Goal: Task Accomplishment & Management: Use online tool/utility

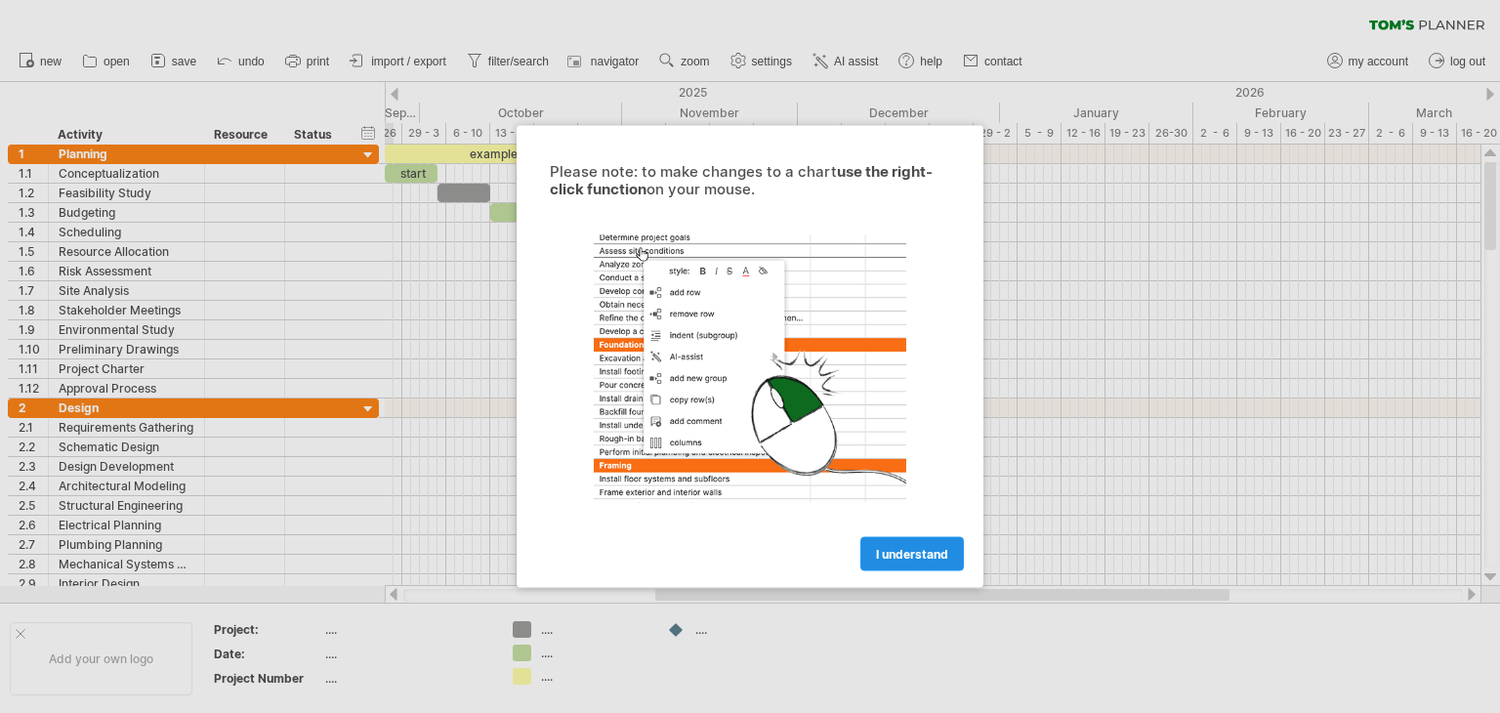
click at [906, 553] on span "I understand" at bounding box center [912, 554] width 72 height 15
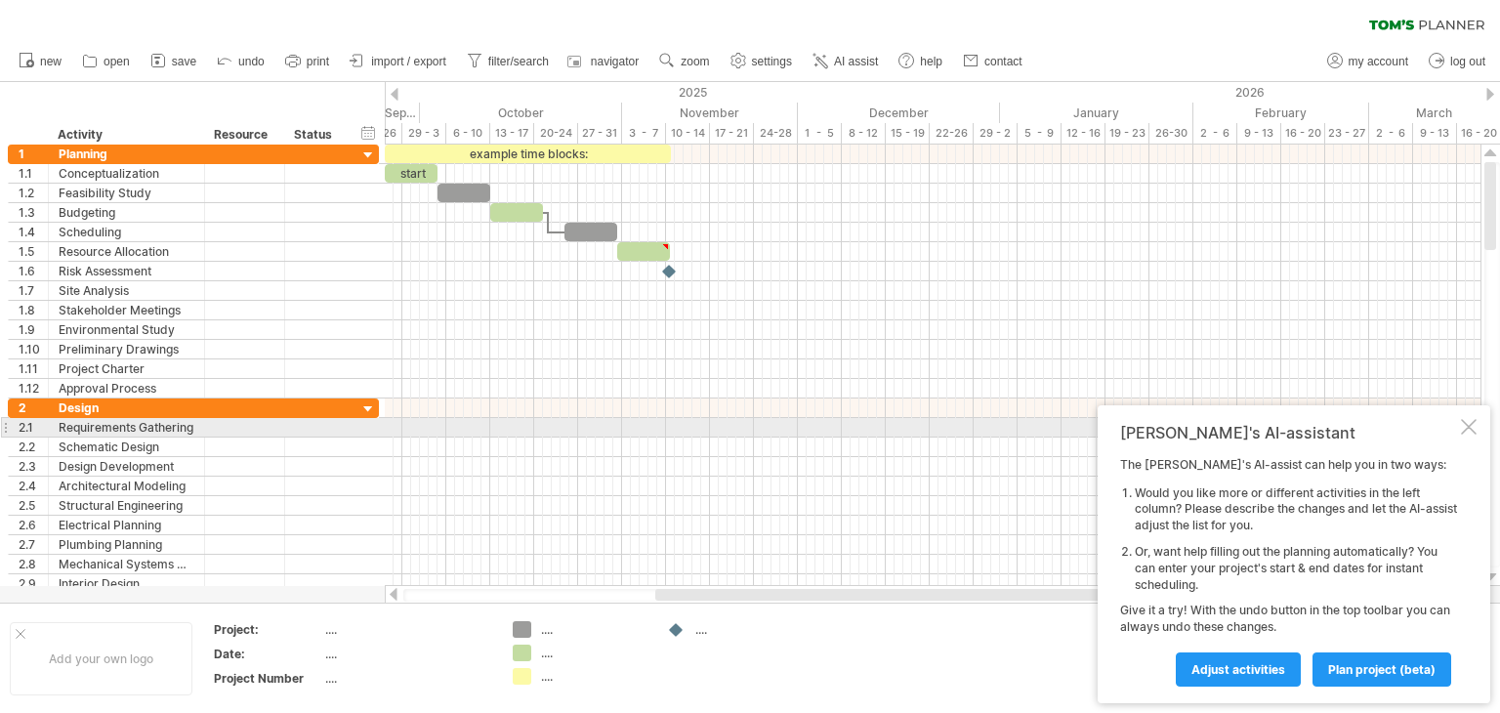
click at [1465, 423] on div at bounding box center [1469, 427] width 16 height 16
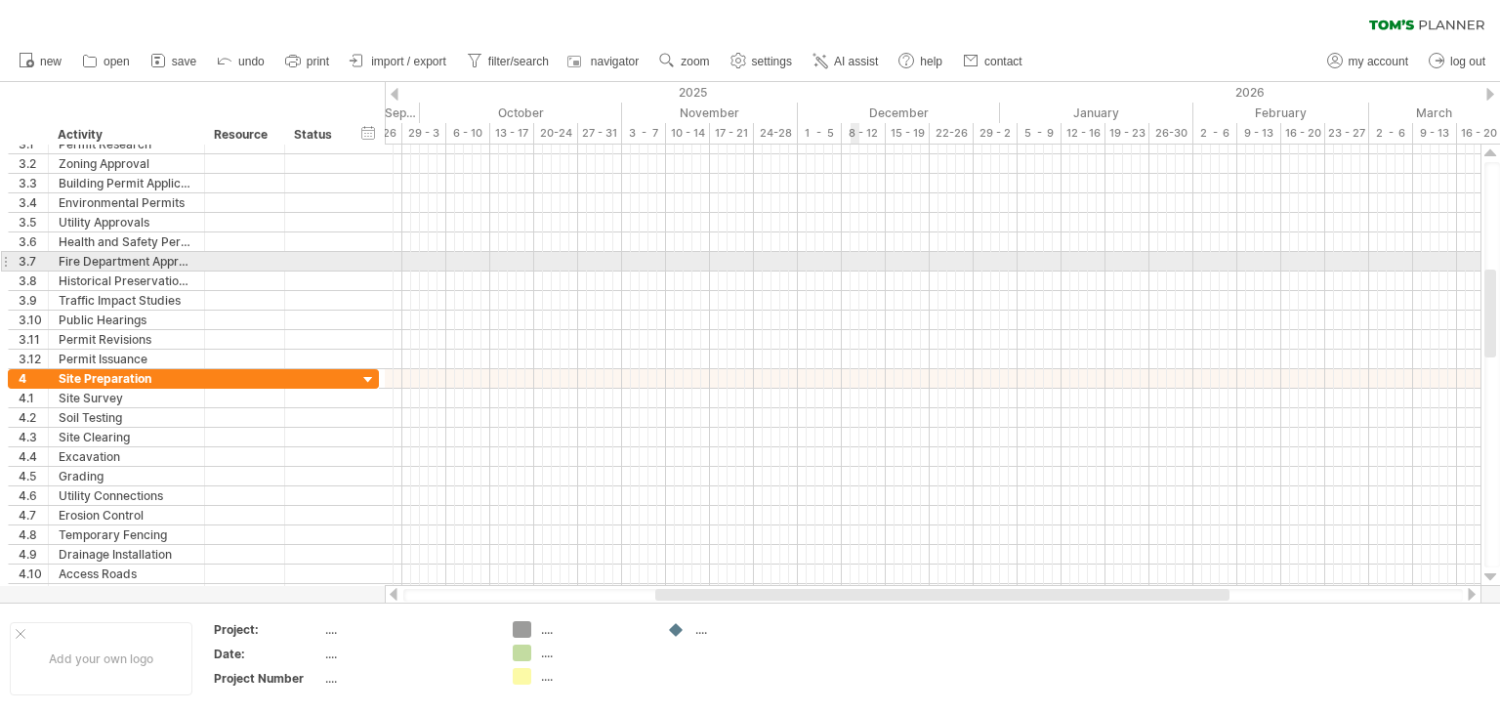
click at [853, 261] on div at bounding box center [933, 262] width 1096 height 20
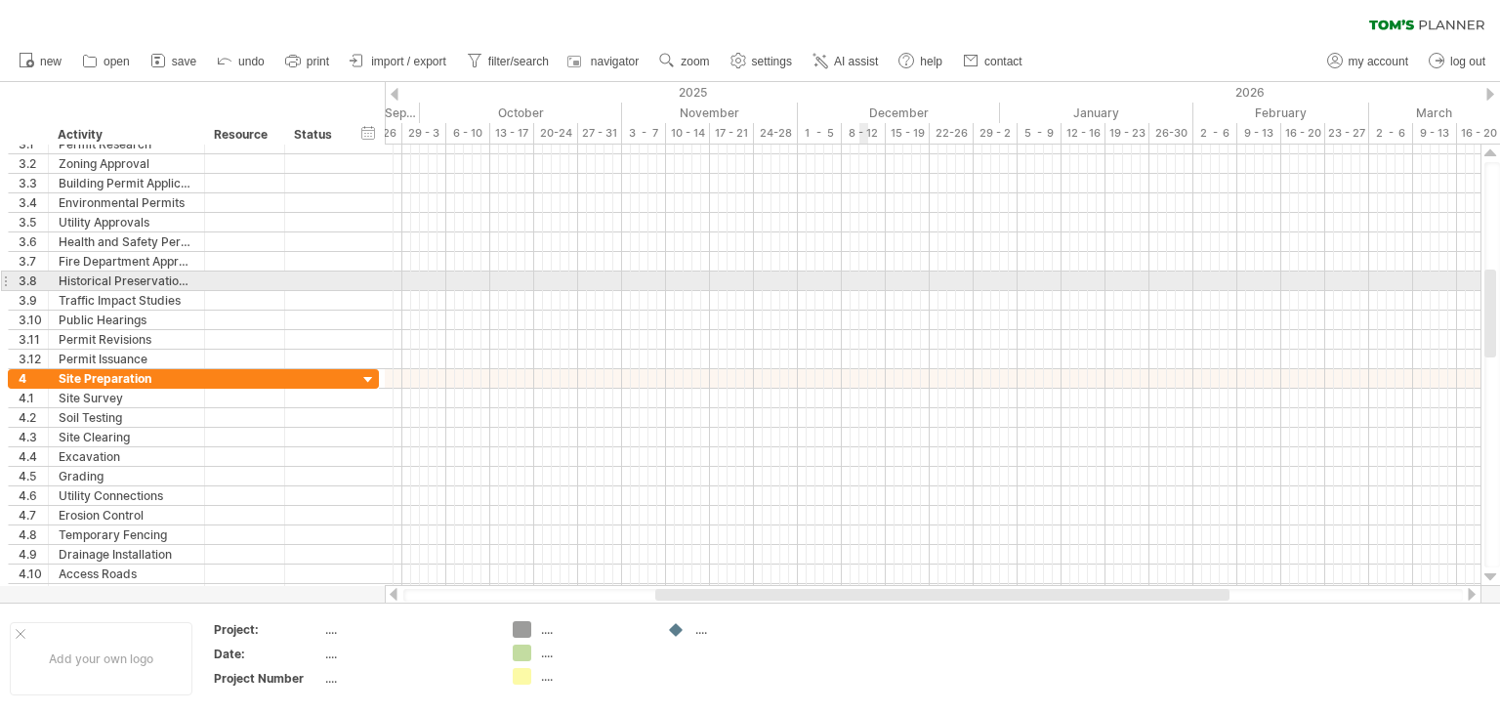
click at [862, 286] on div at bounding box center [933, 282] width 1096 height 20
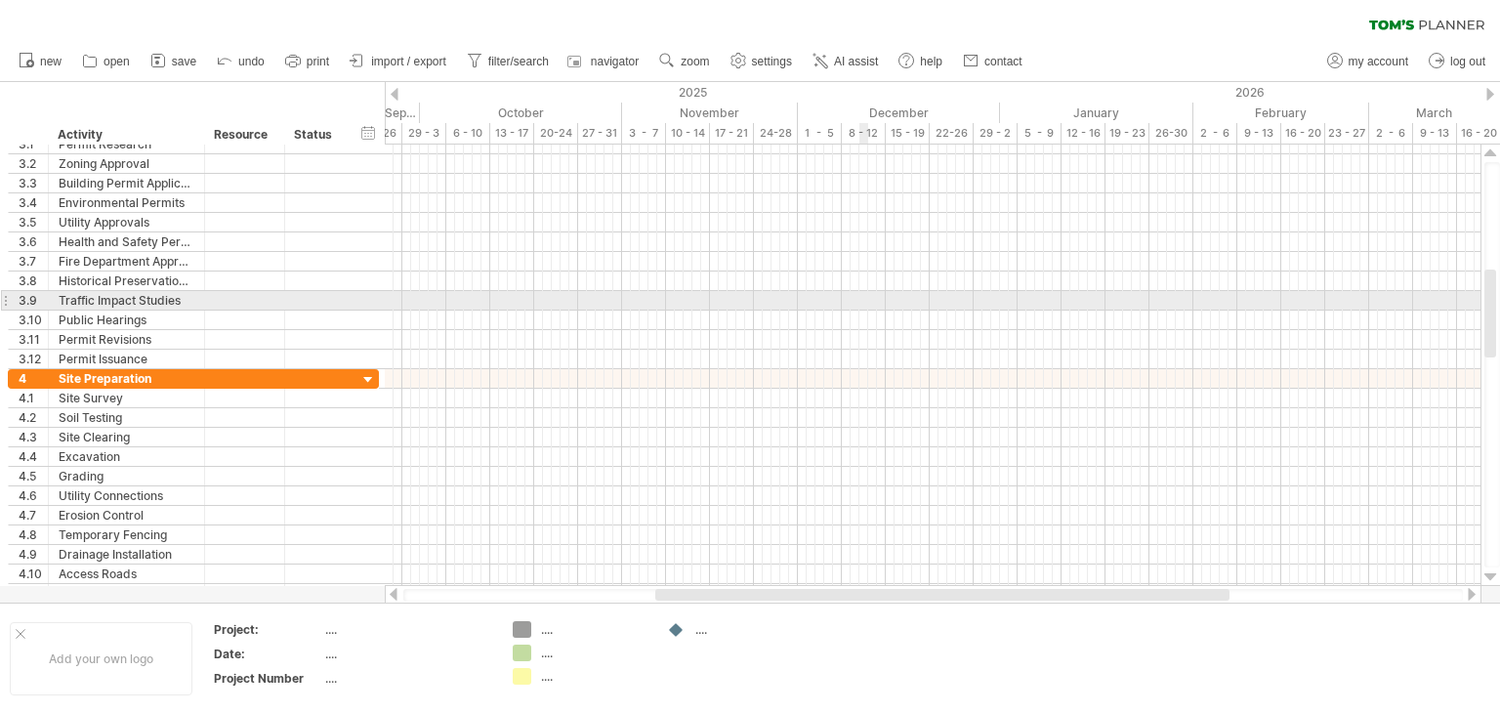
click at [865, 304] on div at bounding box center [933, 301] width 1096 height 20
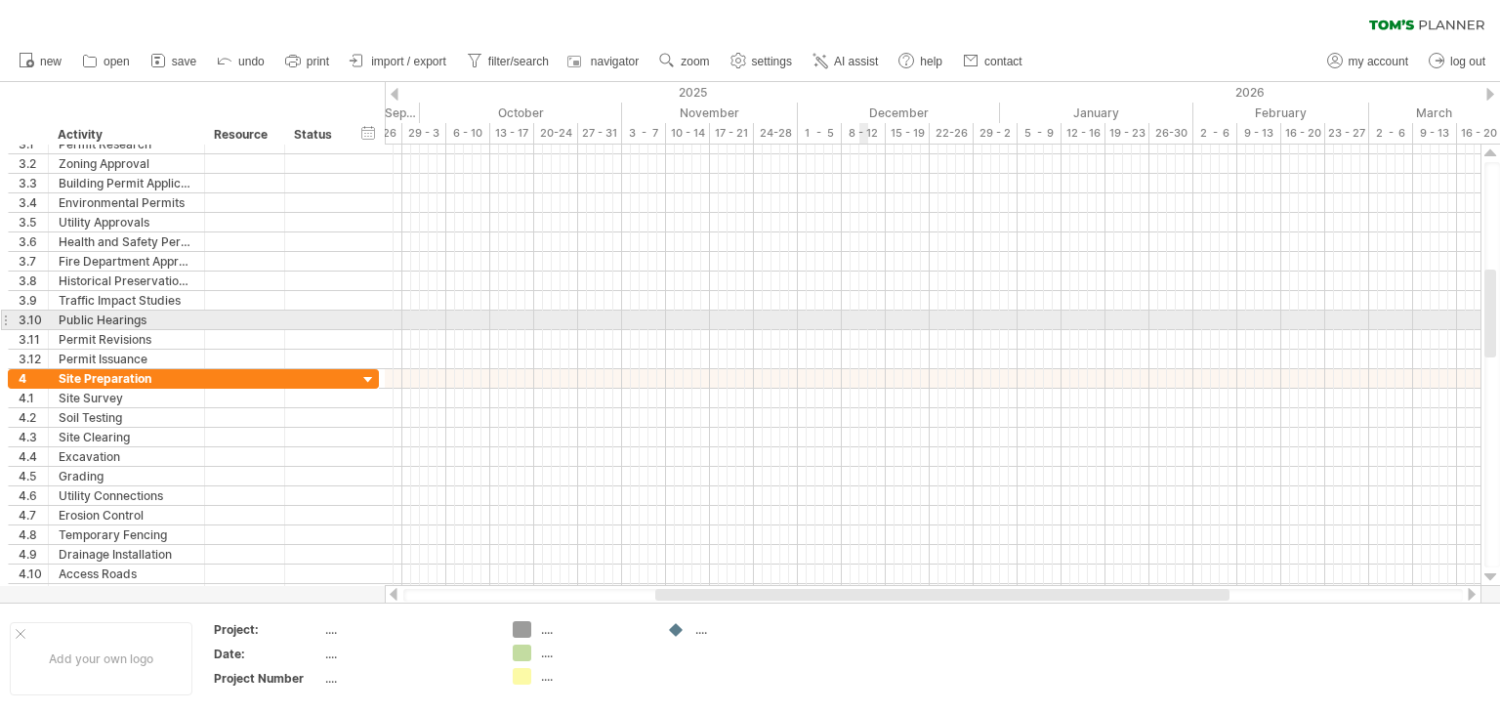
click at [864, 313] on div at bounding box center [933, 321] width 1096 height 20
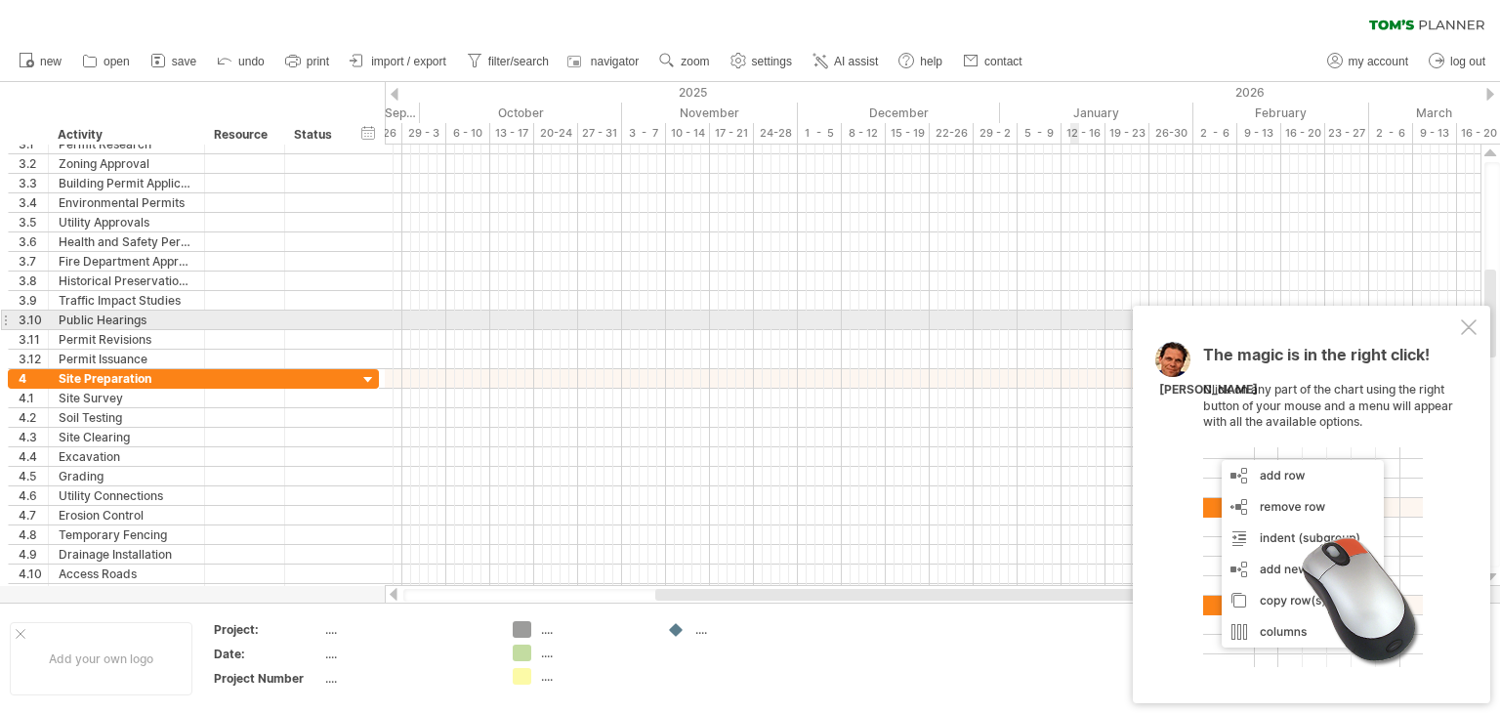
click at [1472, 329] on div at bounding box center [1469, 327] width 16 height 16
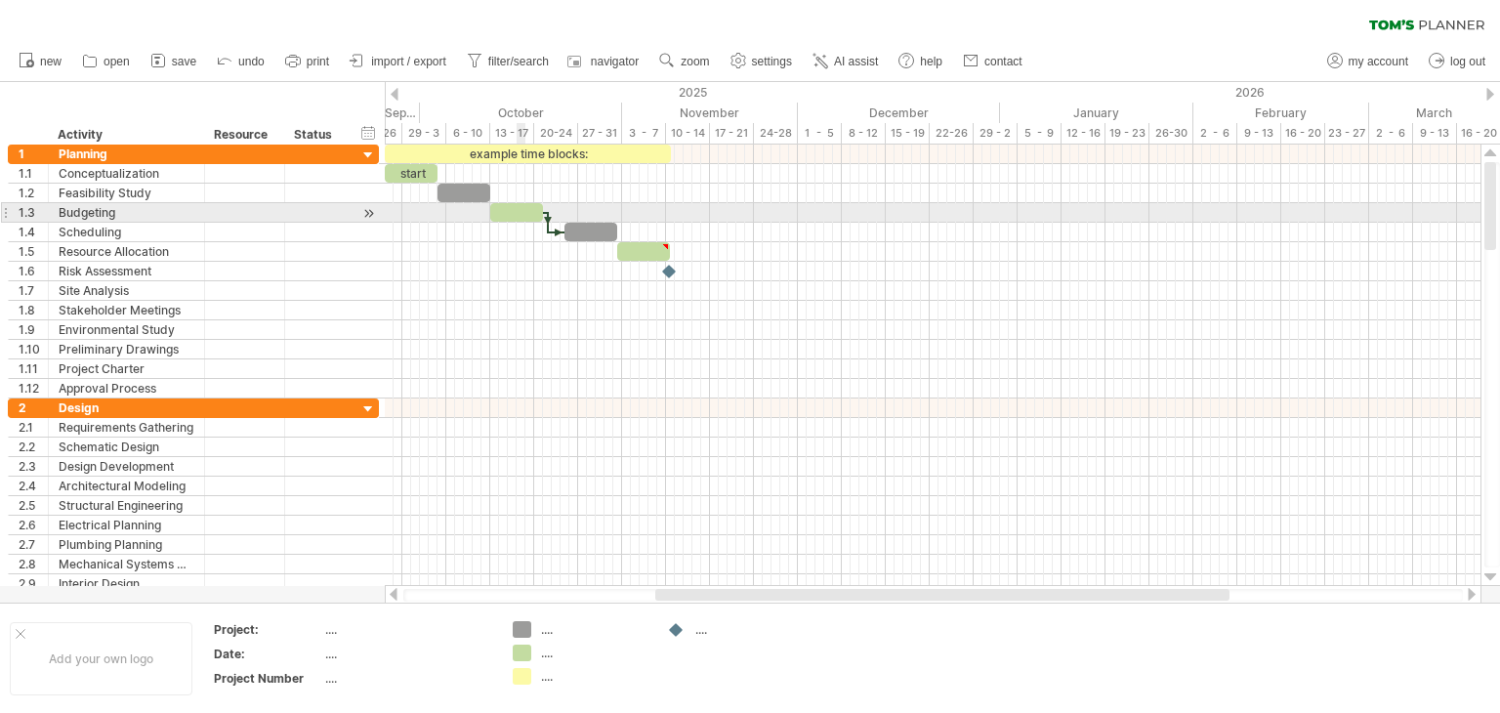
click at [522, 211] on div at bounding box center [516, 212] width 53 height 19
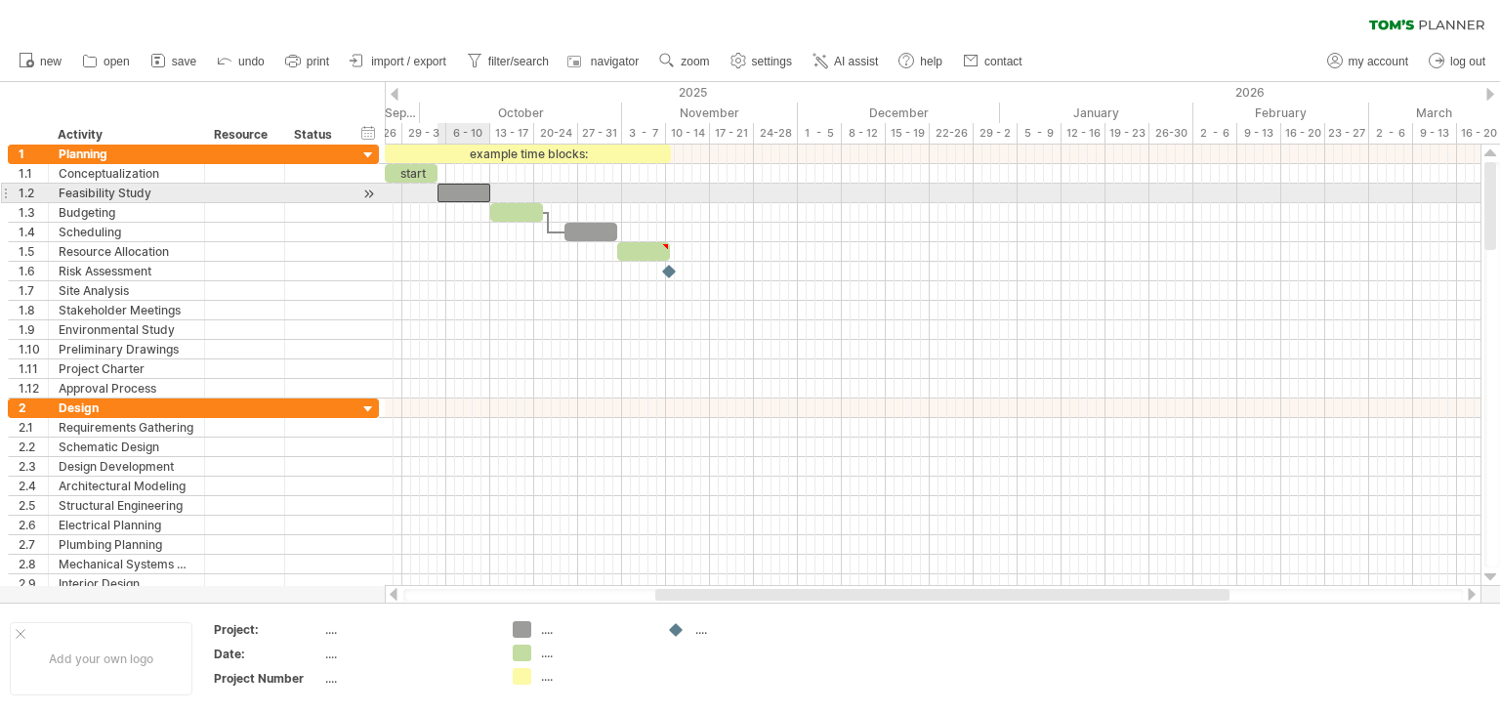
click at [470, 191] on div at bounding box center [464, 193] width 53 height 19
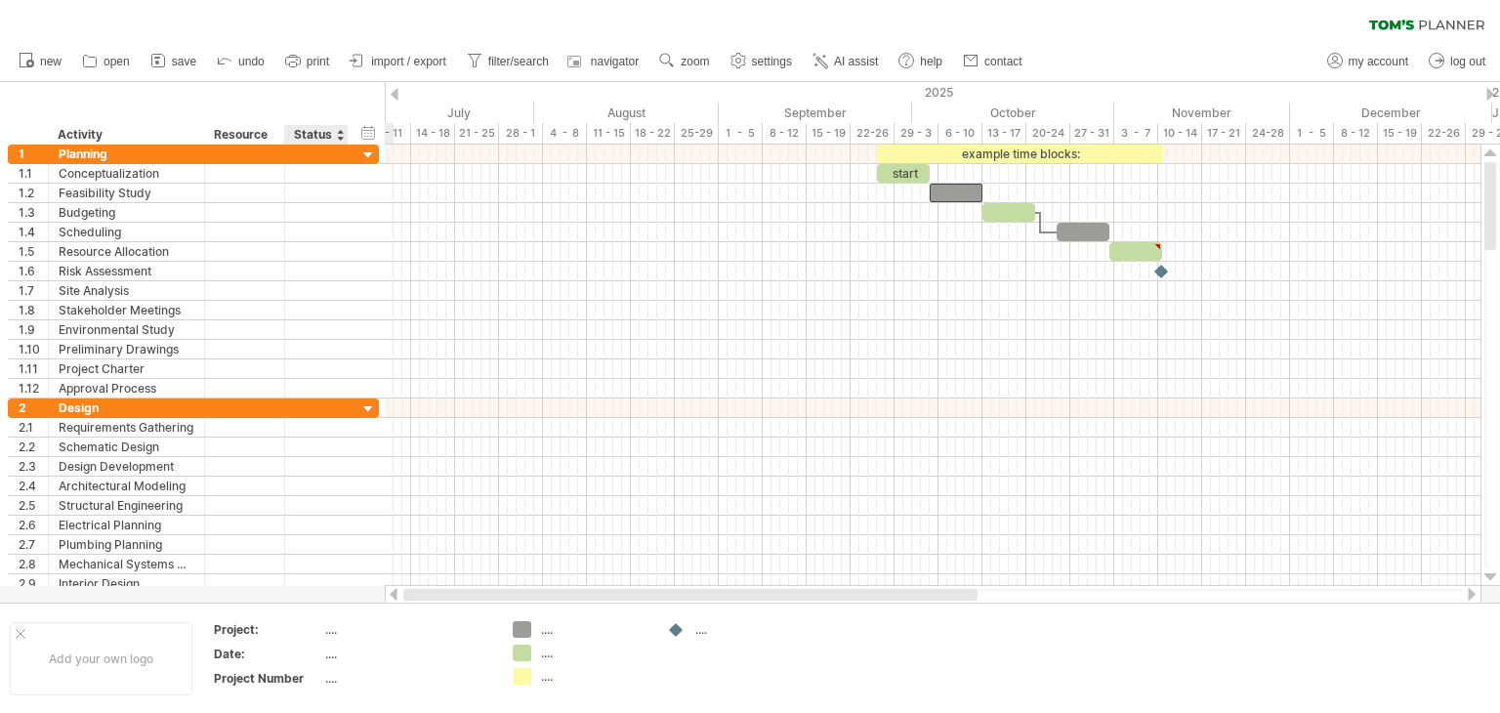
drag, startPoint x: 715, startPoint y: 597, endPoint x: 355, endPoint y: 601, distance: 359.4
click at [355, 601] on div "Trying to reach [DOMAIN_NAME] Connected again... 0% clear filter new 1" at bounding box center [750, 356] width 1500 height 713
click at [180, 56] on span "save" at bounding box center [184, 62] width 24 height 14
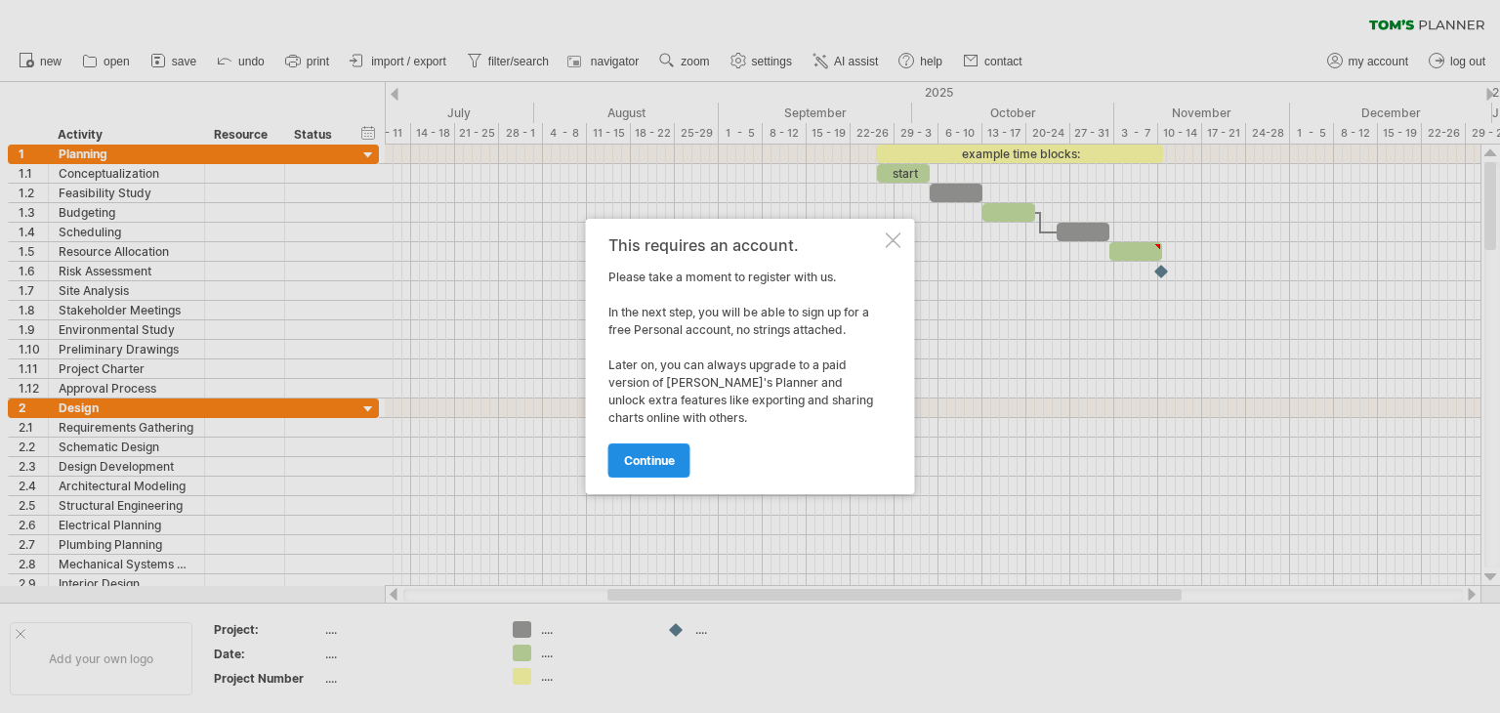
click at [650, 461] on span "continue" at bounding box center [649, 460] width 51 height 15
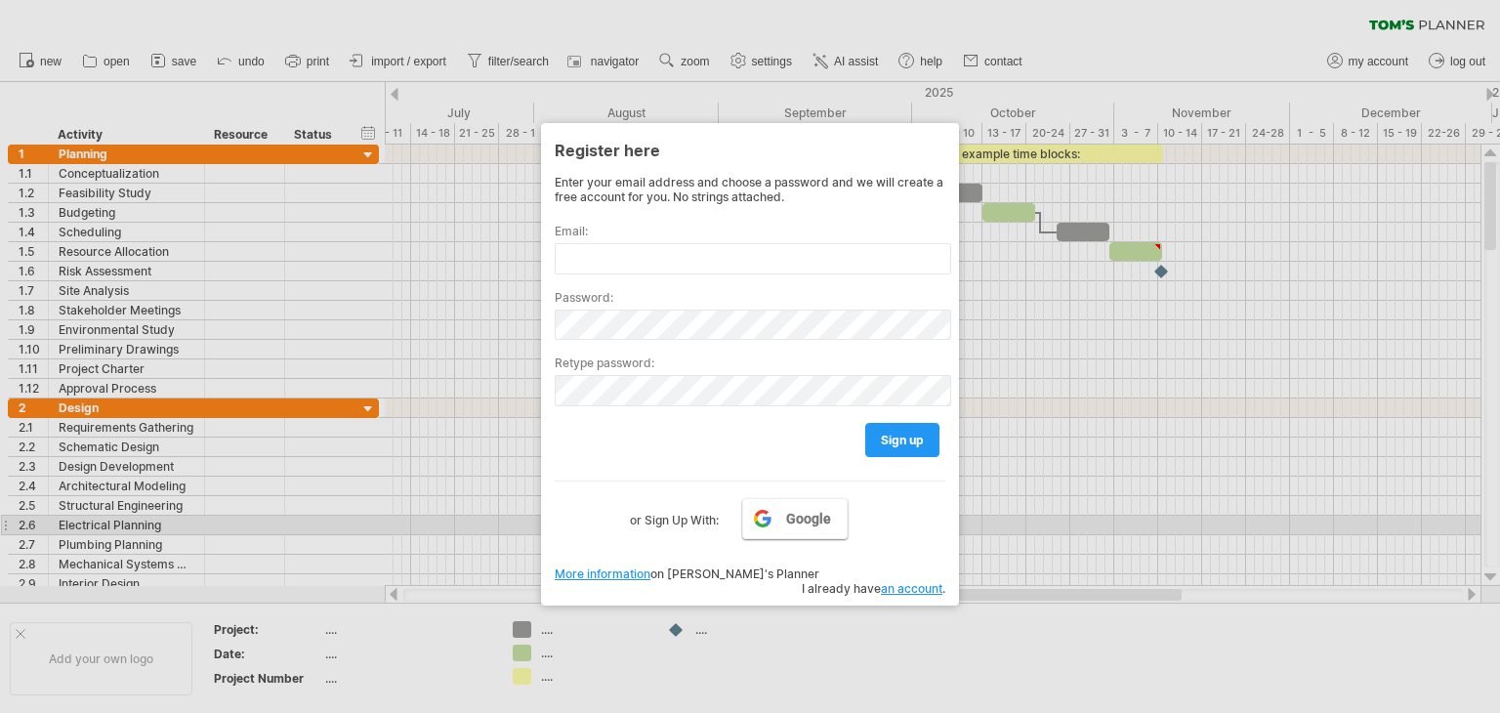
click at [765, 524] on link "Google" at bounding box center [794, 518] width 105 height 41
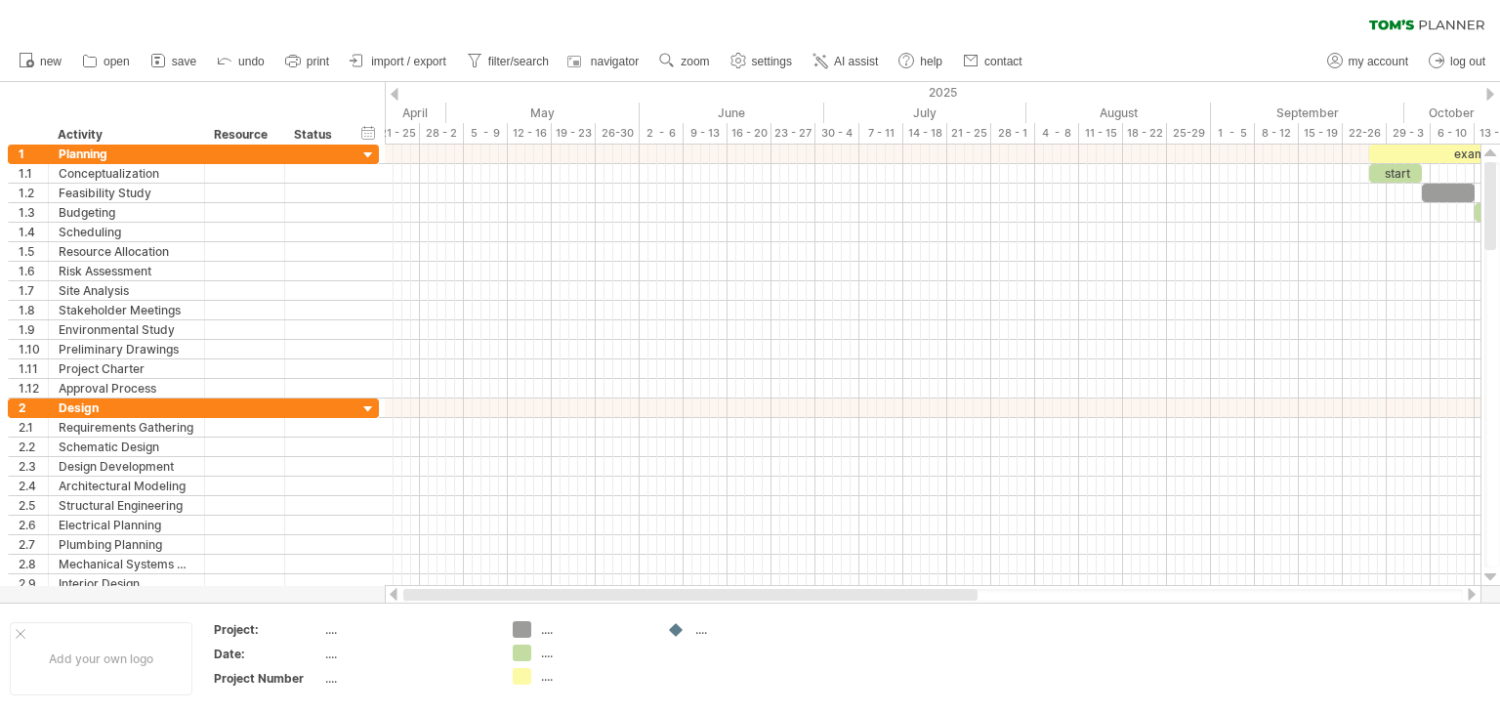
drag, startPoint x: 803, startPoint y: 593, endPoint x: 438, endPoint y: 505, distance: 375.7
click at [532, 591] on div at bounding box center [690, 595] width 574 height 12
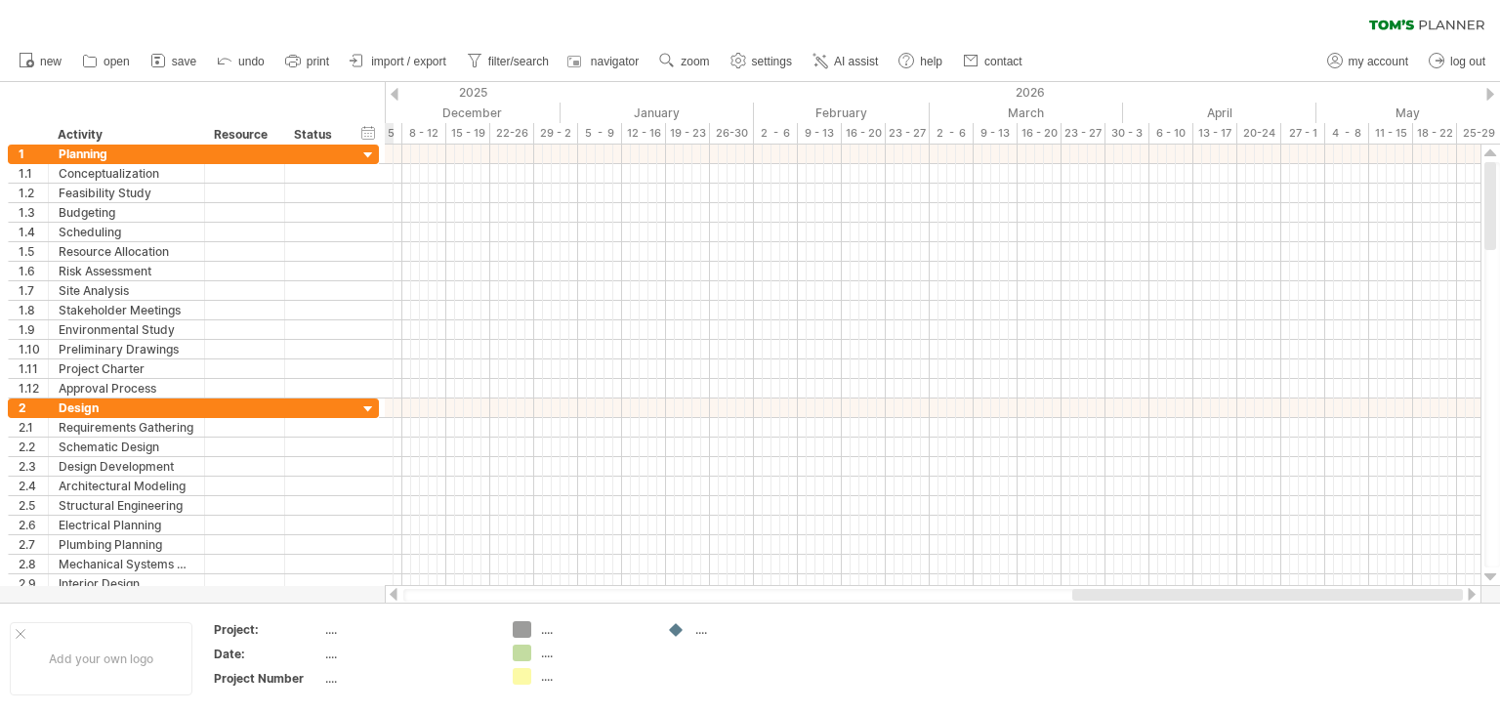
drag, startPoint x: 677, startPoint y: 595, endPoint x: 1417, endPoint y: 587, distance: 740.3
click at [1418, 587] on div at bounding box center [933, 595] width 1097 height 20
click at [1473, 595] on div at bounding box center [1472, 594] width 16 height 13
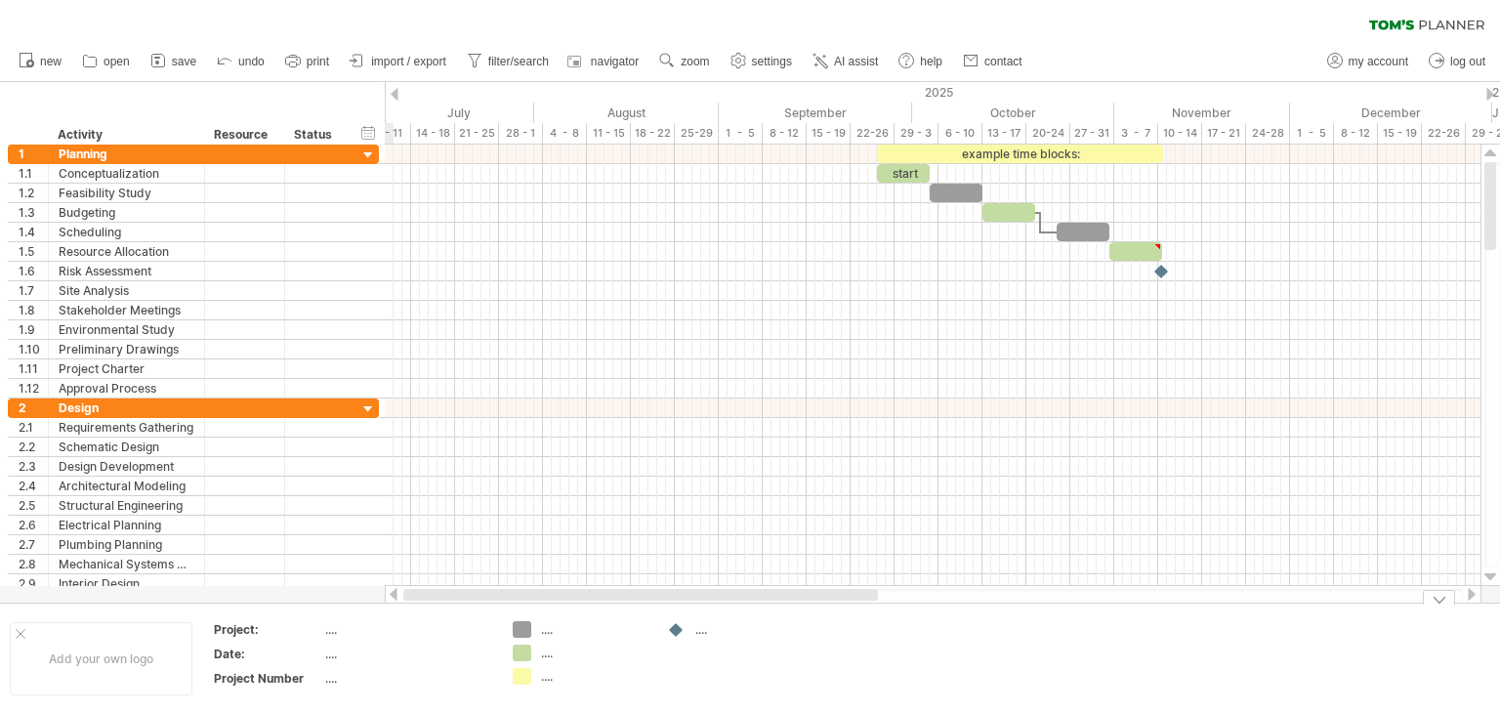
drag, startPoint x: 1152, startPoint y: 594, endPoint x: 471, endPoint y: 544, distance: 683.5
click at [691, 606] on div "Trying to reach [DOMAIN_NAME] Connected again... 0% clear filter new 1" at bounding box center [750, 356] width 1500 height 713
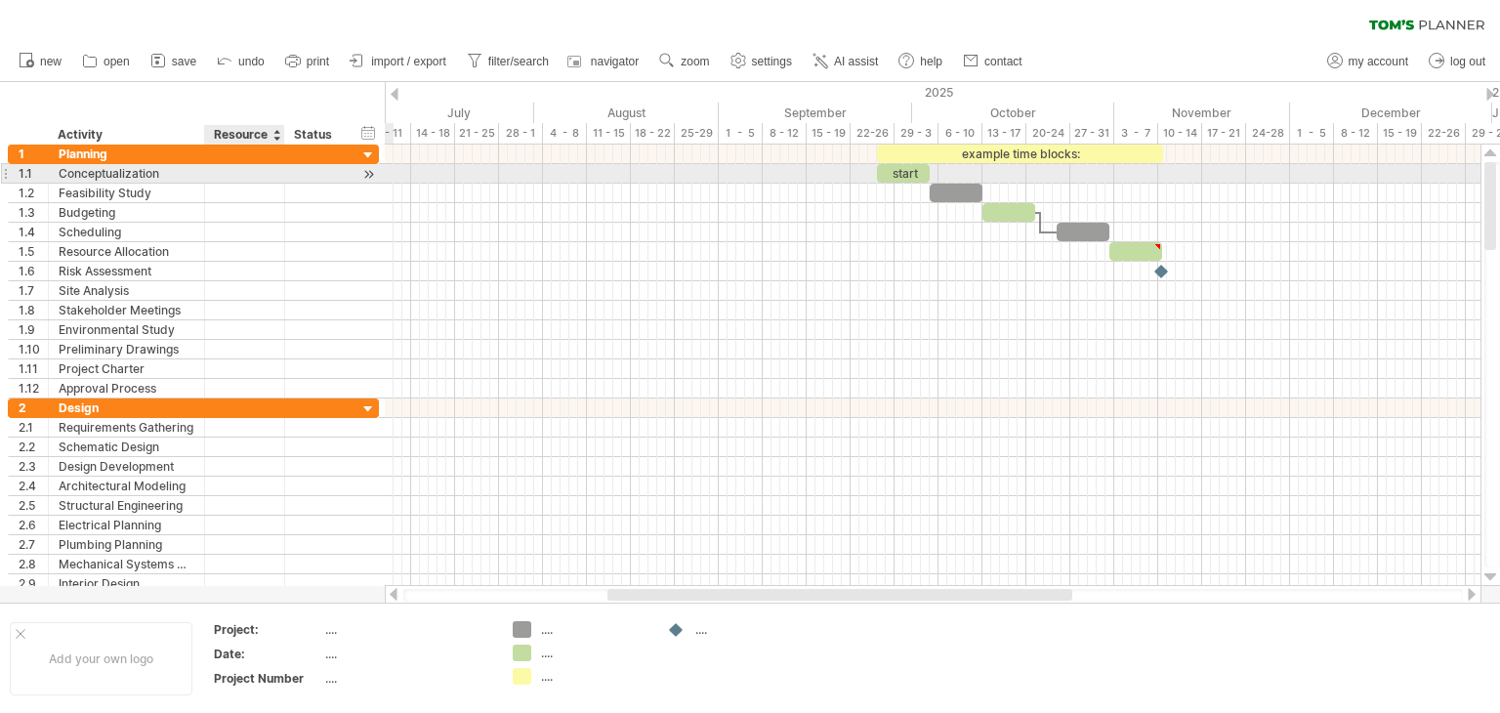
click at [254, 173] on div at bounding box center [245, 173] width 60 height 19
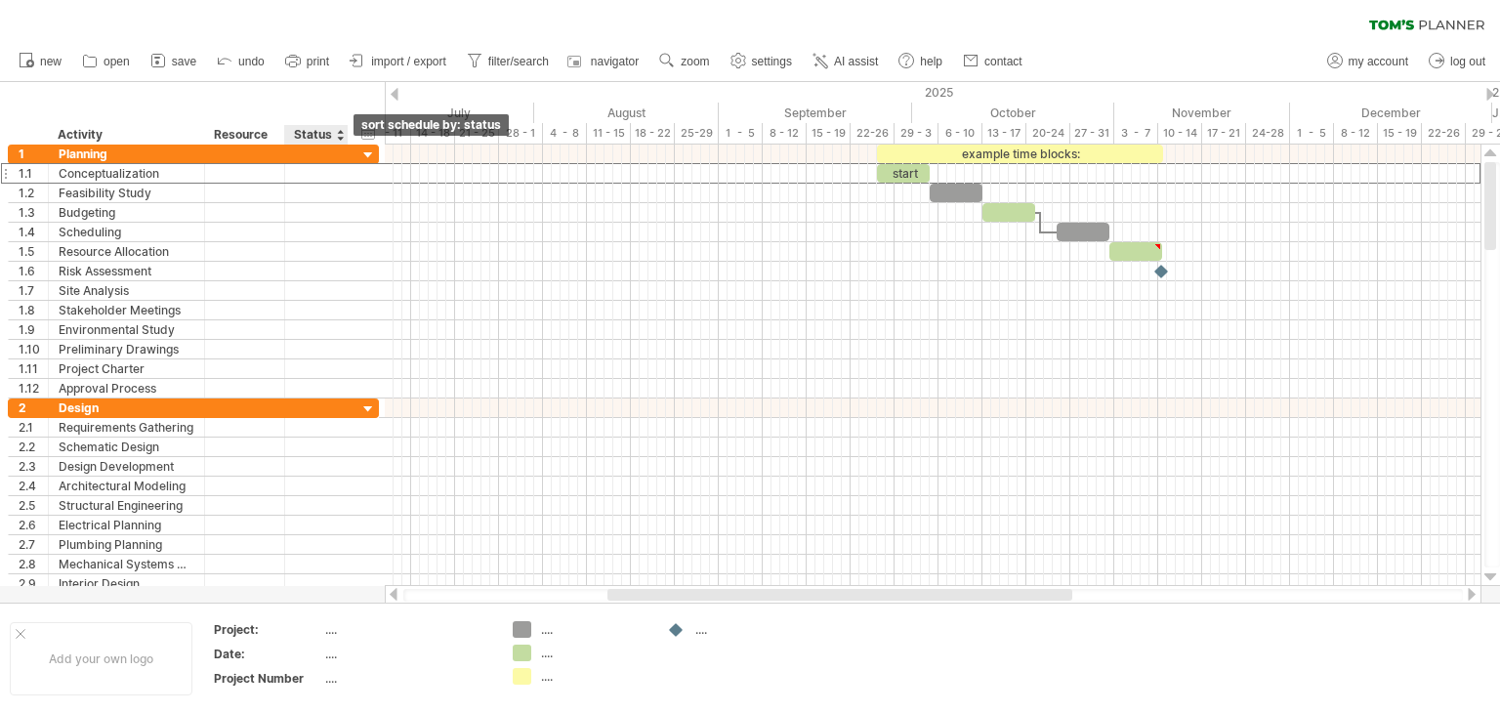
click at [339, 138] on div at bounding box center [340, 135] width 8 height 20
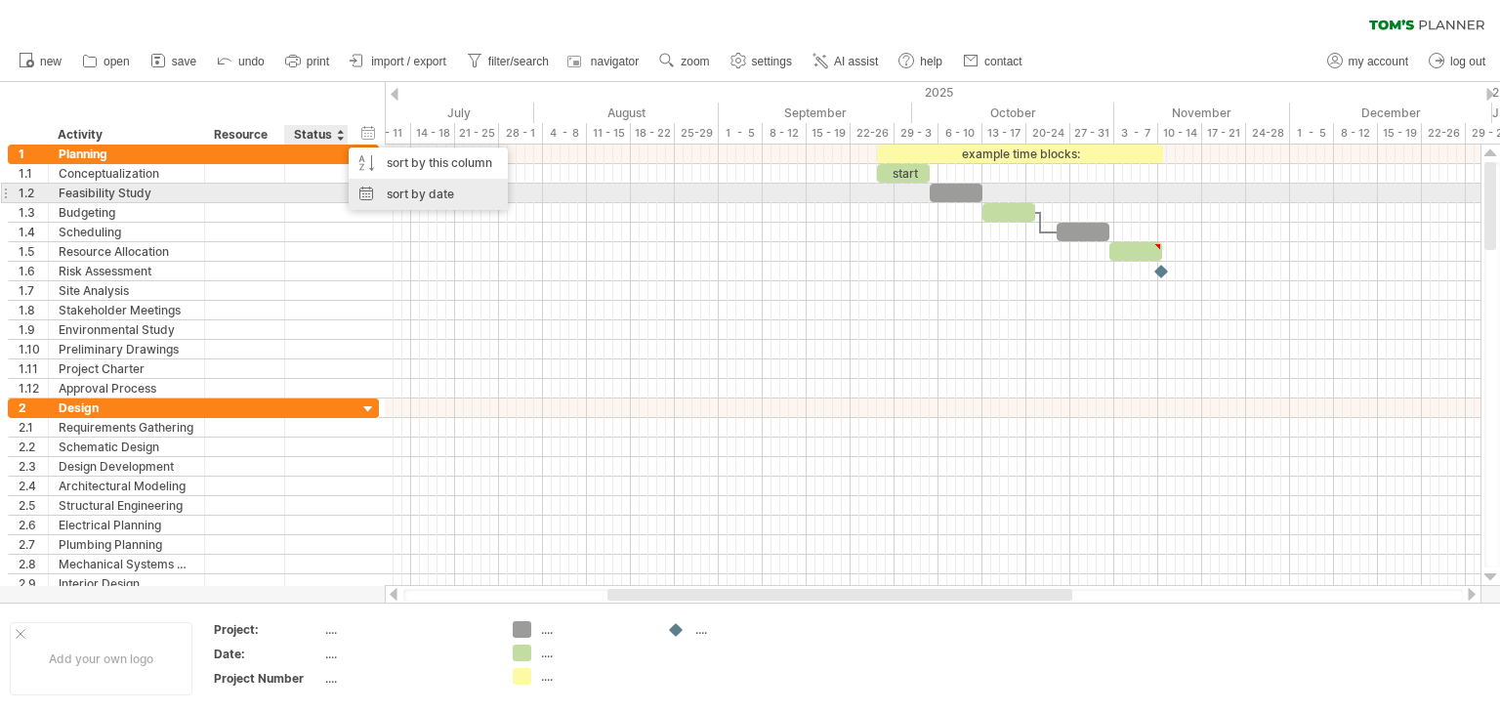
click at [438, 201] on div "sort by date" at bounding box center [428, 194] width 159 height 31
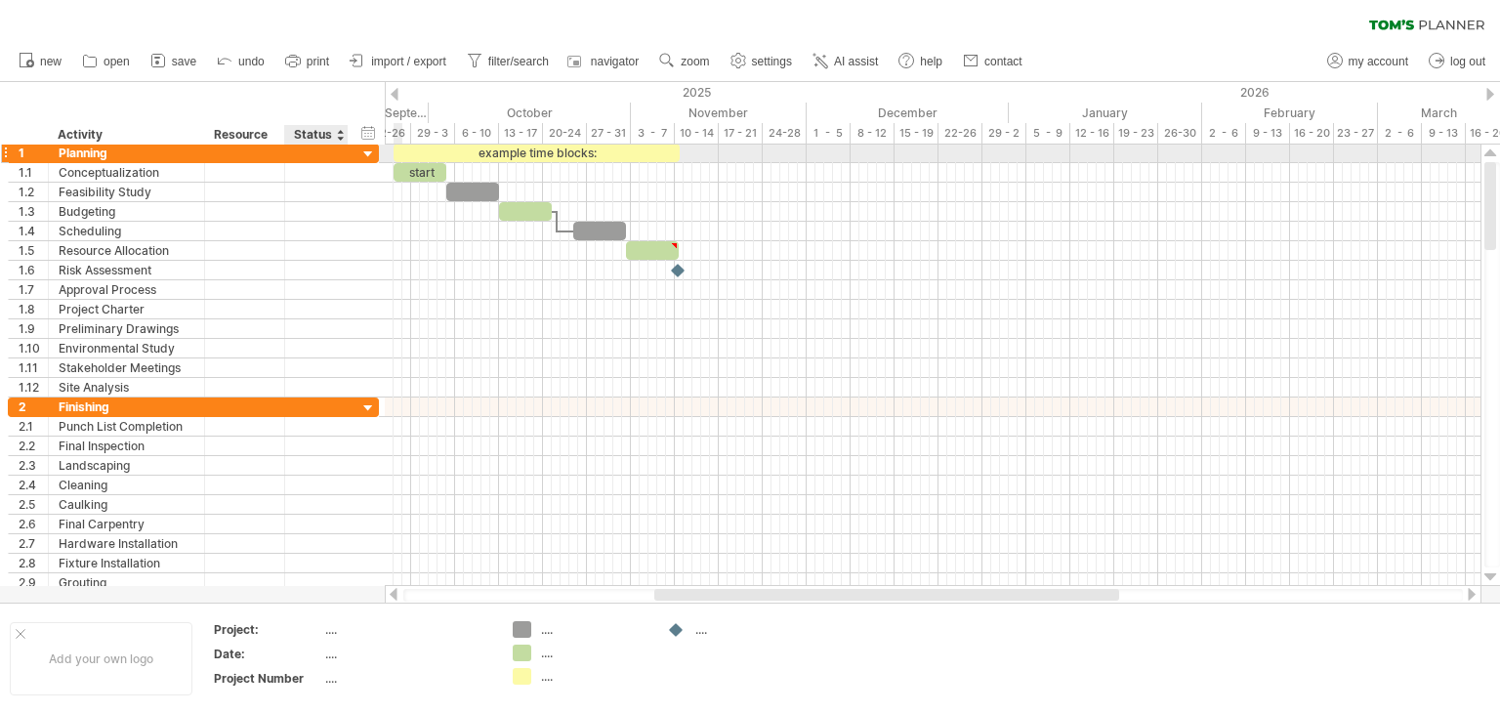
click at [367, 152] on div at bounding box center [368, 155] width 19 height 19
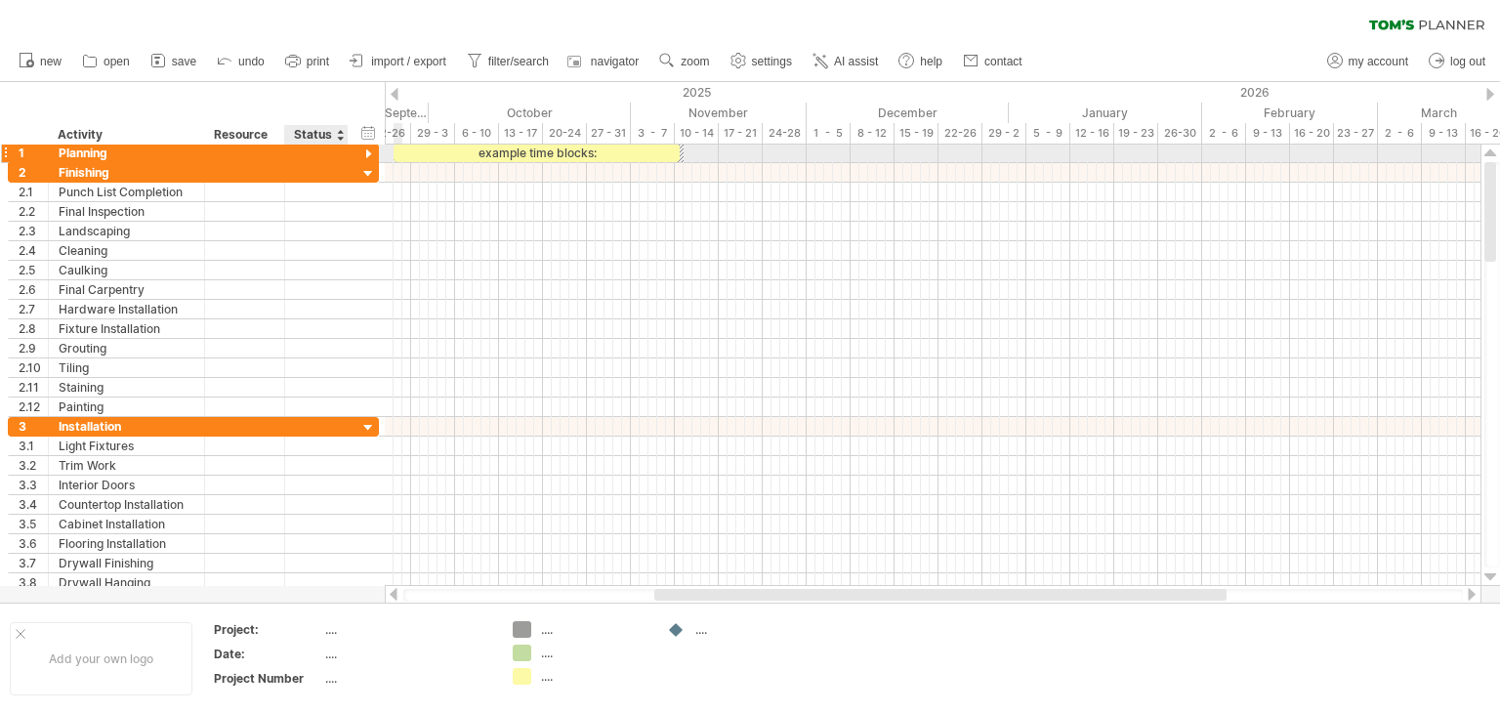
click at [366, 153] on div at bounding box center [368, 155] width 19 height 19
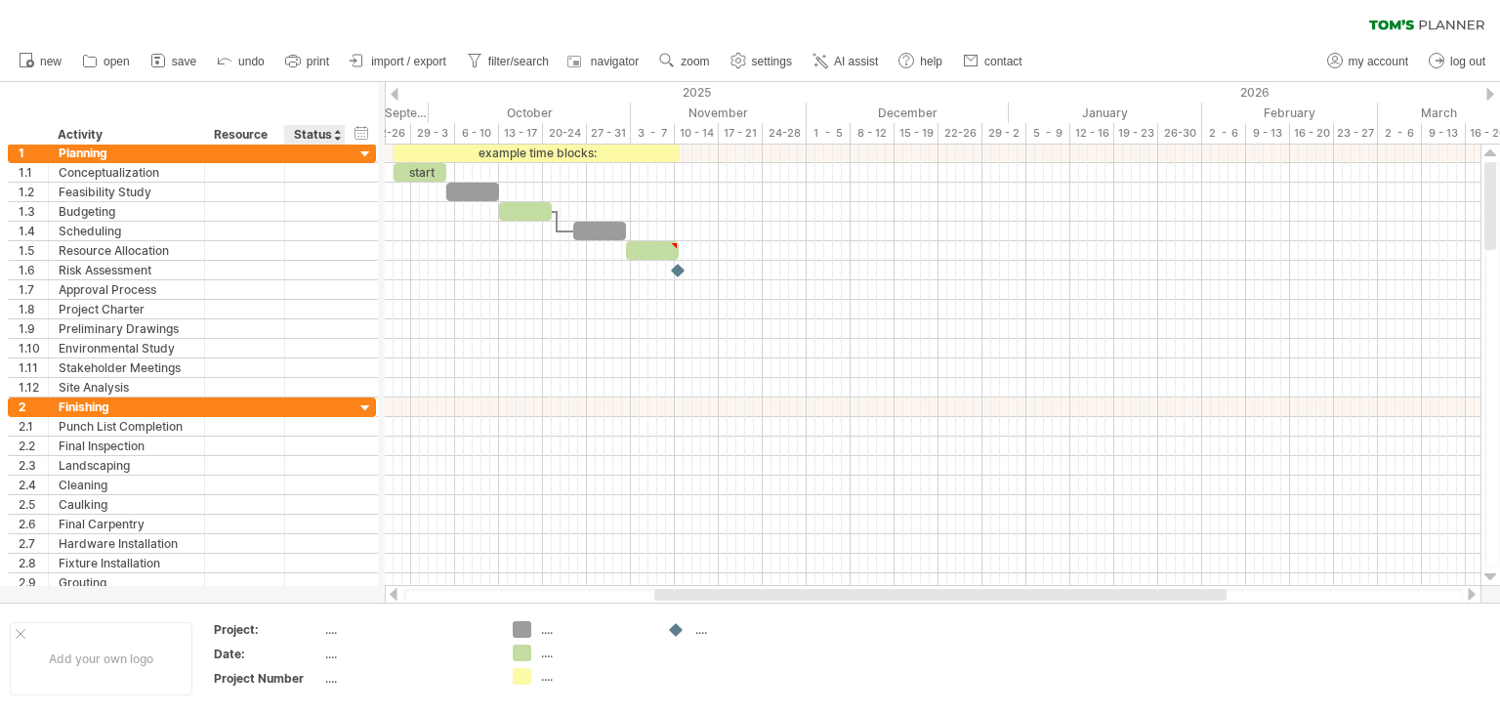
drag, startPoint x: 343, startPoint y: 138, endPoint x: 340, endPoint y: 122, distance: 15.9
click at [340, 122] on div "hide start/end/duration show start/end/duration ******** Activity ******** Reso…" at bounding box center [189, 113] width 378 height 63
click at [336, 139] on div at bounding box center [337, 135] width 8 height 20
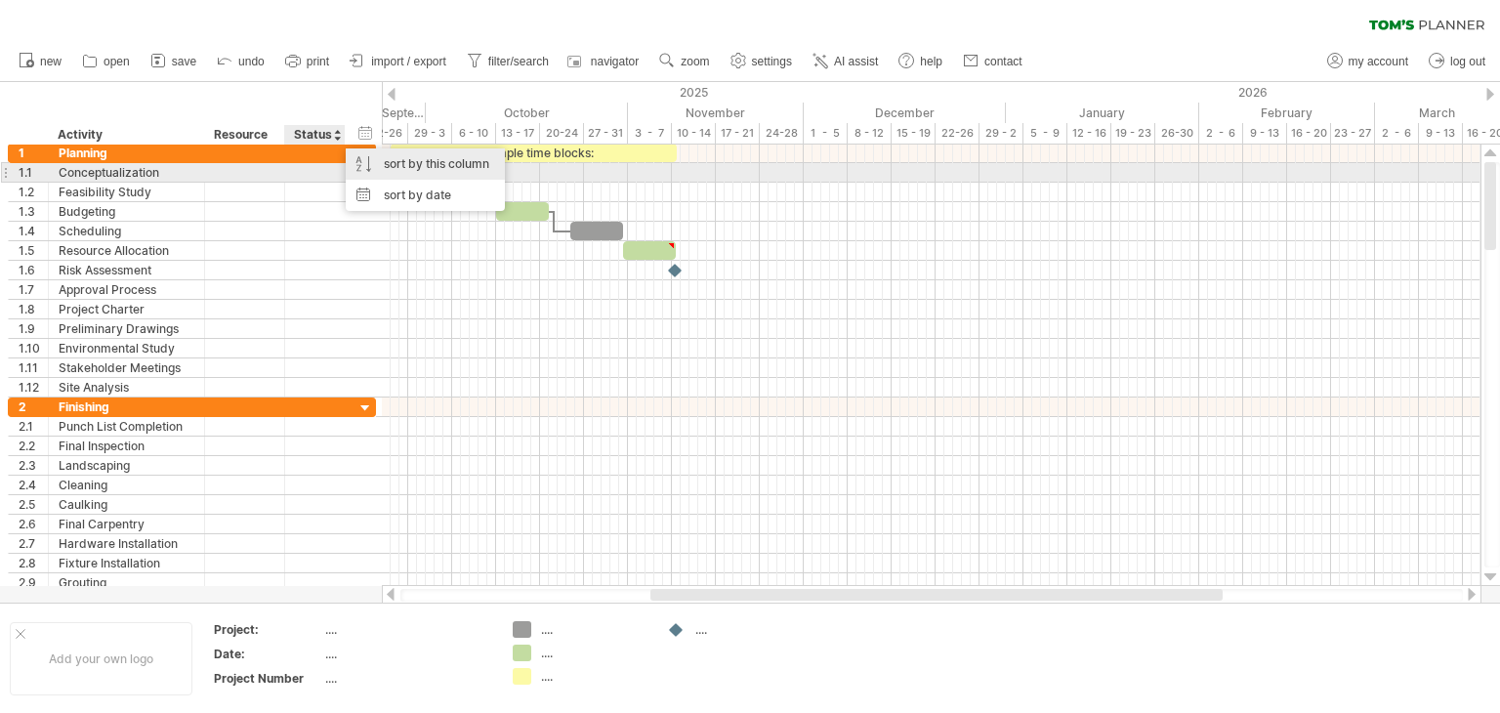
click at [398, 167] on div "sort by this column" at bounding box center [425, 163] width 159 height 31
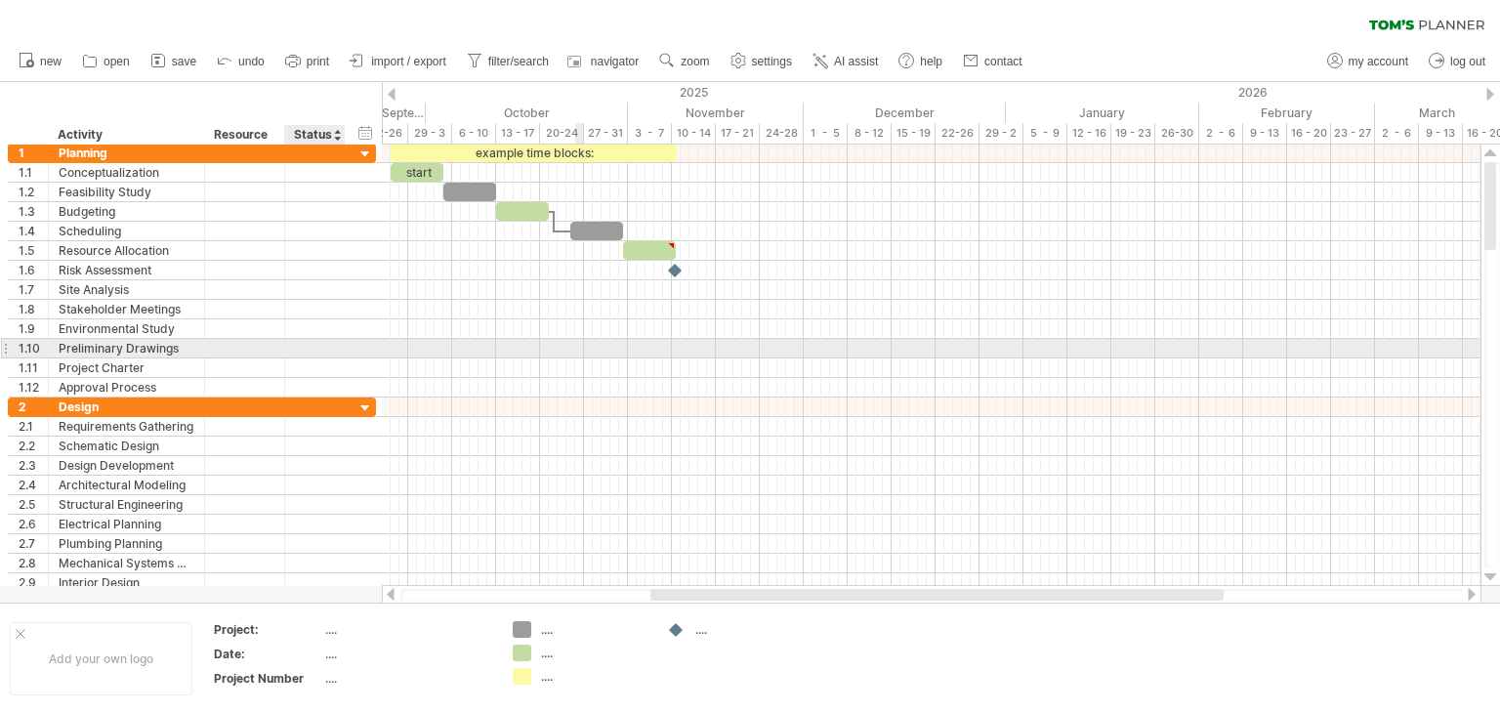
click at [583, 354] on div at bounding box center [931, 349] width 1099 height 20
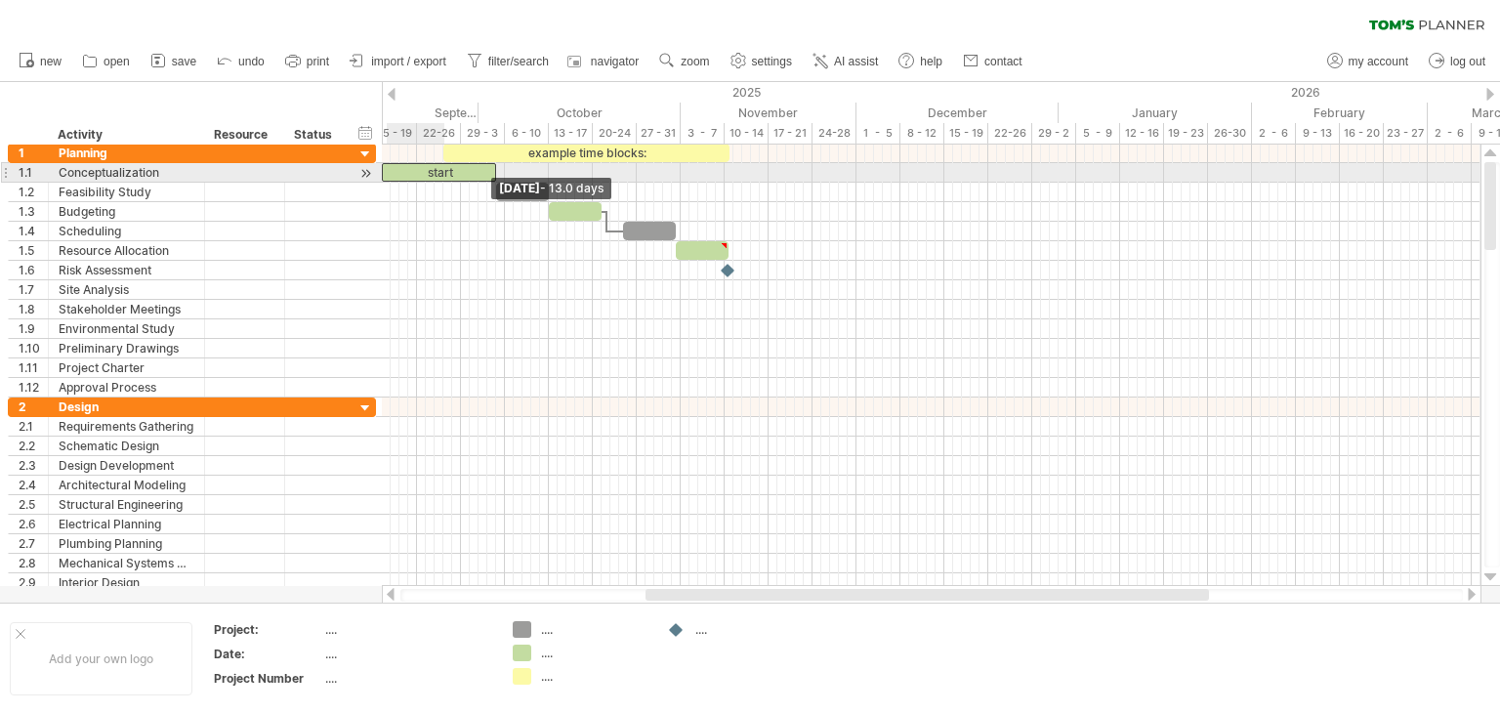
click at [381, 169] on div "Trying to reach [DOMAIN_NAME] Connected again... 0% clear filter new 1" at bounding box center [750, 356] width 1500 height 713
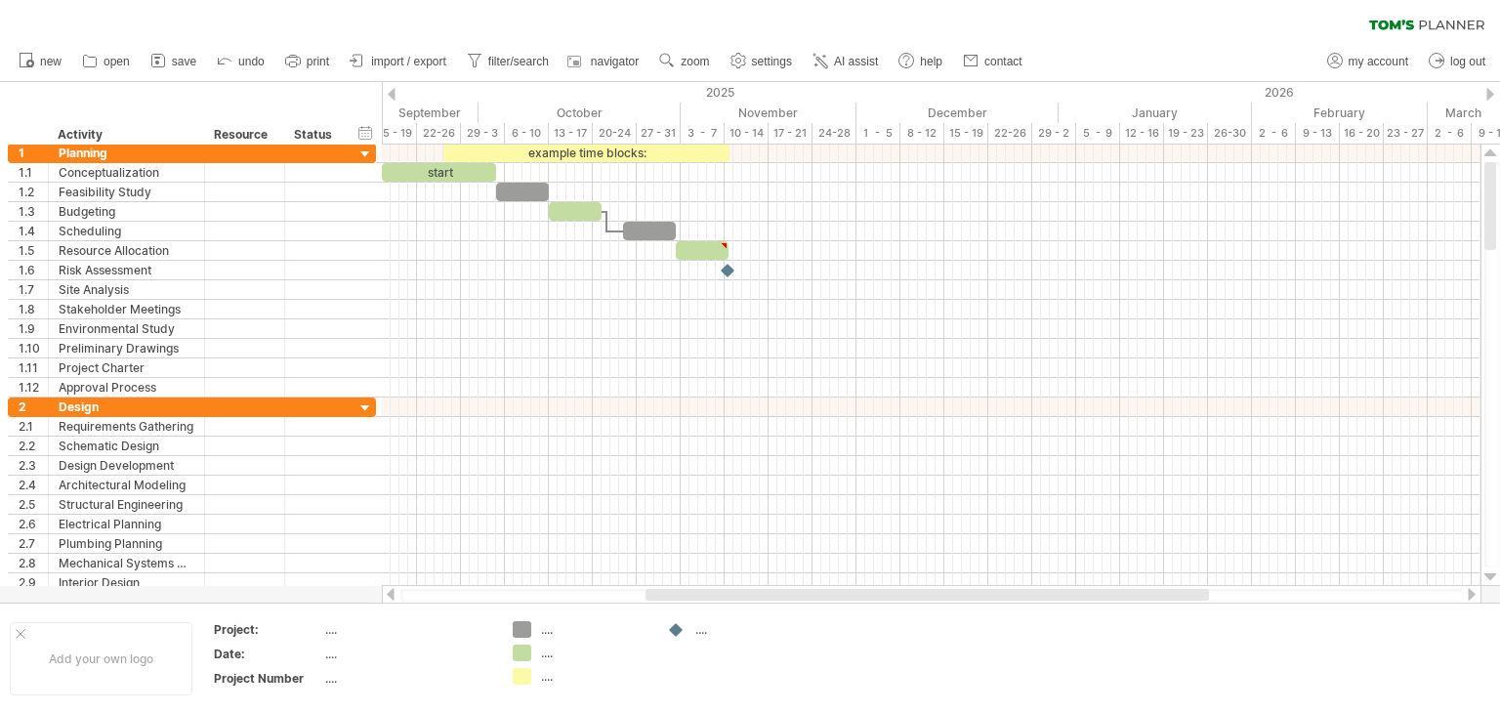
drag, startPoint x: 381, startPoint y: 108, endPoint x: 372, endPoint y: 121, distance: 15.4
click at [374, 106] on div "hide start/end/duration show start/end/duration ******** Activity ******** Reso…" at bounding box center [191, 113] width 382 height 63
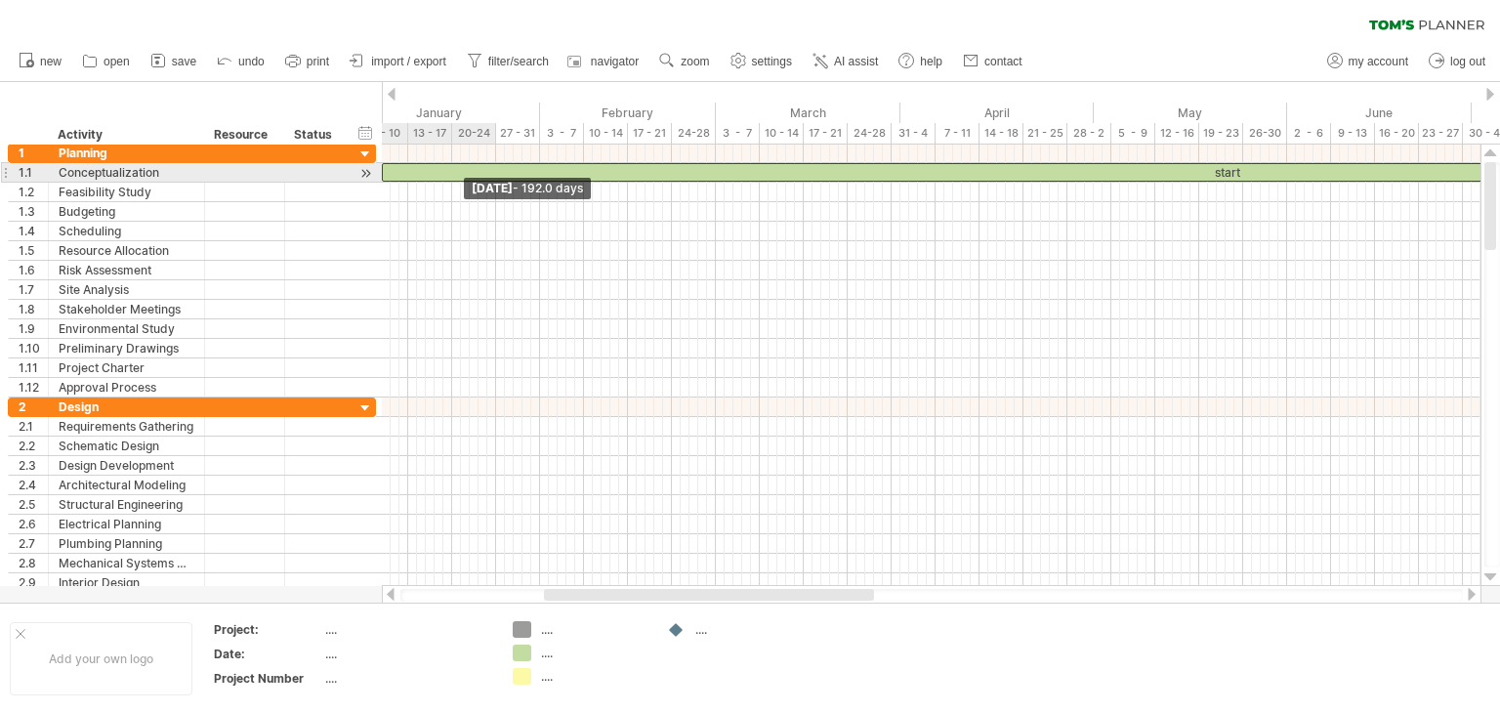
drag, startPoint x: 383, startPoint y: 173, endPoint x: 367, endPoint y: 166, distance: 17.1
click at [367, 166] on div "Trying to reach [DOMAIN_NAME] Connected again... 0% clear filter new 1" at bounding box center [750, 356] width 1500 height 713
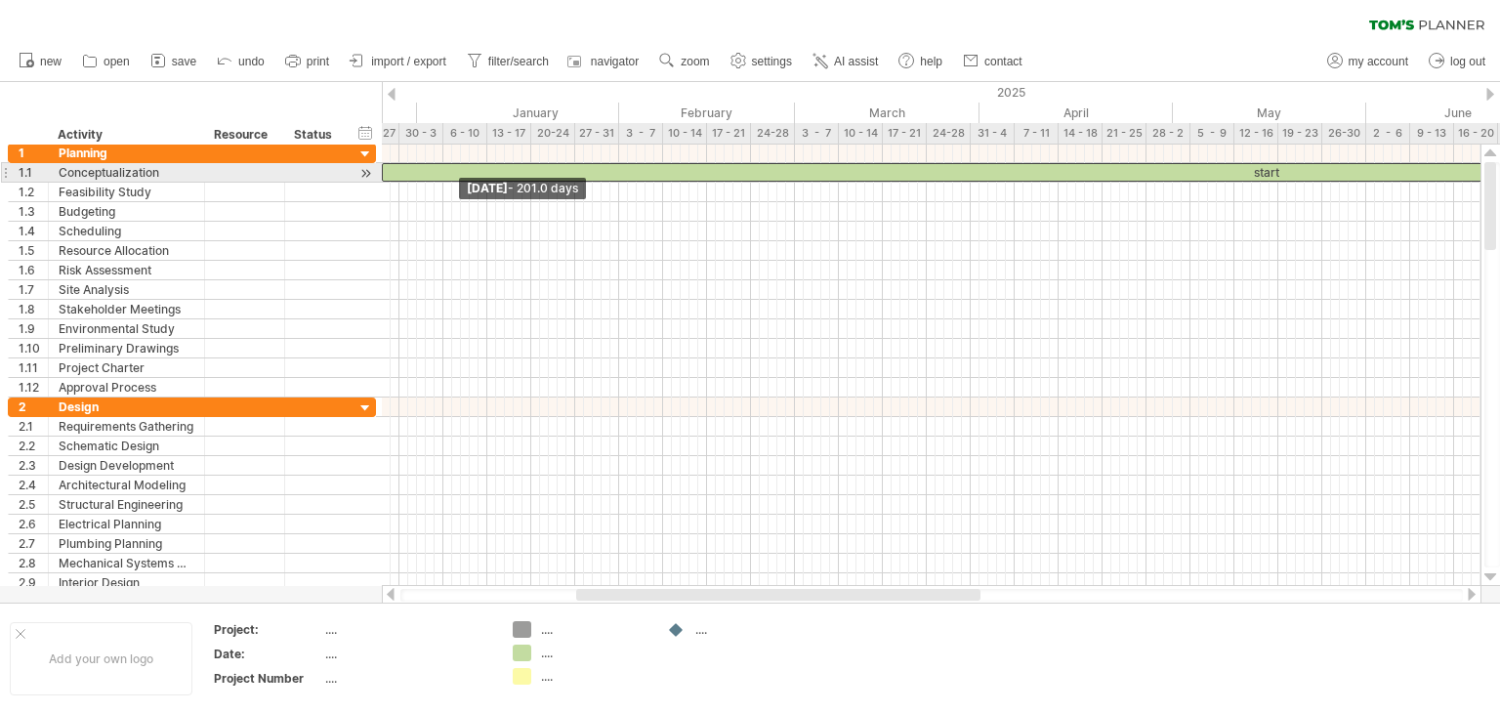
drag, startPoint x: 383, startPoint y: 175, endPoint x: 369, endPoint y: 172, distance: 14.0
click at [369, 172] on div "Trying to reach [DOMAIN_NAME] Connected again... 0% clear filter new 1" at bounding box center [750, 356] width 1500 height 713
drag, startPoint x: 385, startPoint y: 174, endPoint x: 427, endPoint y: 174, distance: 42.0
click at [427, 174] on span at bounding box center [426, 172] width 8 height 19
click at [430, 164] on span at bounding box center [431, 172] width 8 height 19
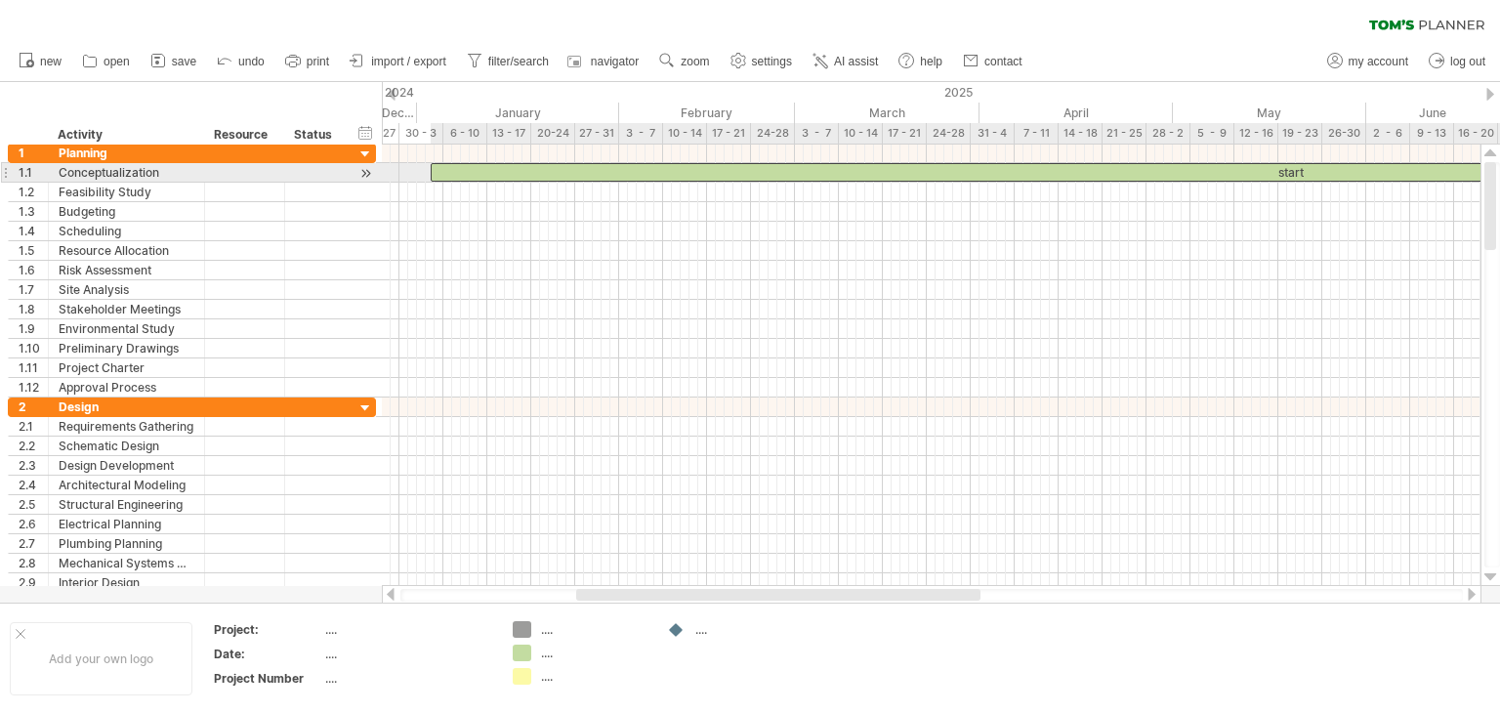
click at [1290, 173] on div "start" at bounding box center [1290, 172] width 1719 height 19
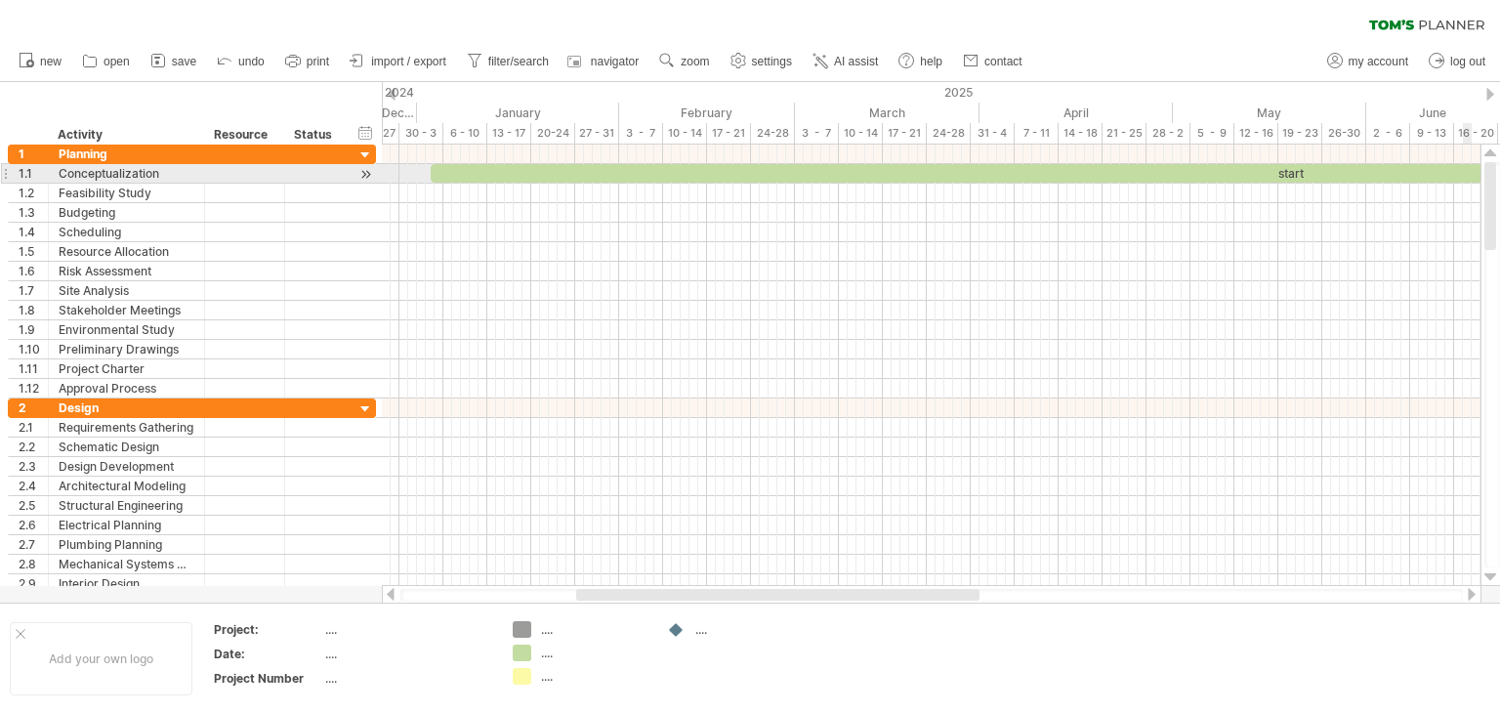
drag, startPoint x: 1493, startPoint y: 400, endPoint x: 1465, endPoint y: 173, distance: 229.3
click at [1466, 175] on div "Trying to reach [DOMAIN_NAME] Connected again... 0% clear filter new 1" at bounding box center [750, 356] width 1500 height 713
click at [183, 60] on span "save" at bounding box center [184, 62] width 24 height 14
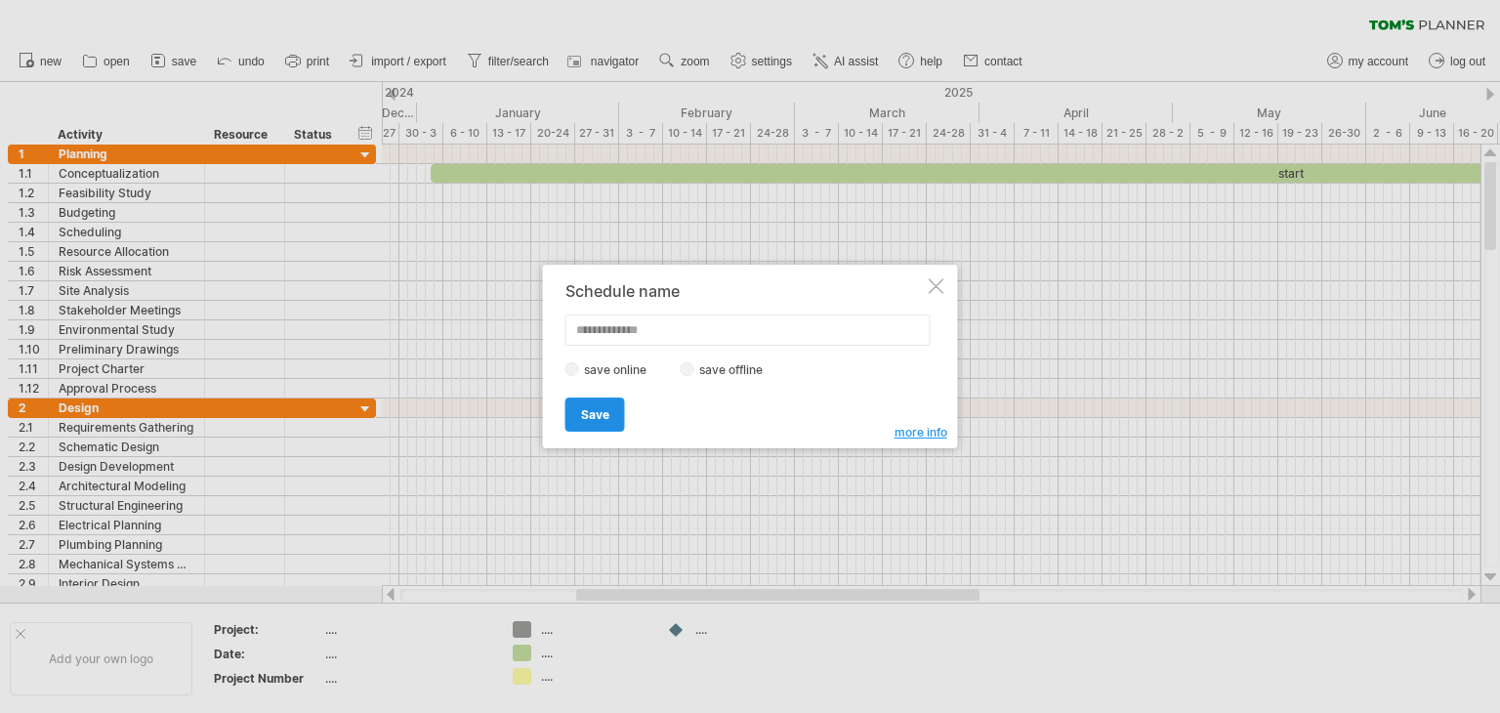
click at [597, 407] on span "Save" at bounding box center [595, 414] width 28 height 15
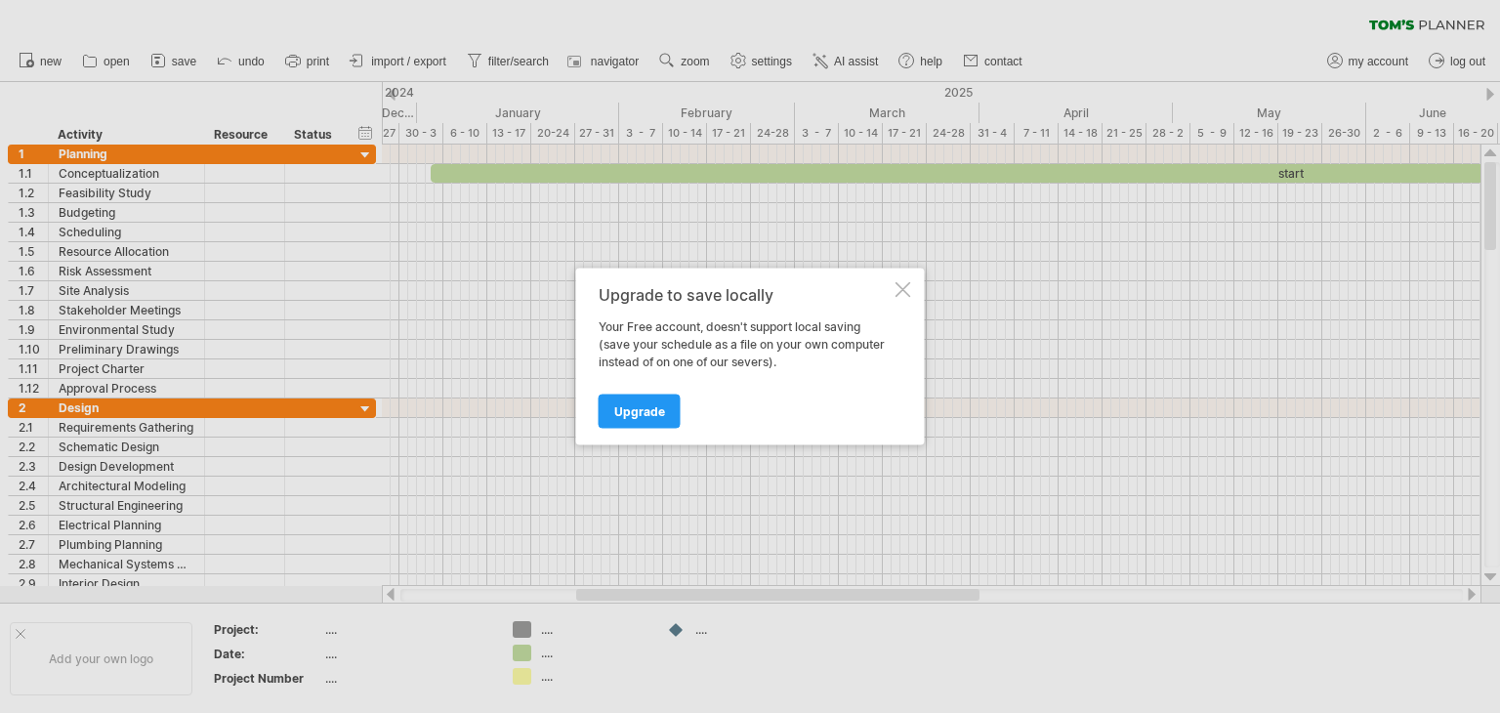
click at [901, 282] on div at bounding box center [904, 290] width 16 height 16
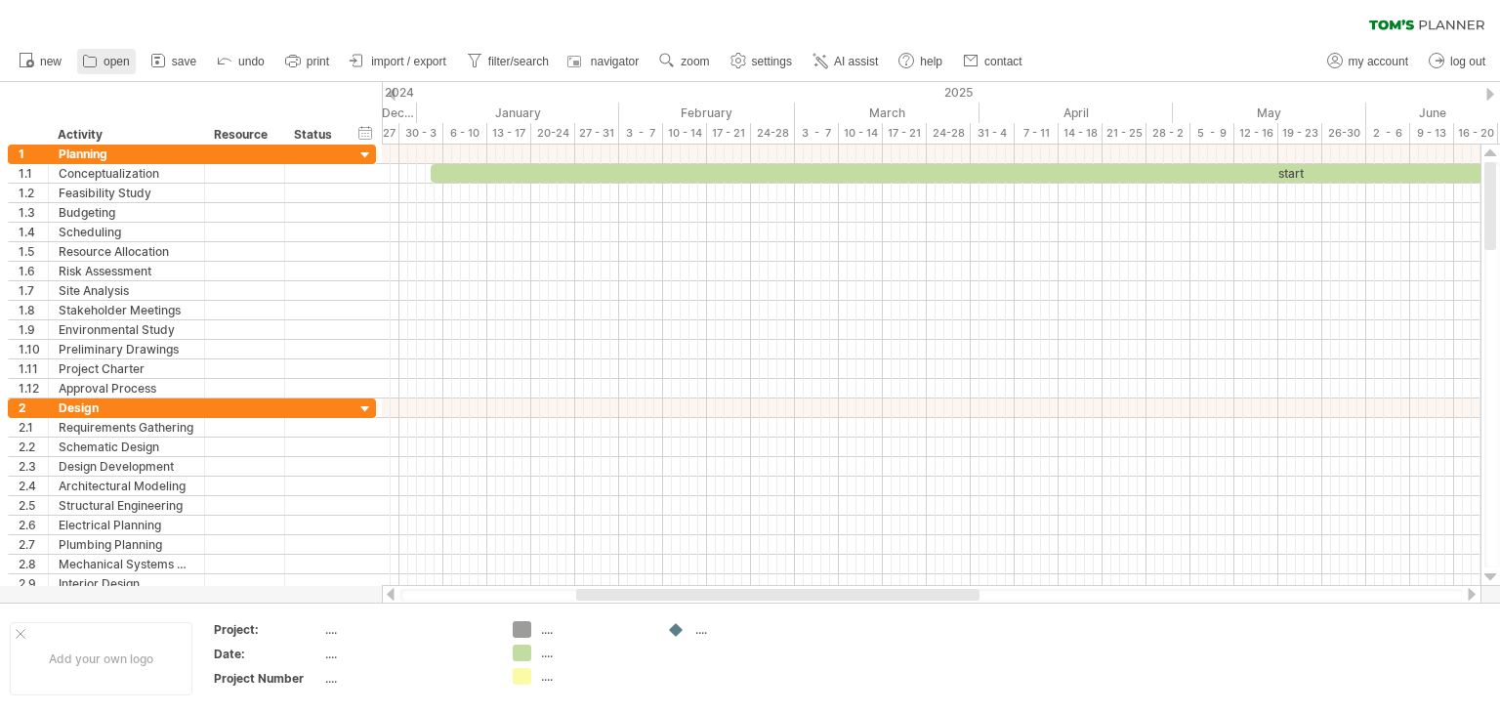
click at [105, 63] on span "open" at bounding box center [117, 62] width 26 height 14
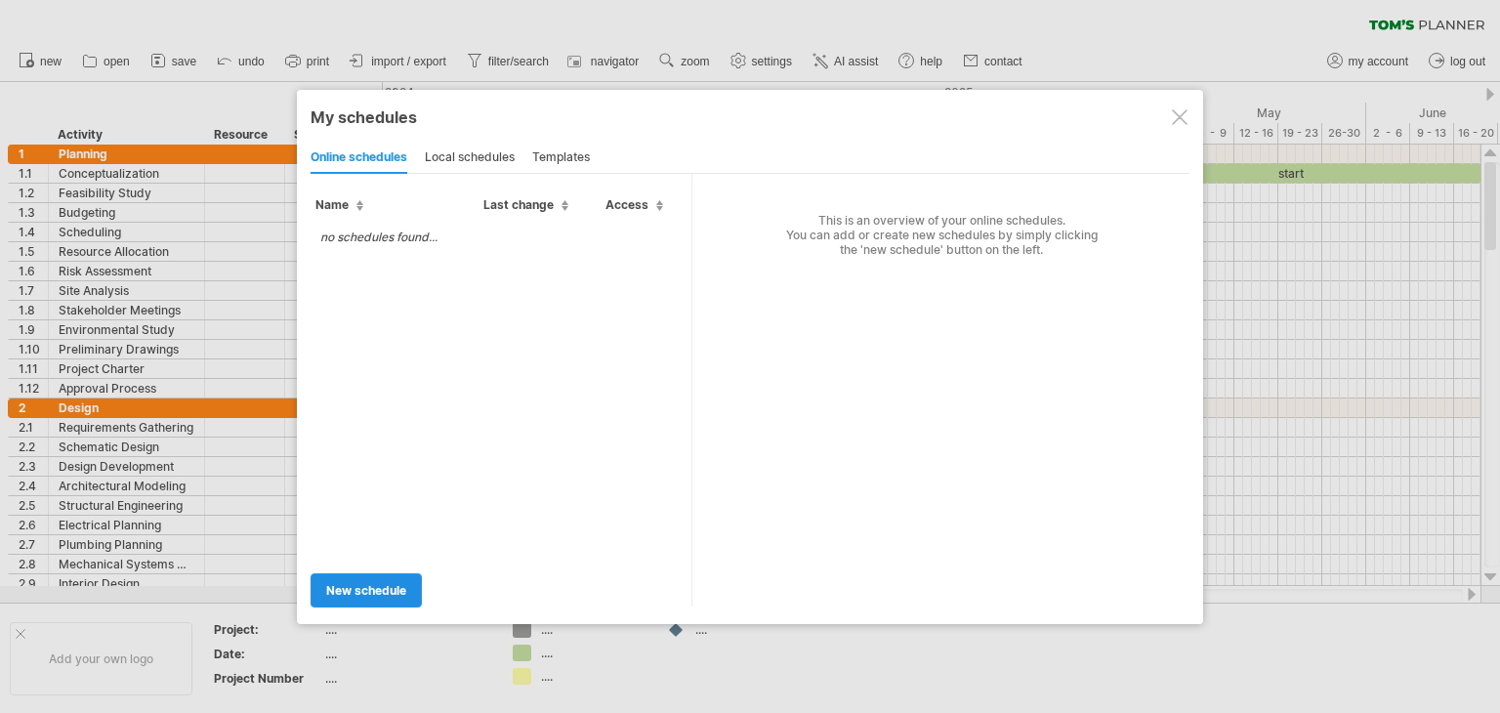
click at [373, 589] on span "new schedule" at bounding box center [366, 590] width 80 height 15
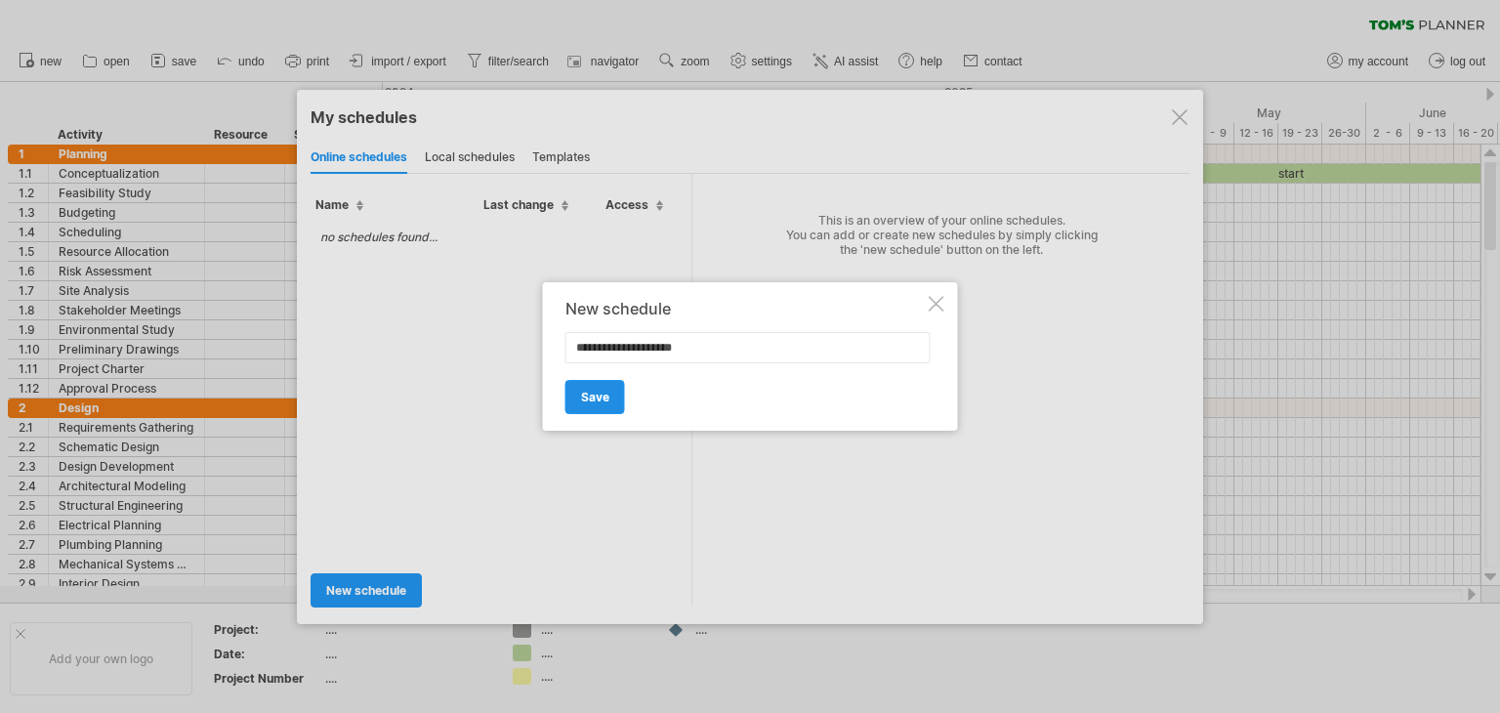
type input "**********"
click at [605, 393] on span "Save" at bounding box center [595, 397] width 28 height 15
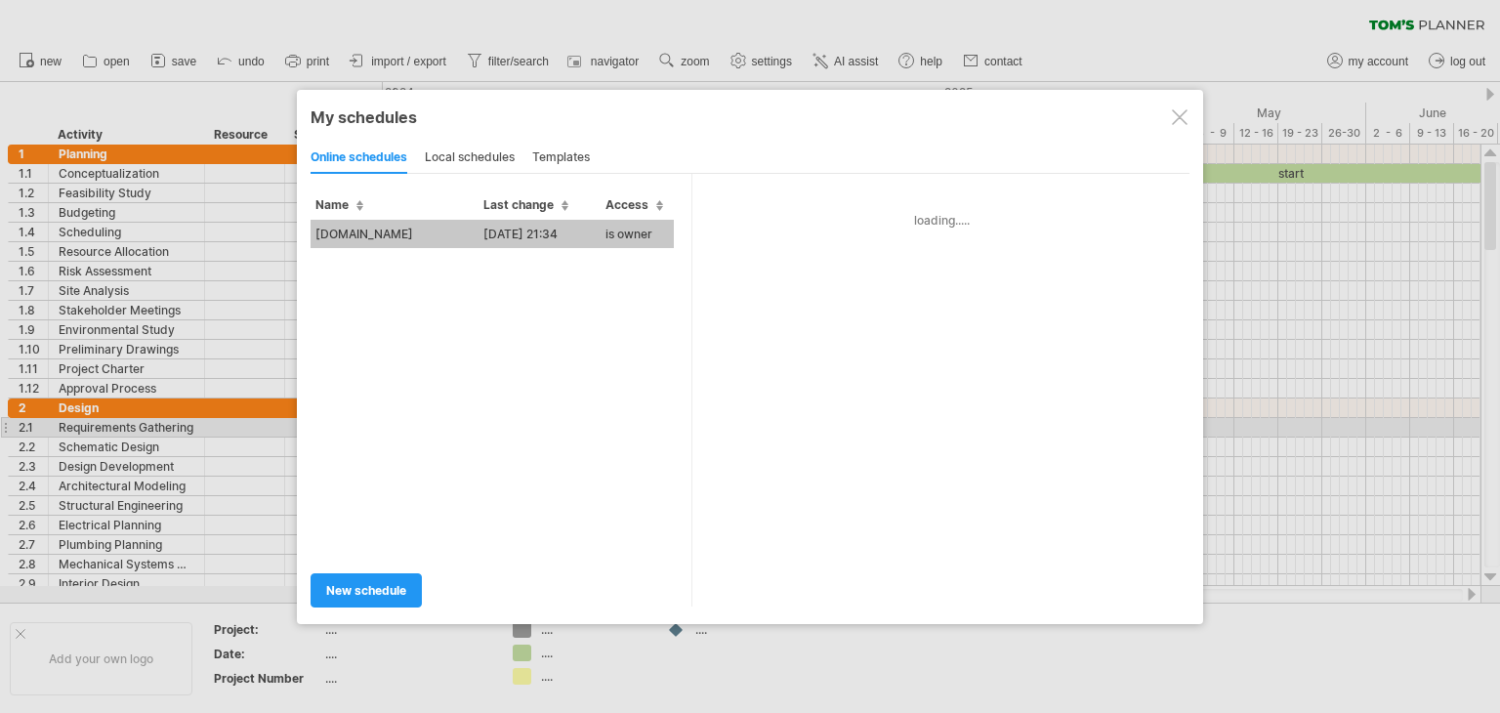
type input "**********"
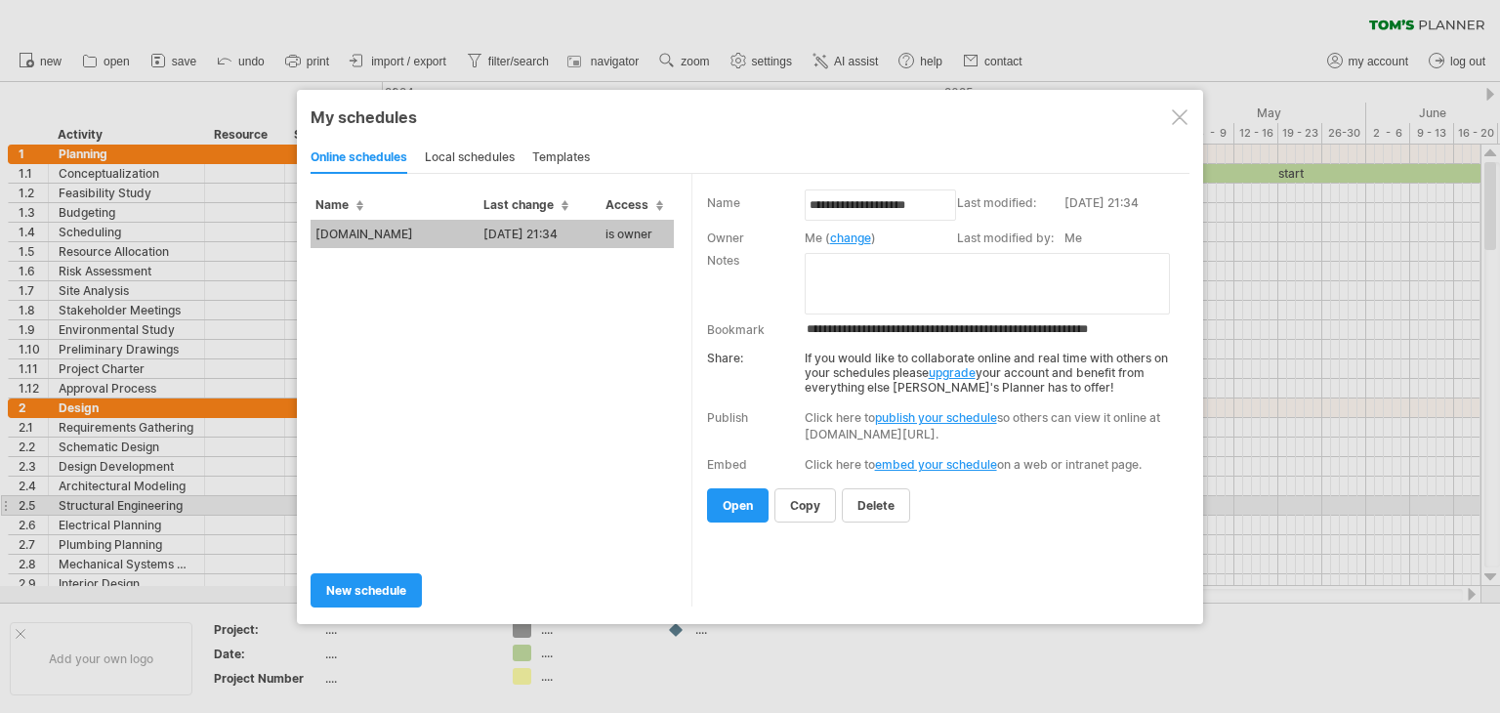
click at [818, 505] on link "copy" at bounding box center [805, 505] width 62 height 34
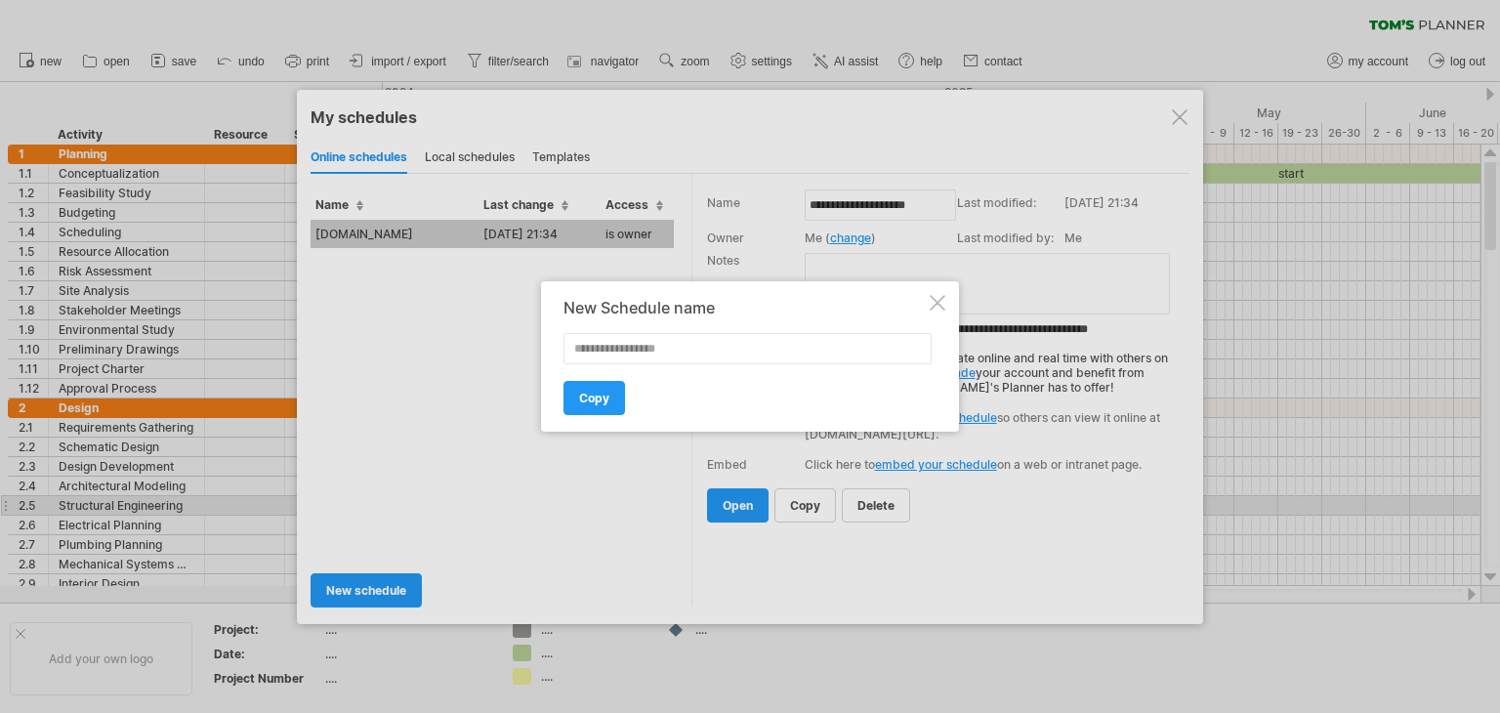
click at [574, 489] on div at bounding box center [750, 356] width 1500 height 713
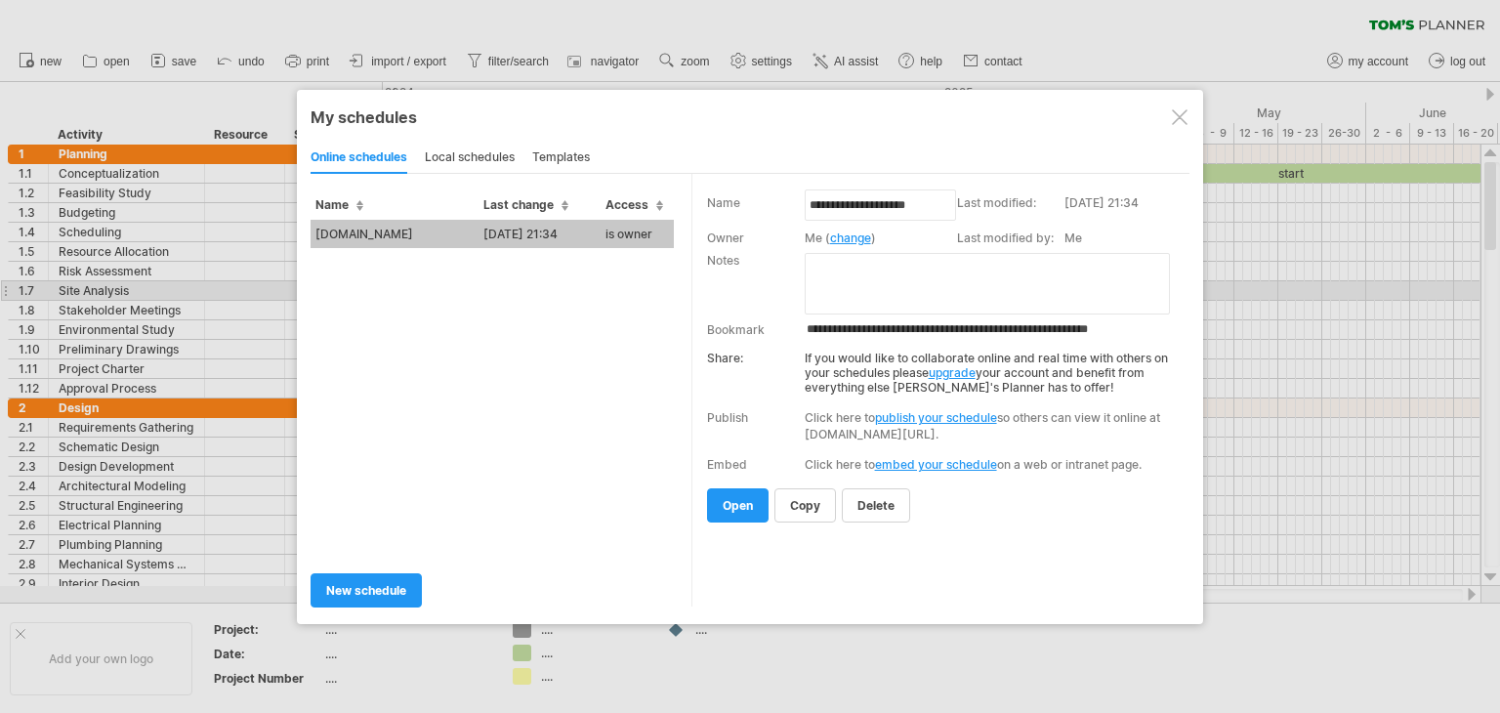
click at [836, 283] on textarea at bounding box center [987, 284] width 365 height 62
click at [383, 591] on span "new schedule" at bounding box center [366, 590] width 80 height 15
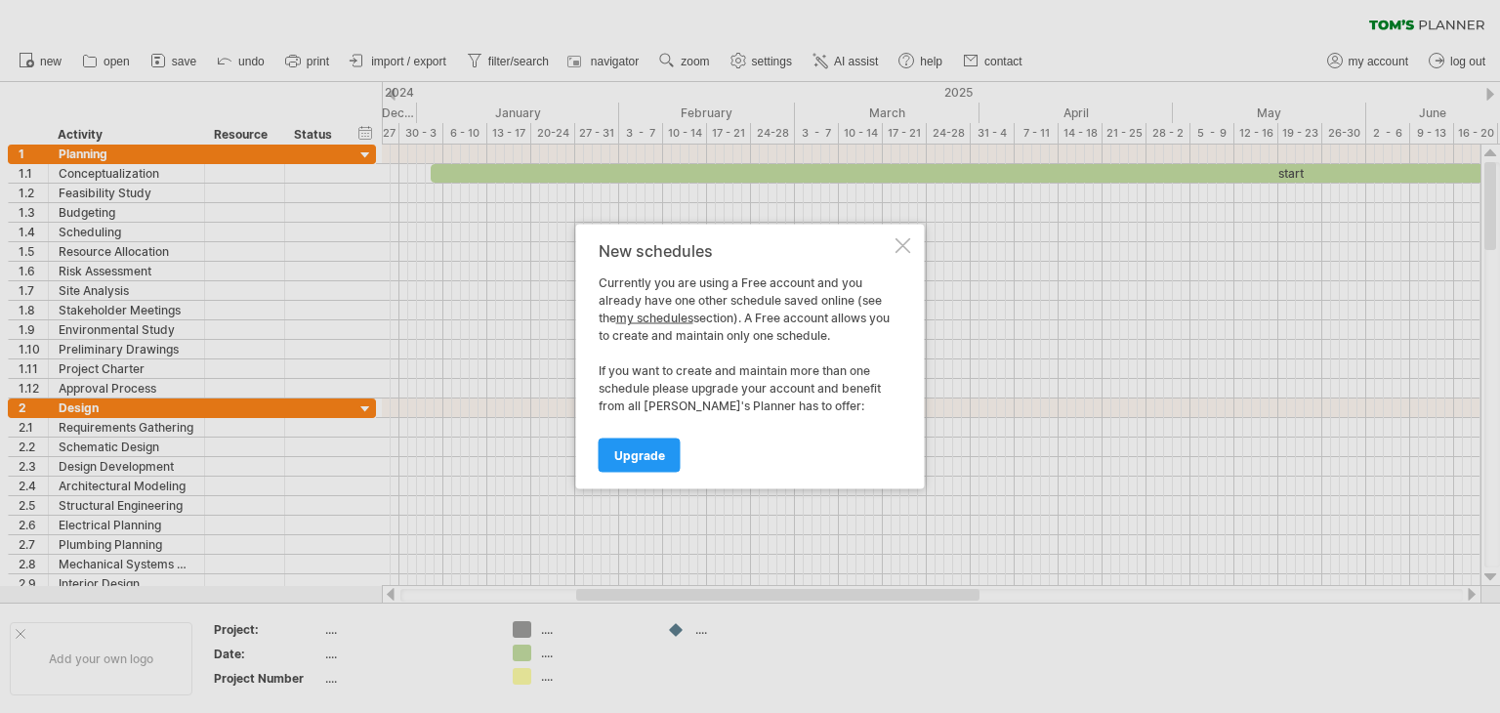
click at [909, 247] on div at bounding box center [904, 246] width 16 height 16
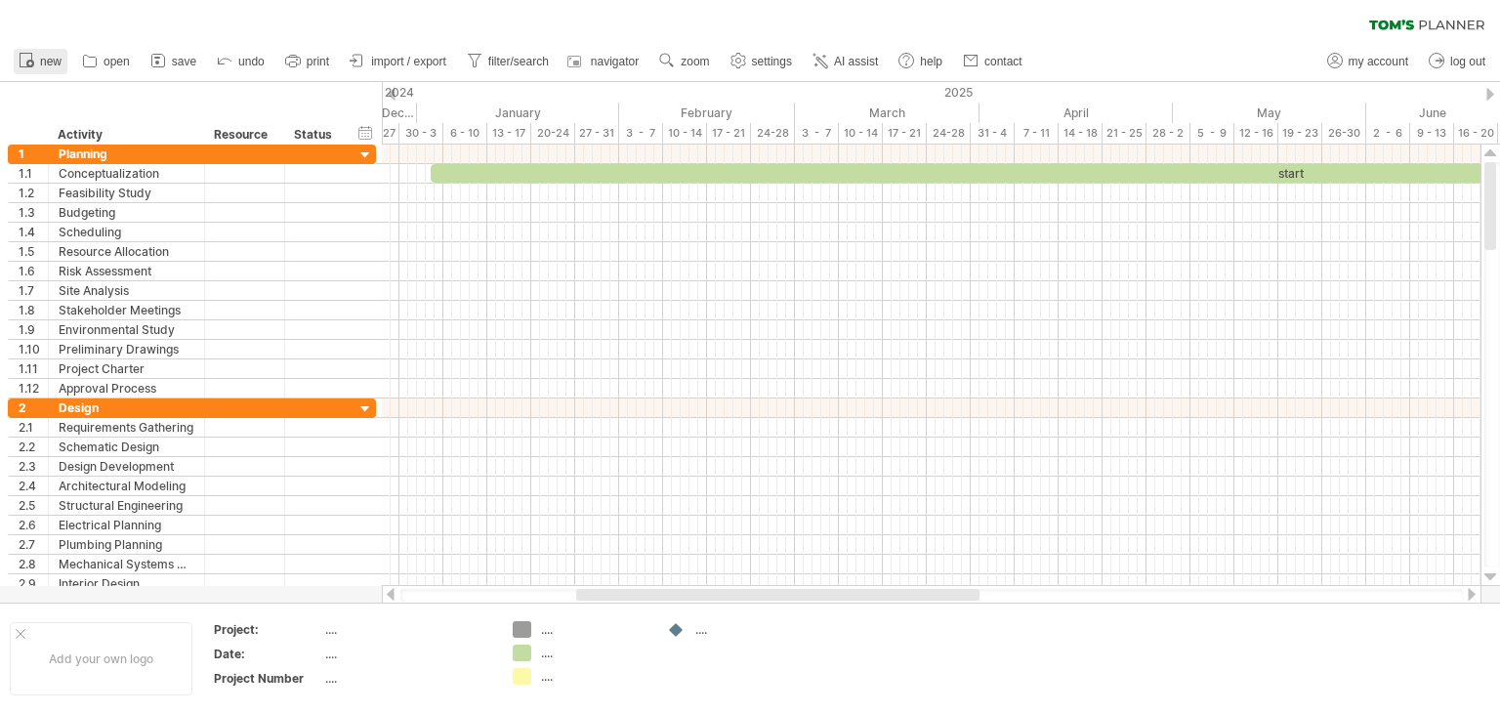
click at [49, 56] on span "new" at bounding box center [50, 62] width 21 height 14
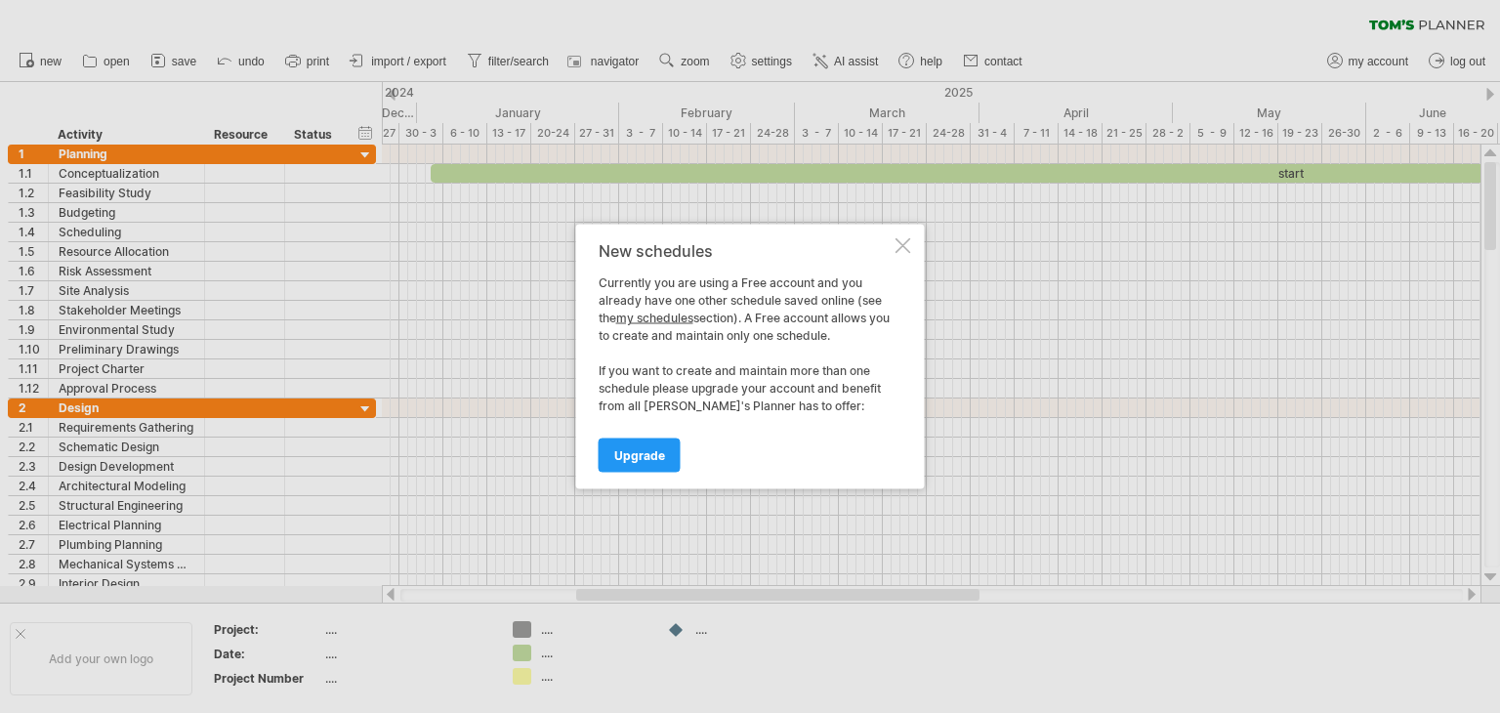
click at [901, 247] on div at bounding box center [904, 246] width 16 height 16
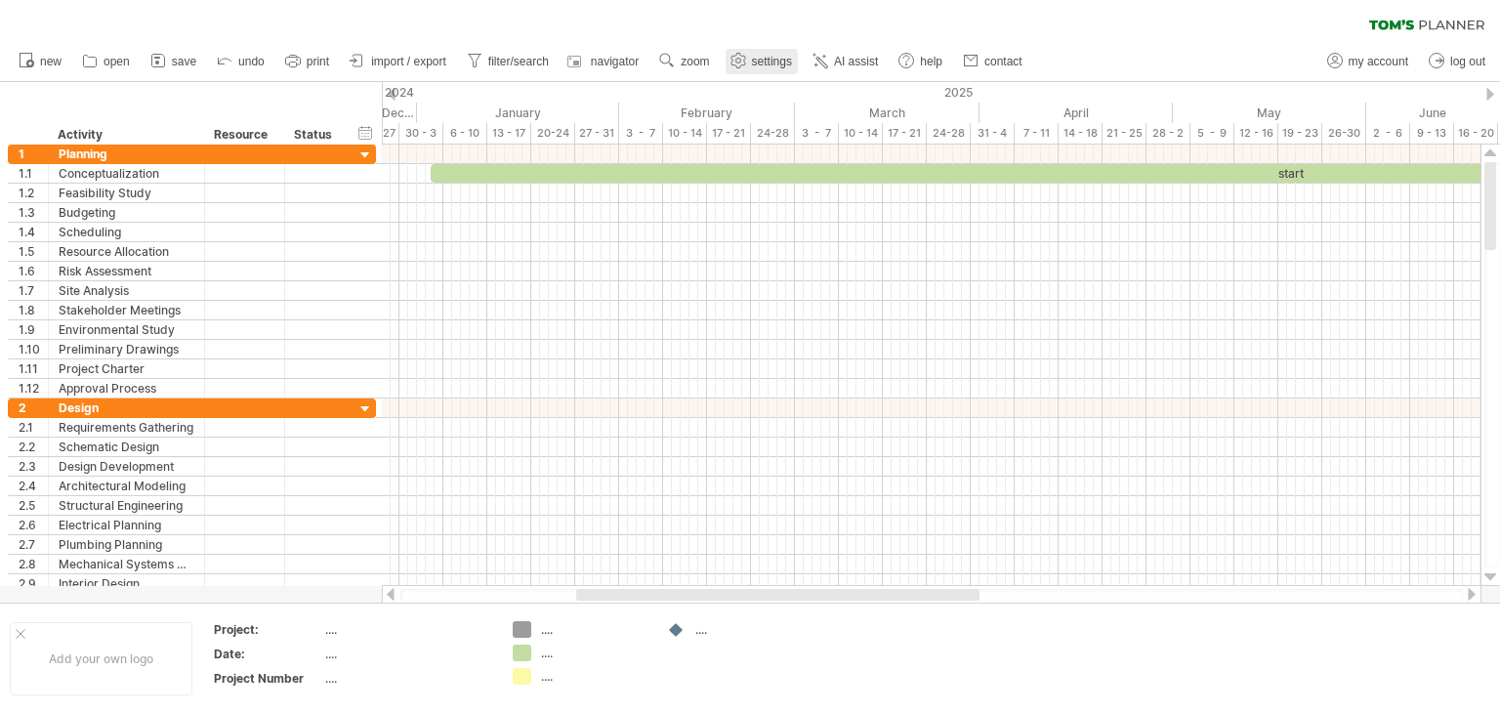
click at [766, 61] on span "settings" at bounding box center [772, 62] width 40 height 14
select select "*"
select select "**"
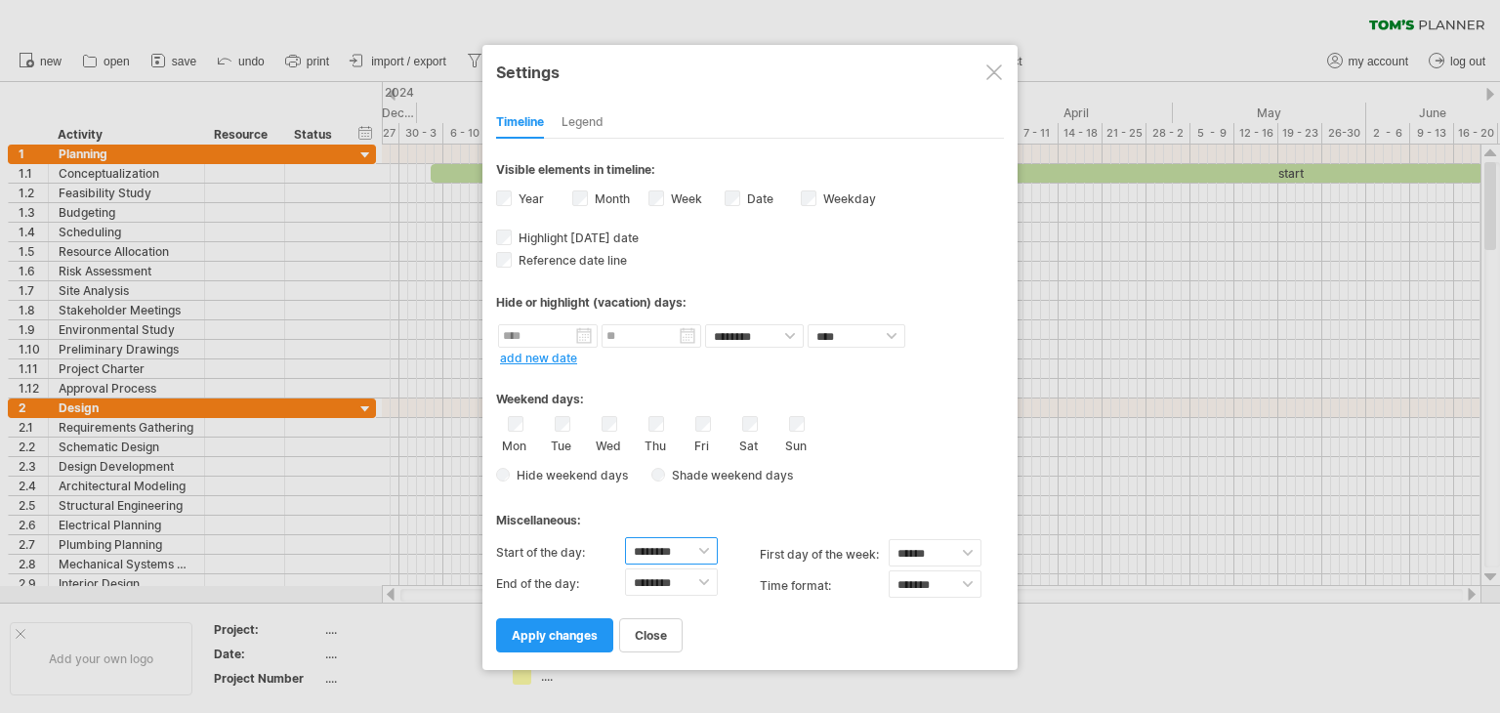
click at [706, 545] on select "******** ******** ******** ******** ******** ******** ******** ******** *******…" at bounding box center [671, 550] width 93 height 27
select select "*"
click at [625, 537] on select "******** ******** ******** ******** ******** ******** ******** ******** *******…" at bounding box center [671, 550] width 93 height 27
click at [701, 577] on select "******** ******** ******** ******** ******** ******** ******** ******** *******…" at bounding box center [671, 581] width 93 height 27
click at [668, 582] on select "******** ******** ******** ******** ******** ******** ******** ******** *******…" at bounding box center [671, 581] width 93 height 27
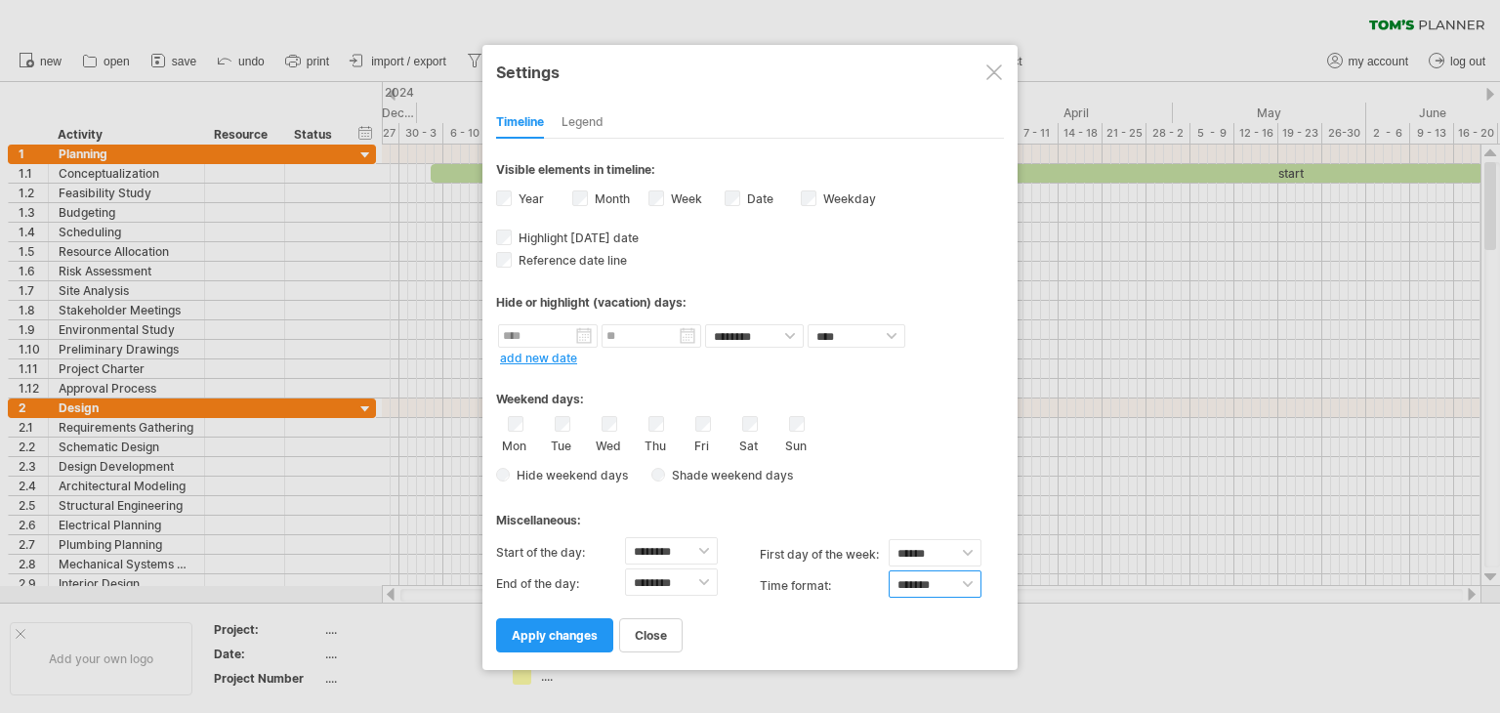
click at [969, 583] on select "******* *******" at bounding box center [935, 583] width 93 height 27
click at [889, 570] on select "******* *******" at bounding box center [935, 583] width 93 height 27
click at [877, 472] on span at bounding box center [880, 475] width 20 height 19
click at [946, 498] on span at bounding box center [946, 503] width 16 height 16
click at [963, 583] on select "******* *******" at bounding box center [935, 583] width 93 height 27
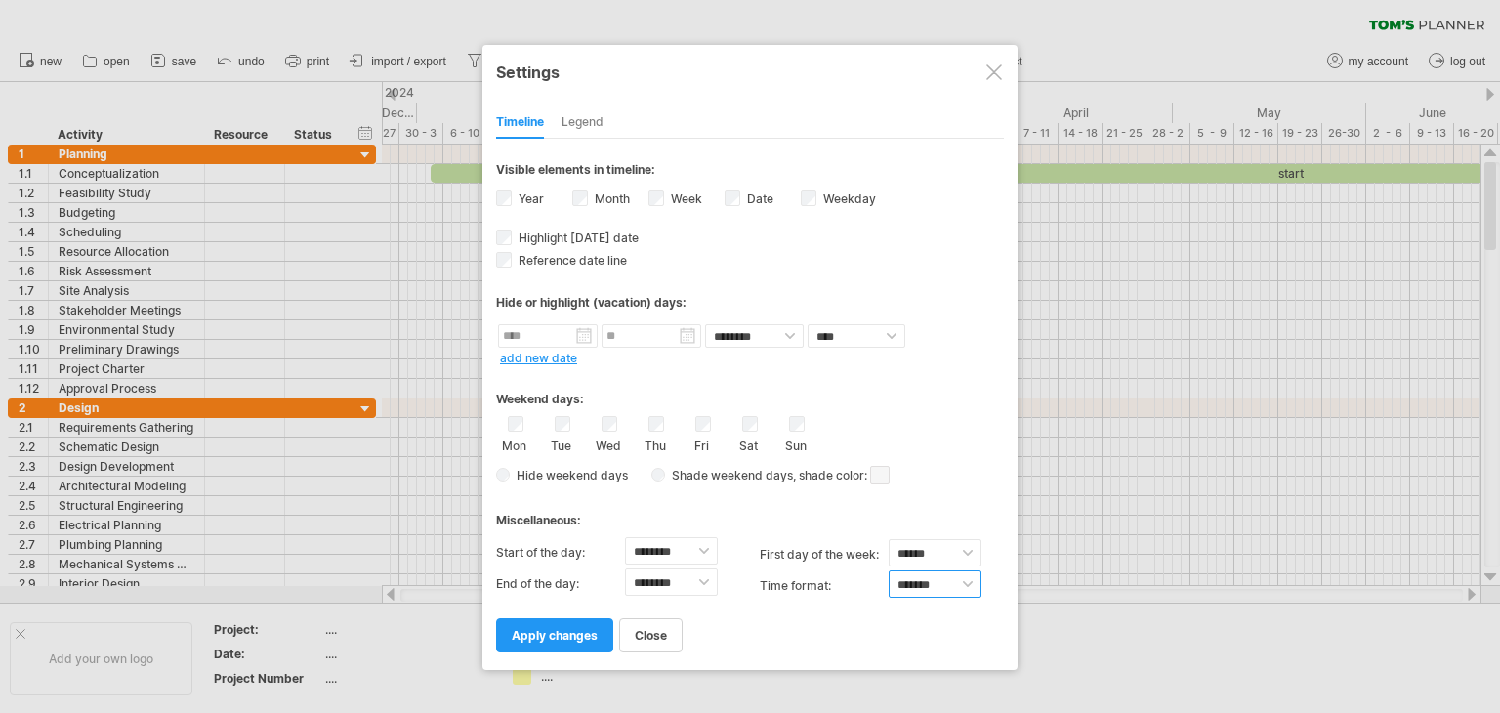
select select "******"
click at [889, 570] on select "******* *******" at bounding box center [935, 583] width 93 height 27
click at [536, 633] on span "apply changes" at bounding box center [555, 635] width 86 height 15
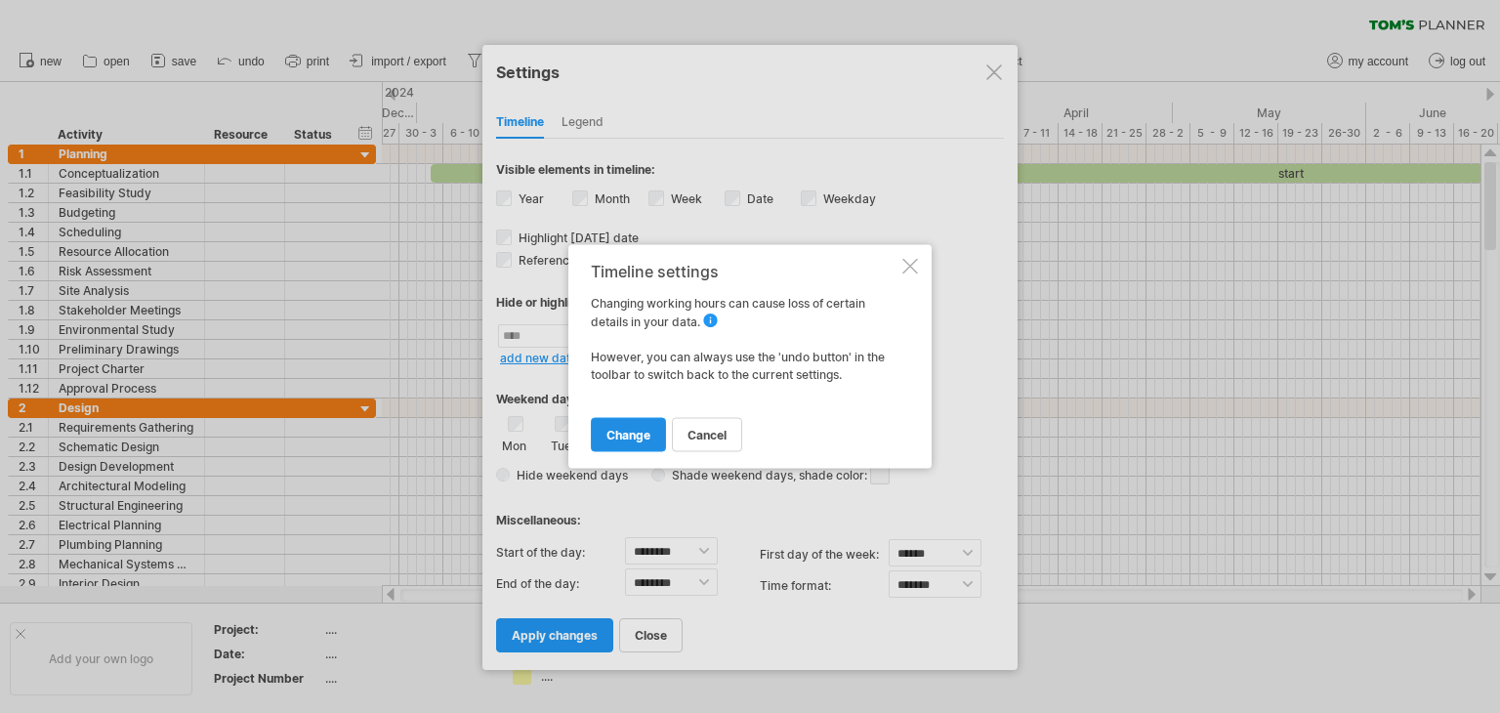
click at [648, 433] on span "change" at bounding box center [628, 435] width 44 height 15
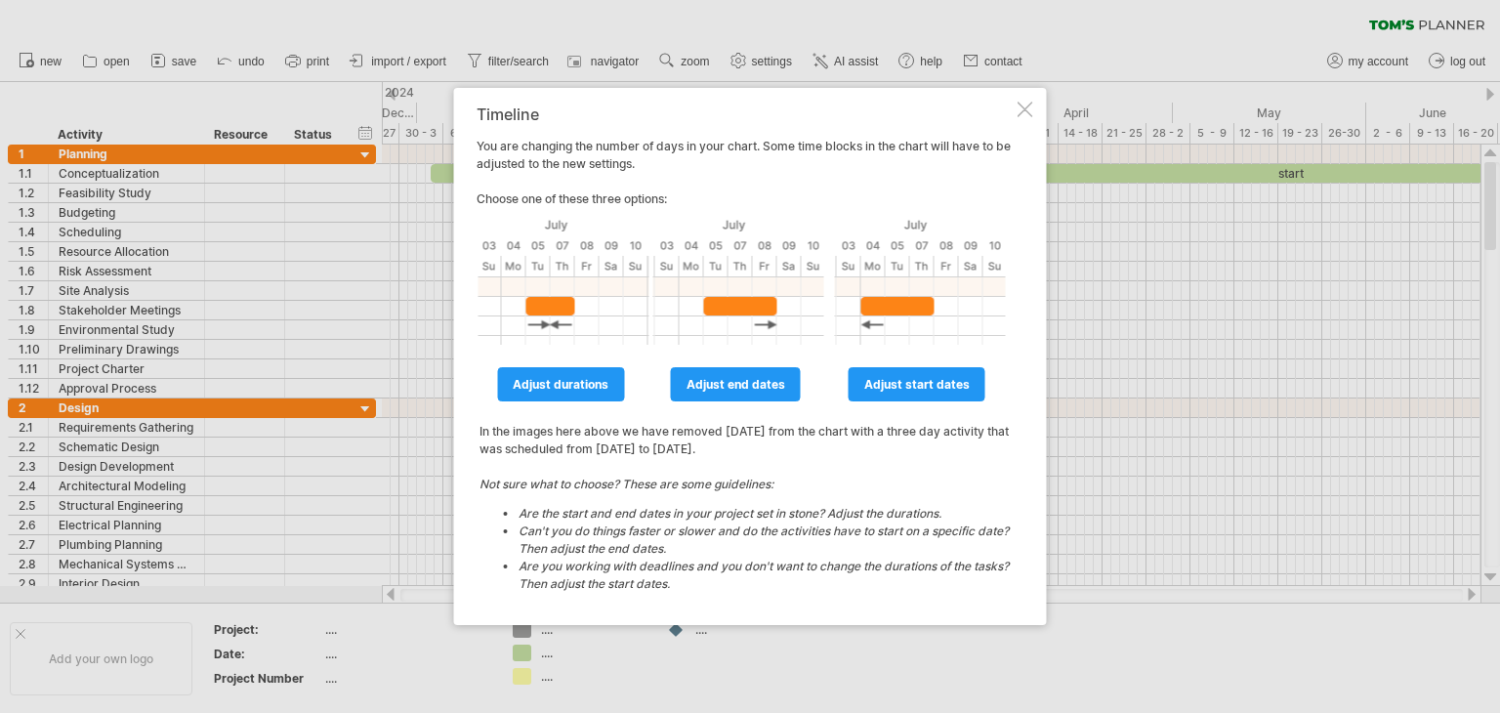
drag, startPoint x: 1025, startPoint y: 109, endPoint x: 1016, endPoint y: 110, distance: 9.8
click at [1018, 110] on div at bounding box center [1026, 110] width 16 height 16
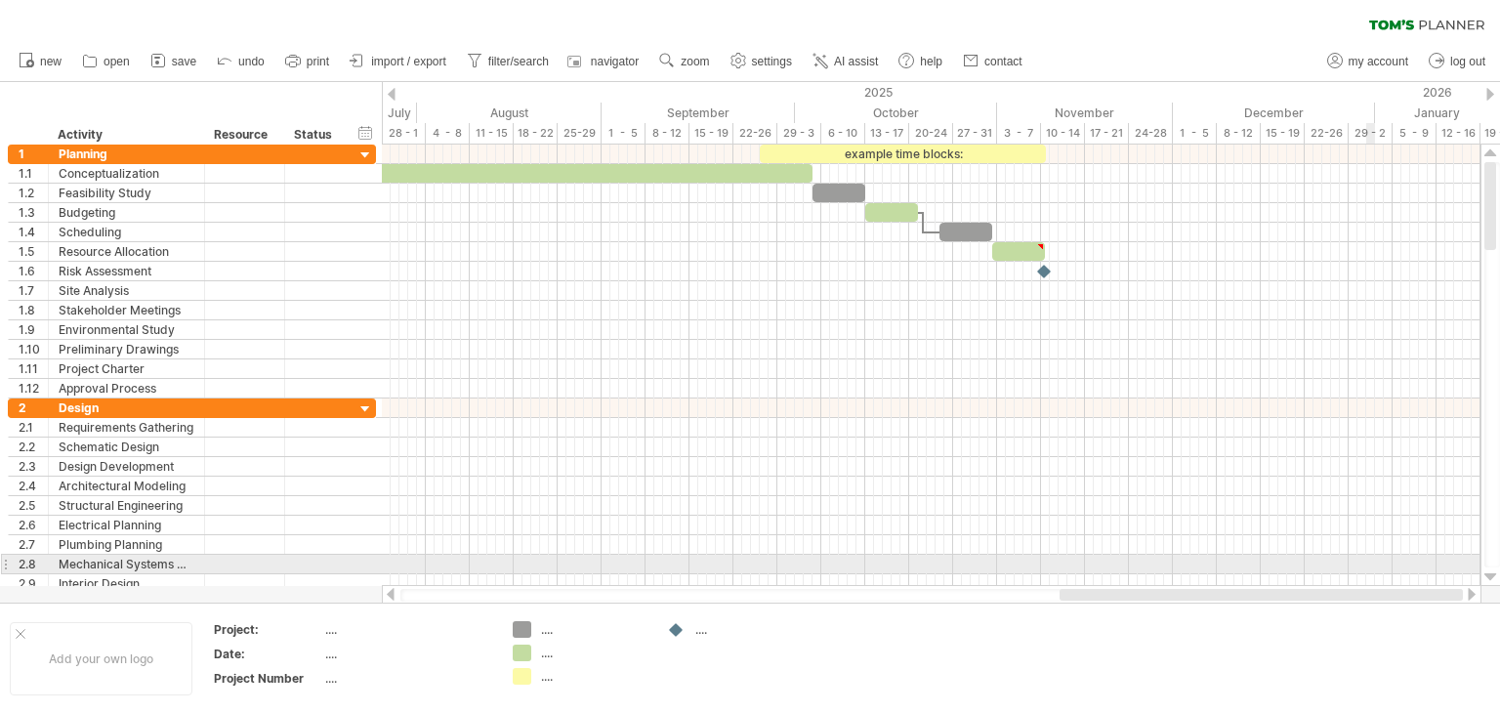
drag, startPoint x: 879, startPoint y: 595, endPoint x: 1370, endPoint y: 569, distance: 491.9
click at [1370, 569] on div "Trying to reach [DOMAIN_NAME] Connected again... 0% clear filter new 1" at bounding box center [750, 356] width 1500 height 713
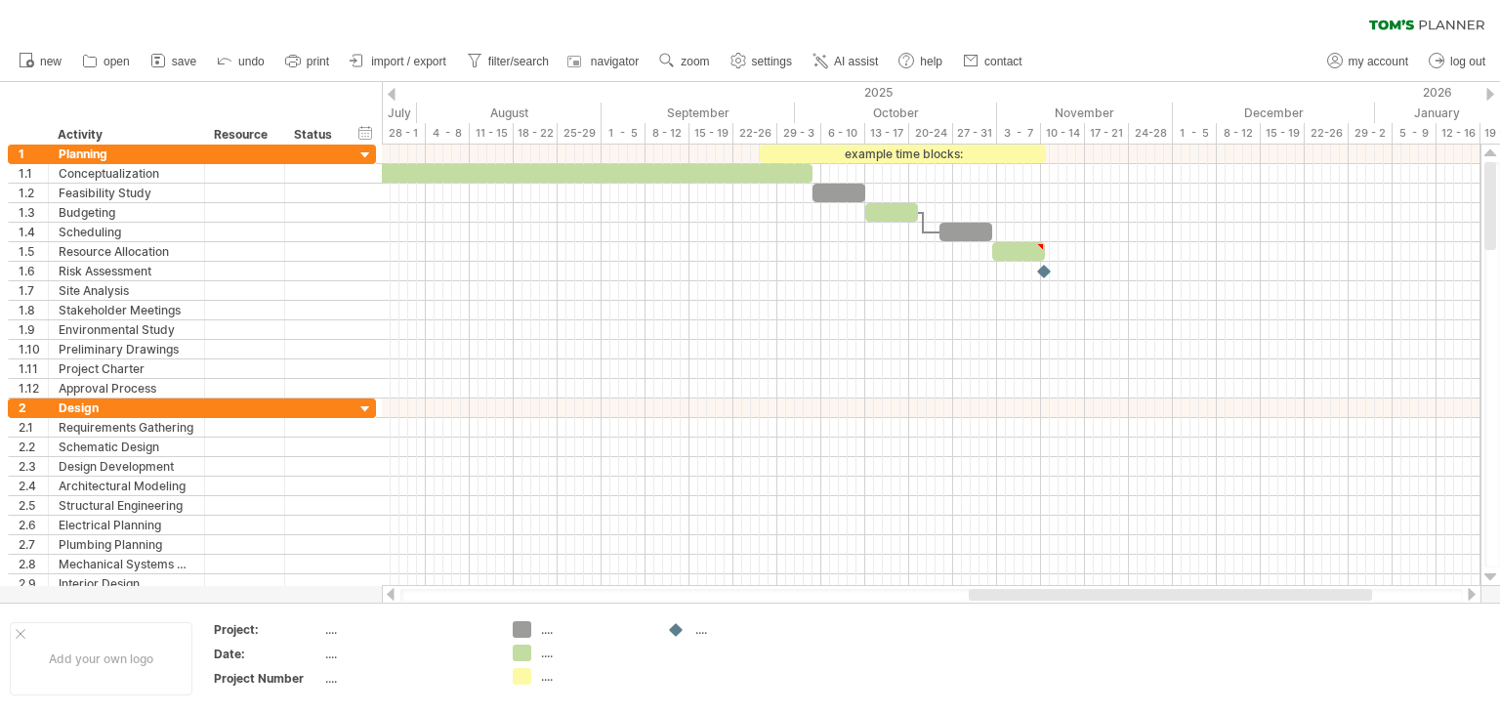
click at [1467, 597] on div at bounding box center [1472, 594] width 16 height 13
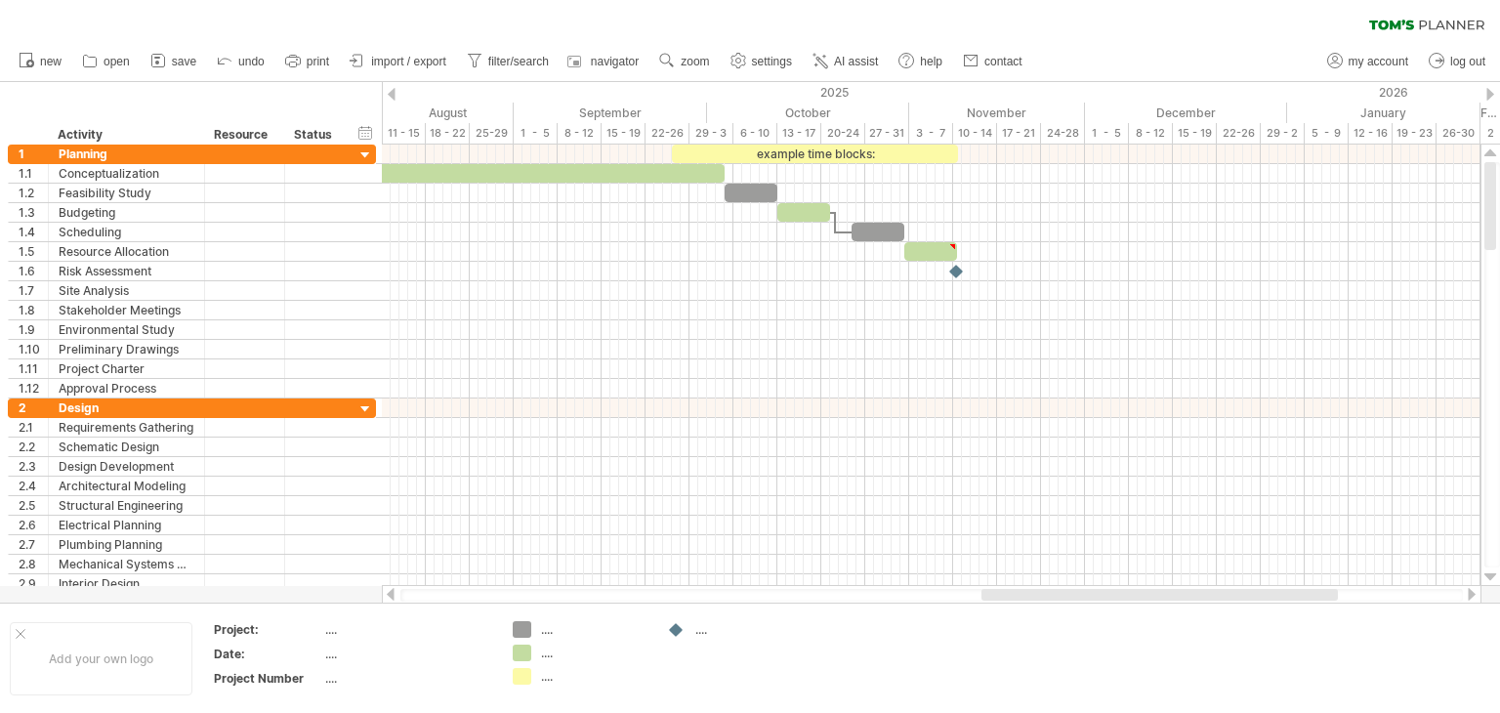
click at [1472, 593] on div at bounding box center [1472, 594] width 16 height 13
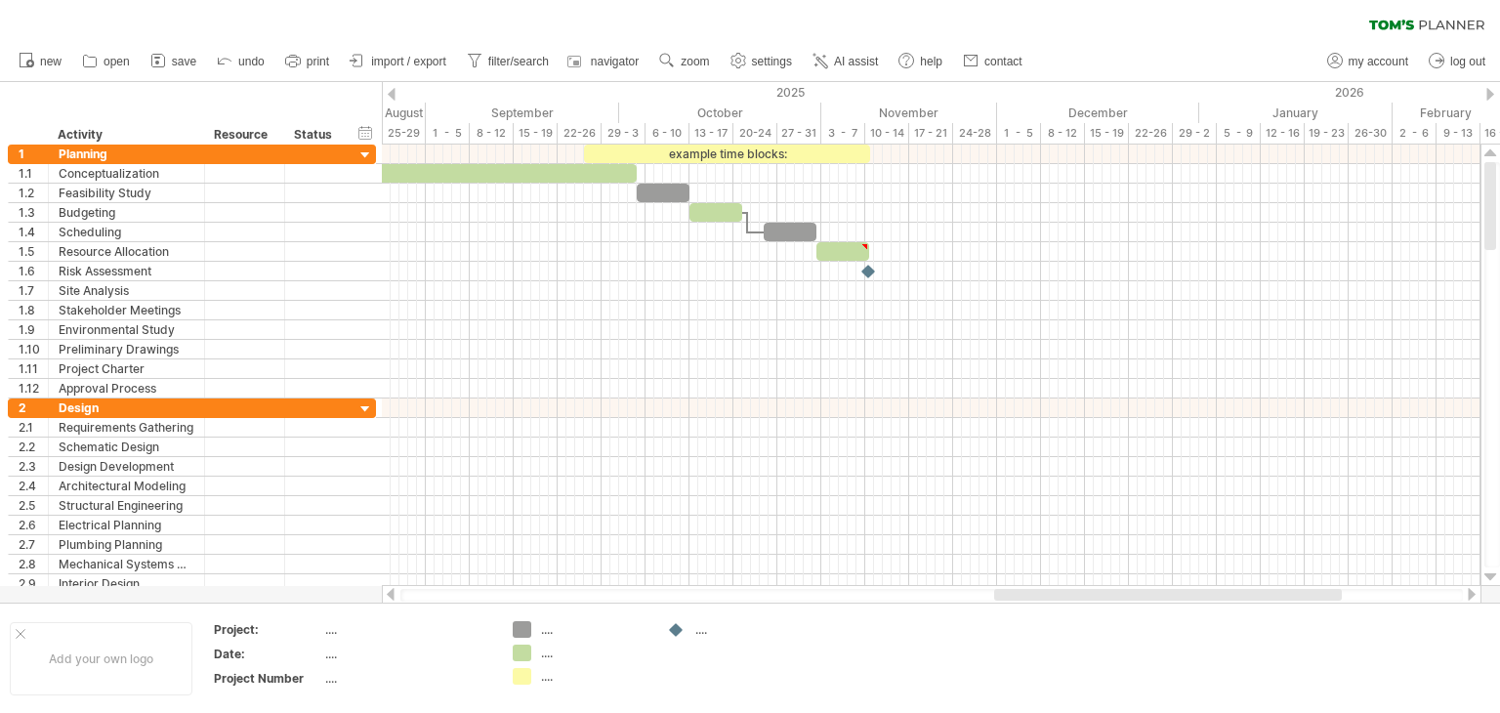
click at [1472, 593] on div at bounding box center [1472, 594] width 16 height 13
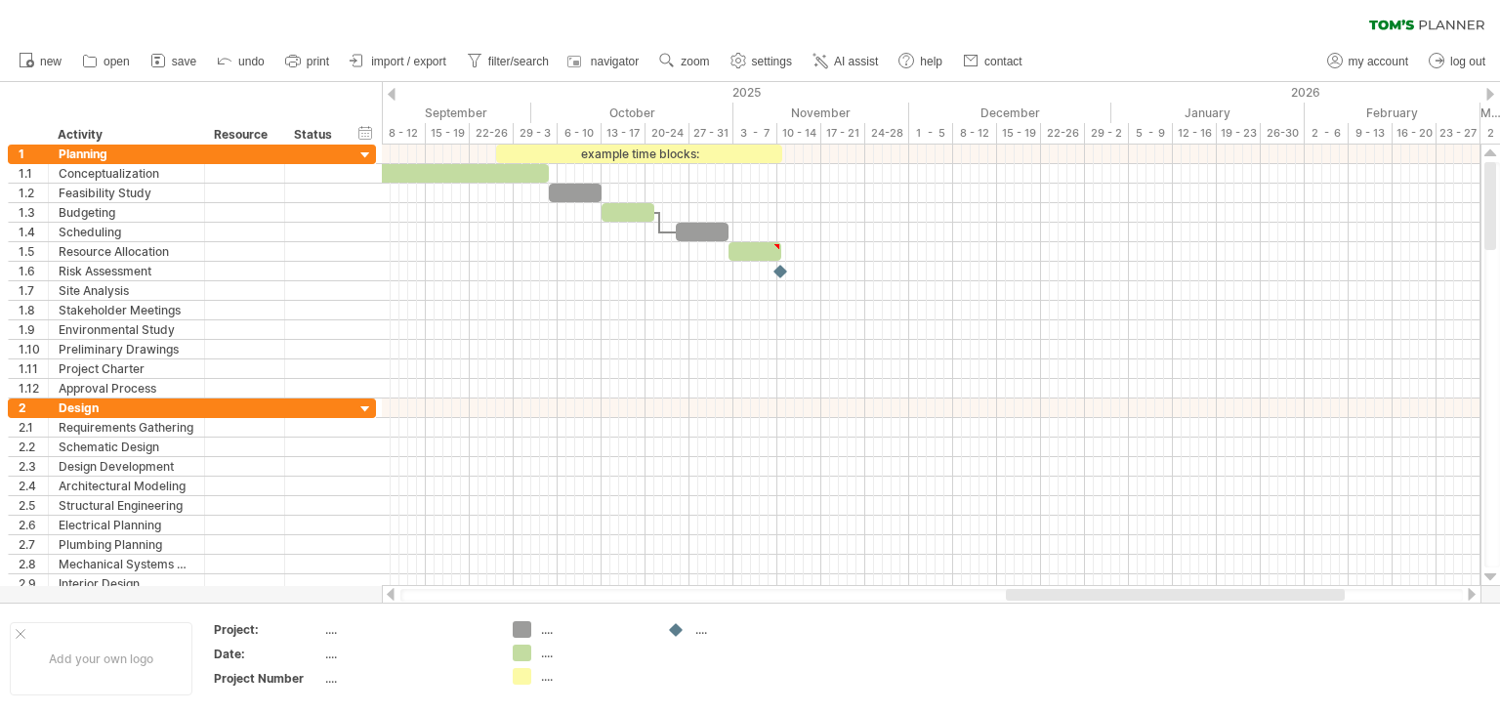
click at [1473, 593] on div at bounding box center [1472, 594] width 16 height 13
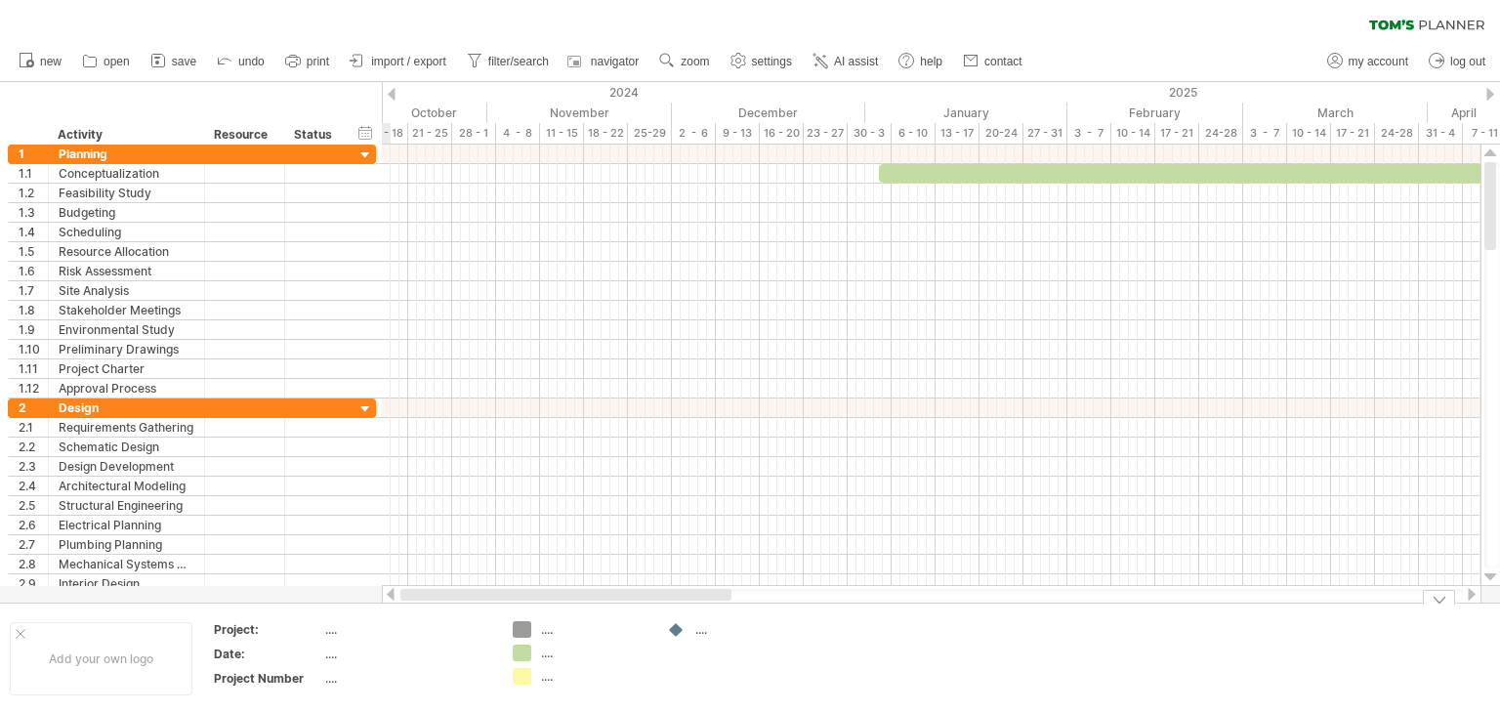
drag, startPoint x: 1232, startPoint y: 592, endPoint x: 514, endPoint y: 602, distance: 717.9
click at [514, 602] on div at bounding box center [932, 595] width 1100 height 20
click at [274, 137] on div at bounding box center [276, 135] width 8 height 20
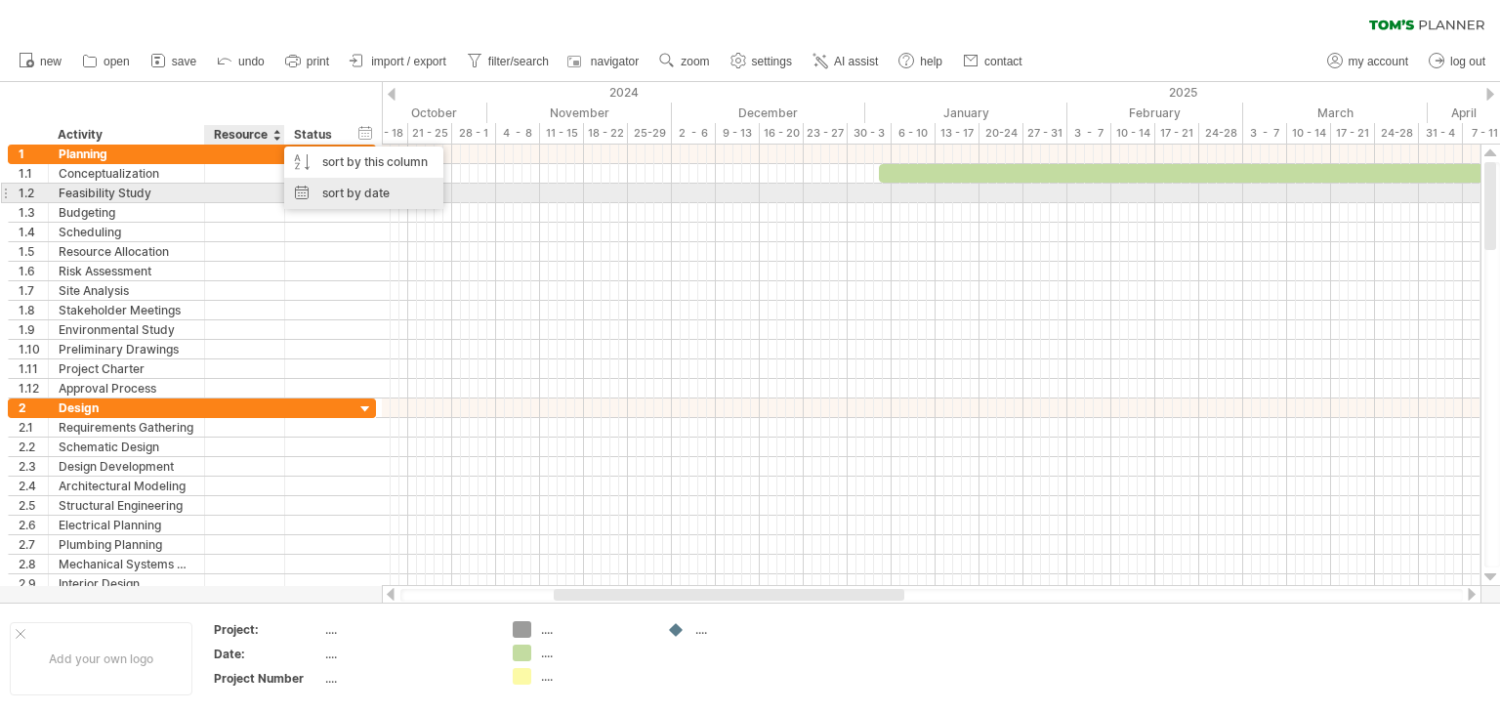
click at [331, 190] on div "sort by date" at bounding box center [363, 193] width 159 height 31
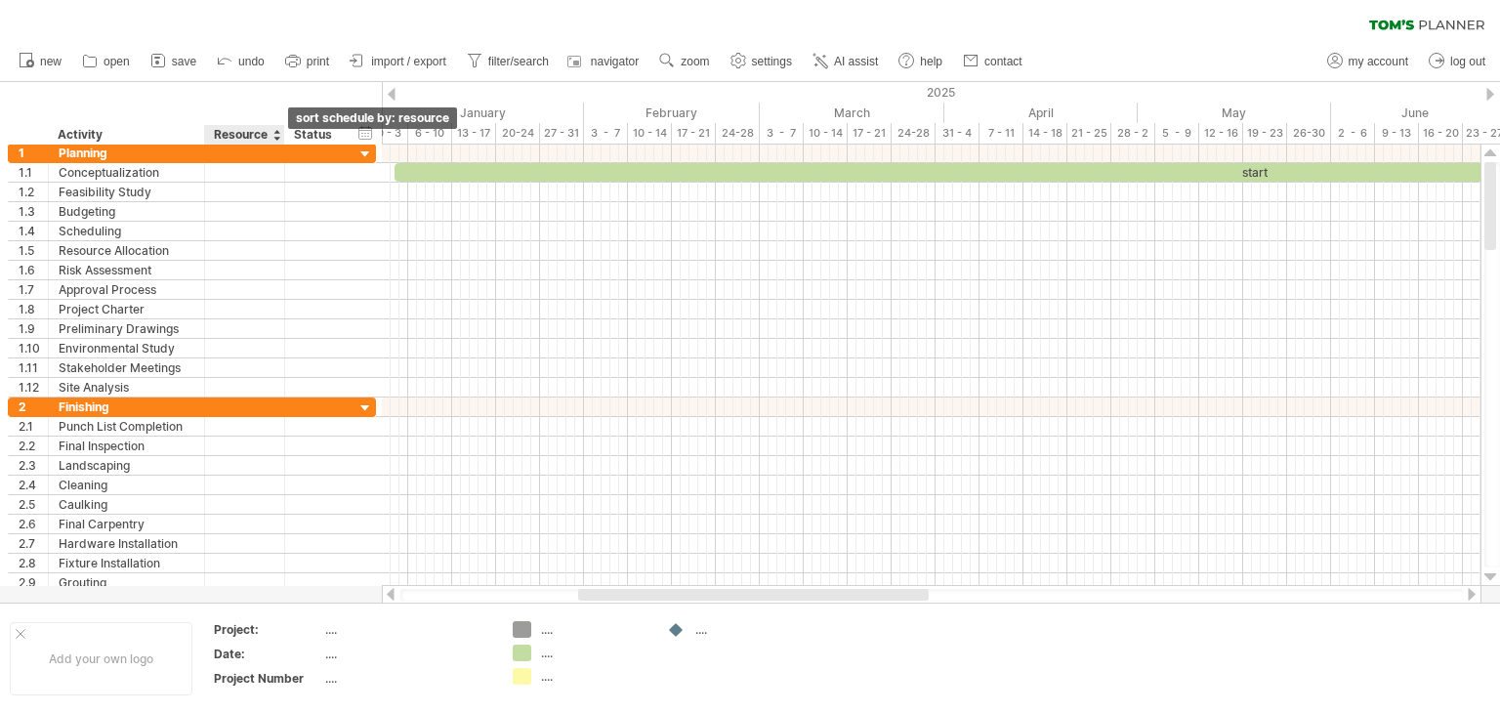
click at [276, 136] on div at bounding box center [276, 135] width 8 height 20
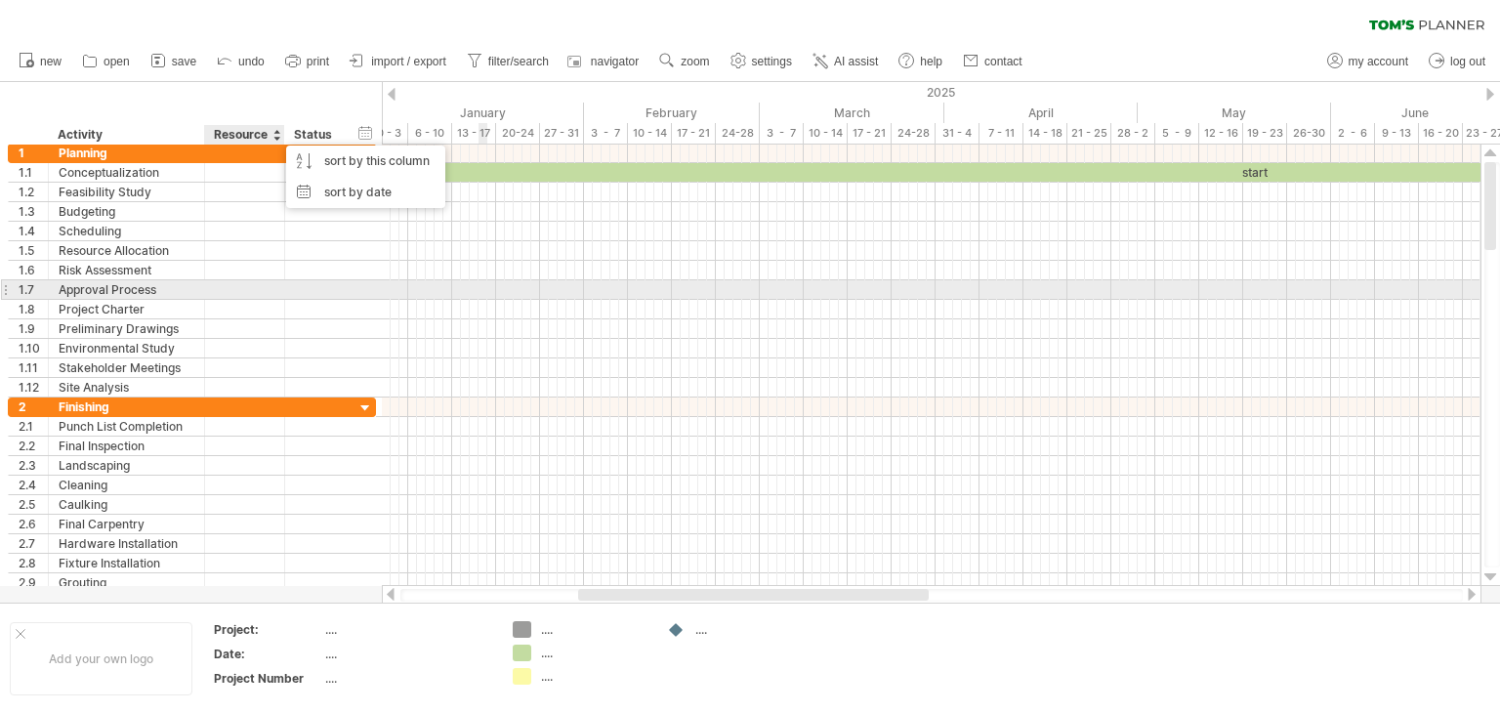
click at [480, 286] on div at bounding box center [931, 290] width 1099 height 20
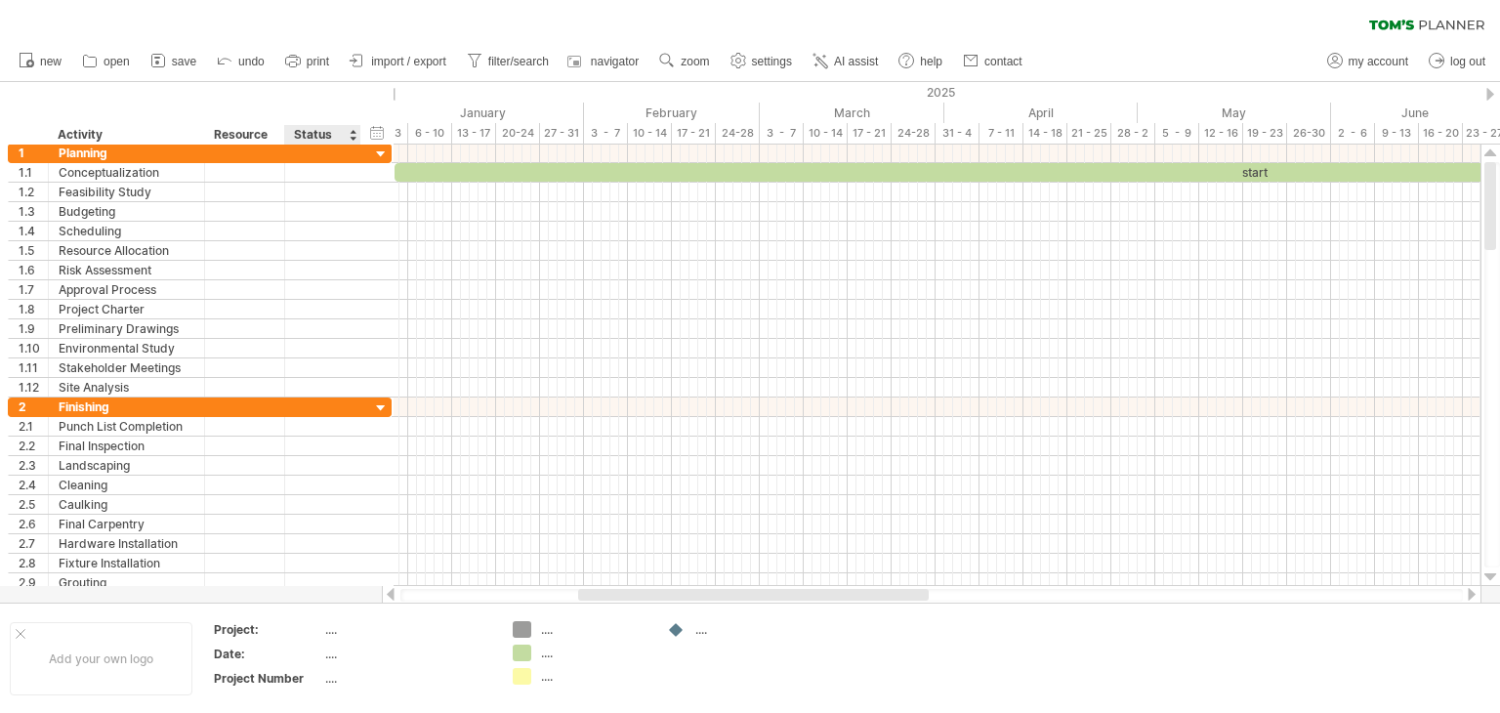
drag, startPoint x: 341, startPoint y: 134, endPoint x: 356, endPoint y: 125, distance: 17.9
click at [356, 125] on div at bounding box center [359, 135] width 7 height 20
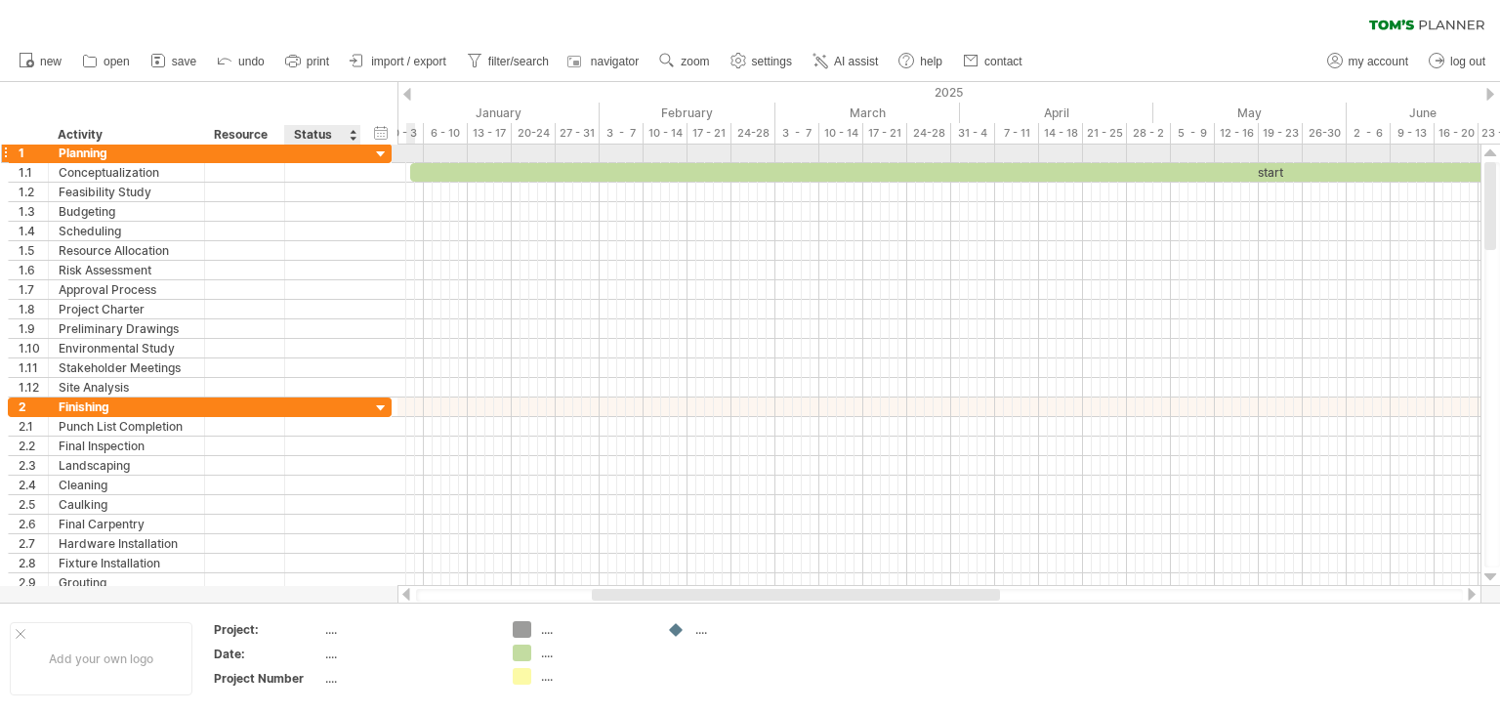
click at [375, 152] on div at bounding box center [381, 155] width 19 height 19
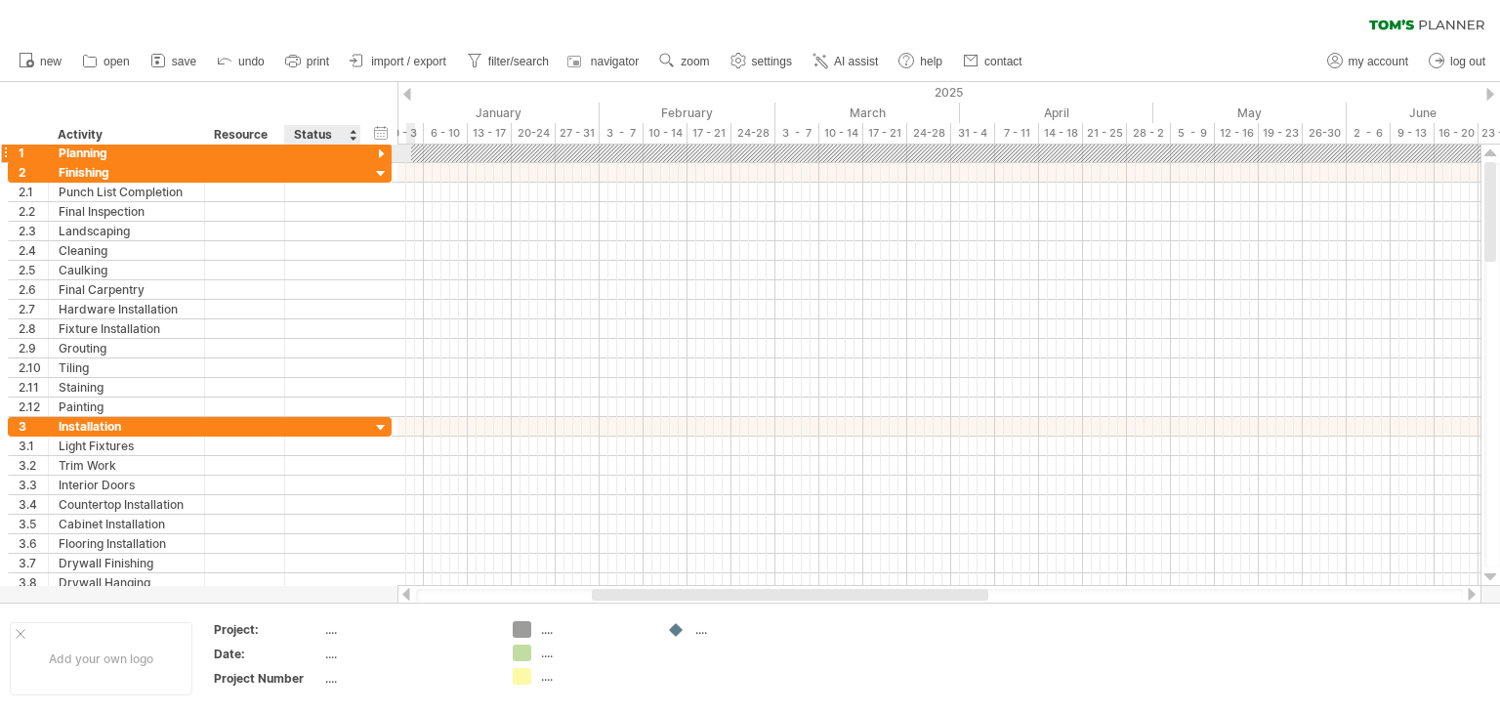
click at [375, 152] on div at bounding box center [381, 155] width 19 height 19
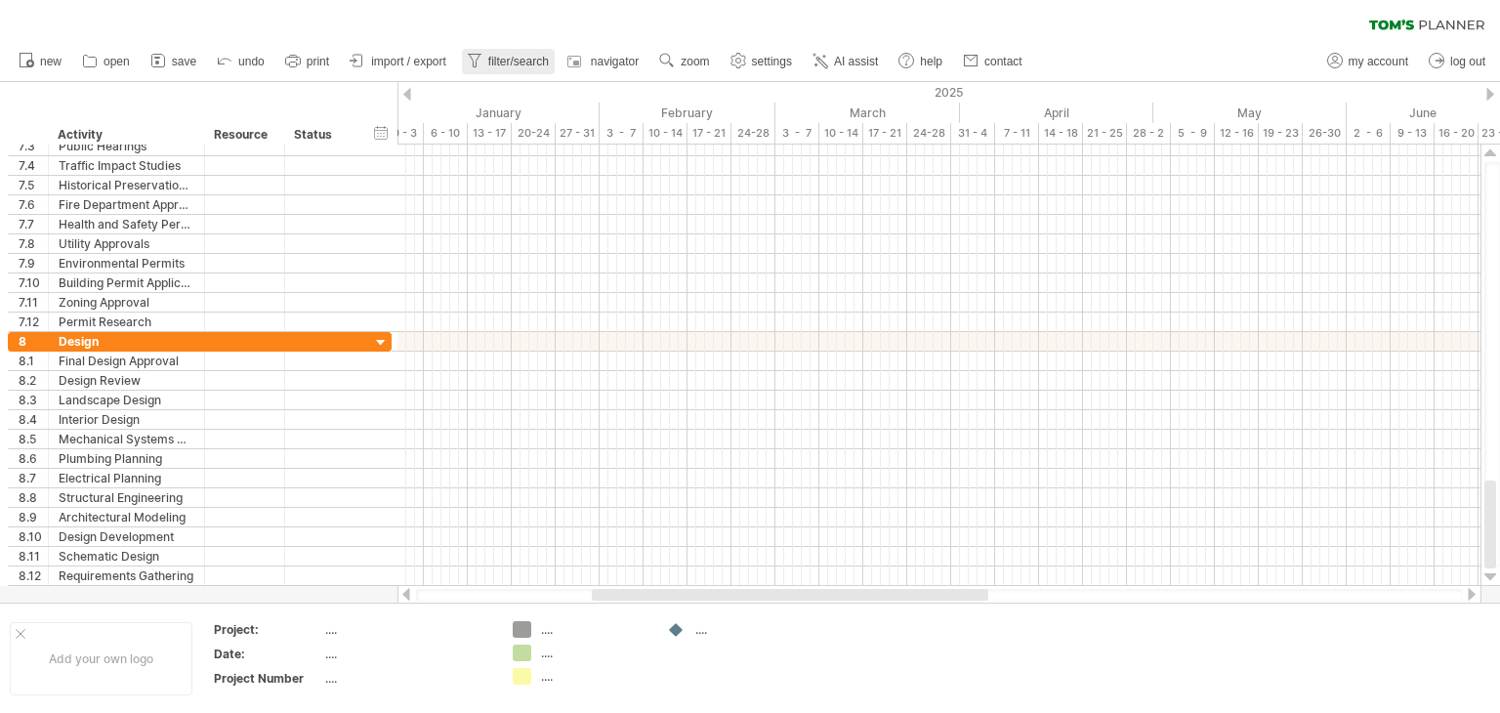
click at [490, 60] on span "filter/search" at bounding box center [518, 62] width 61 height 14
type input "**********"
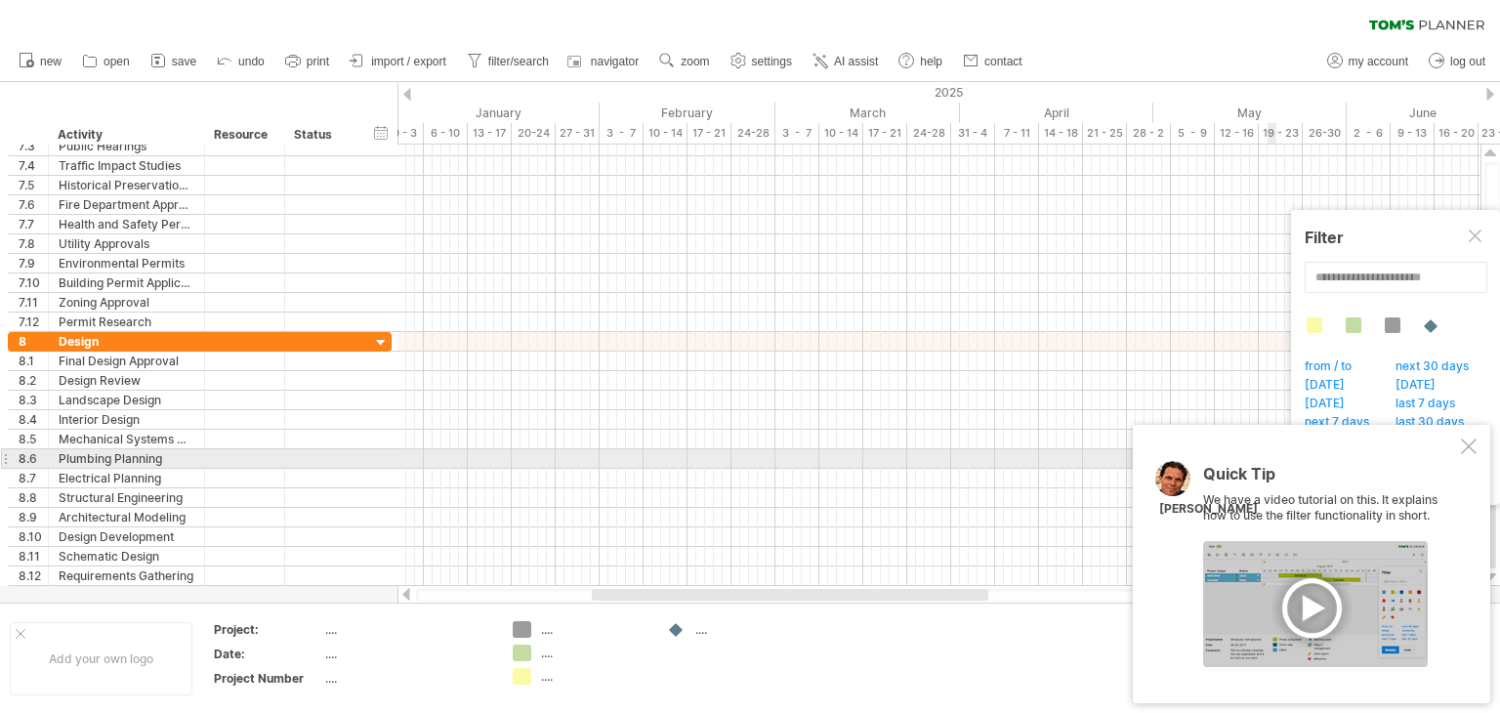
click at [1469, 452] on div at bounding box center [1469, 447] width 16 height 16
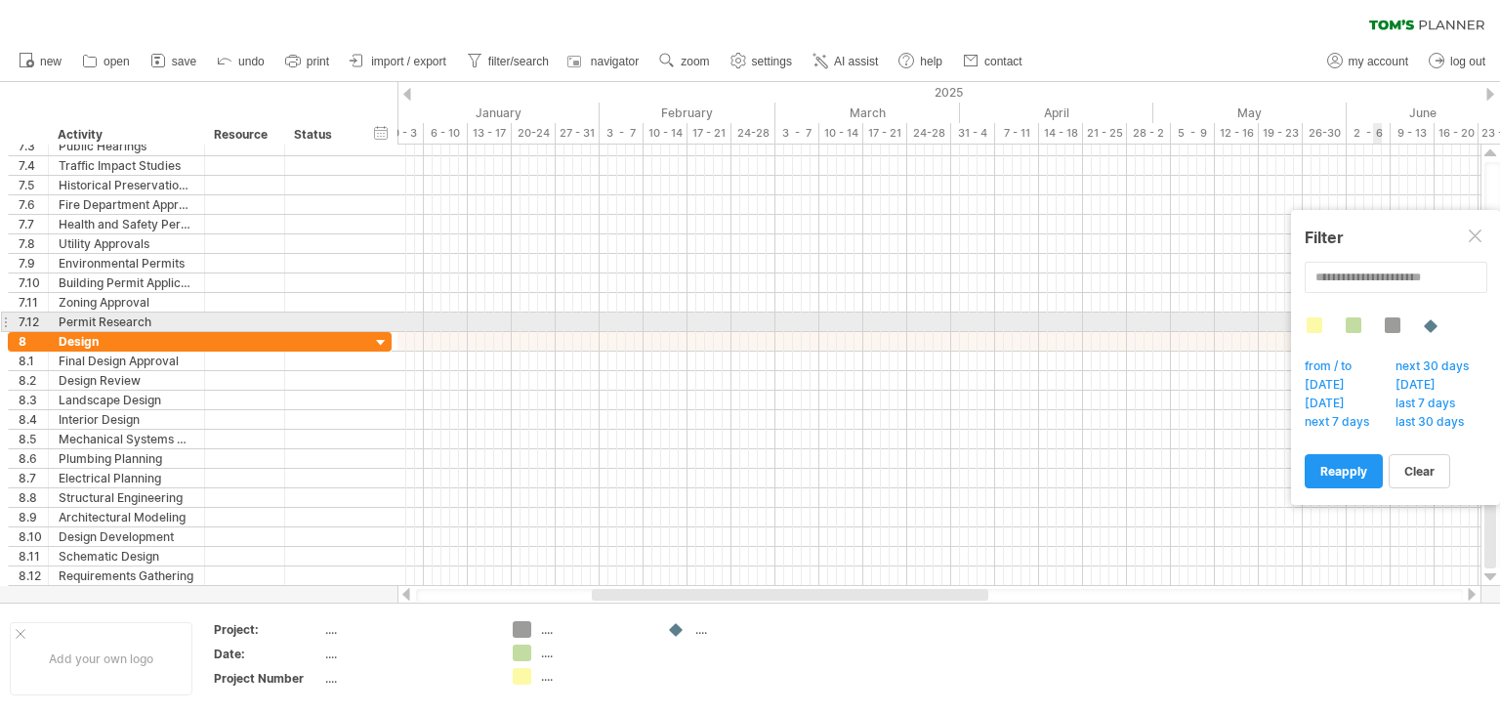
click at [1313, 322] on div at bounding box center [1315, 325] width 16 height 16
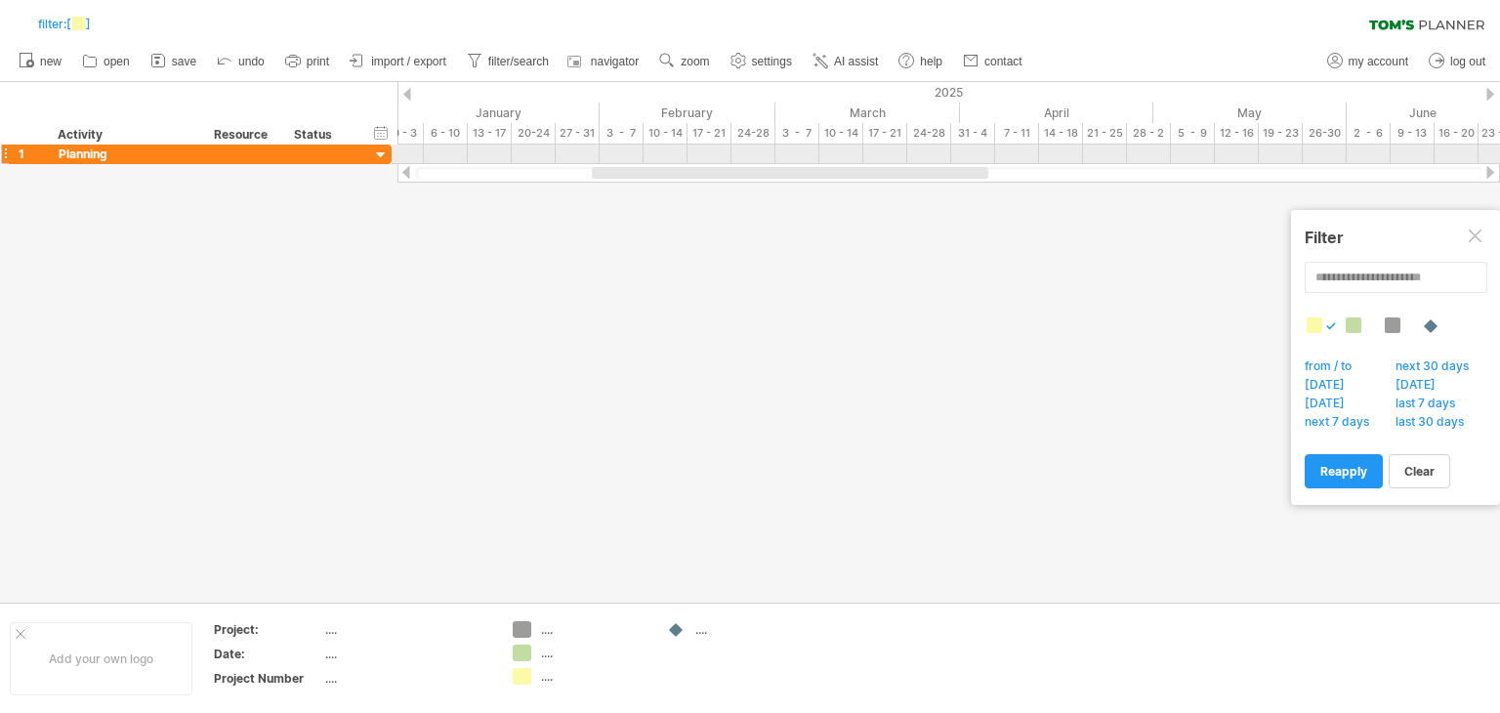
click at [379, 156] on div at bounding box center [381, 155] width 19 height 19
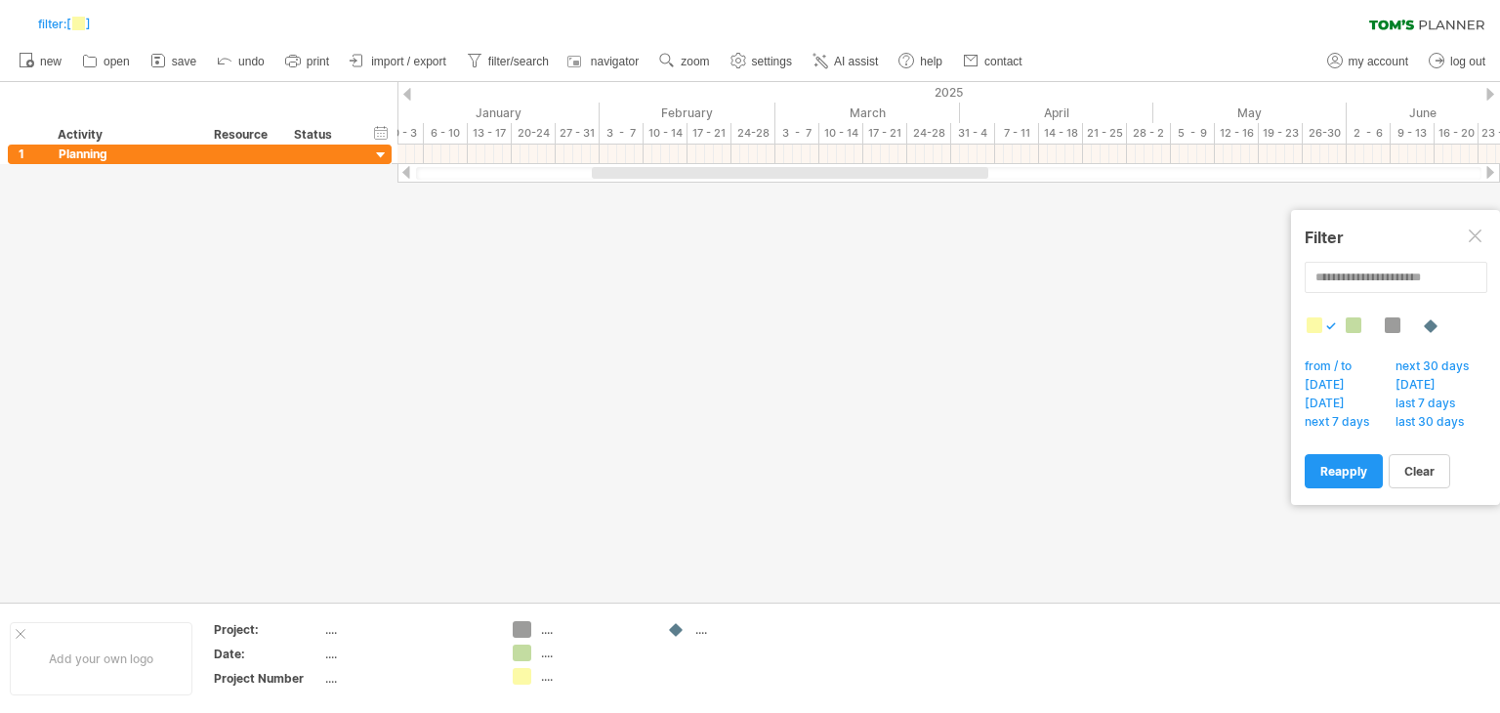
click at [1328, 325] on div at bounding box center [1331, 326] width 10 height 8
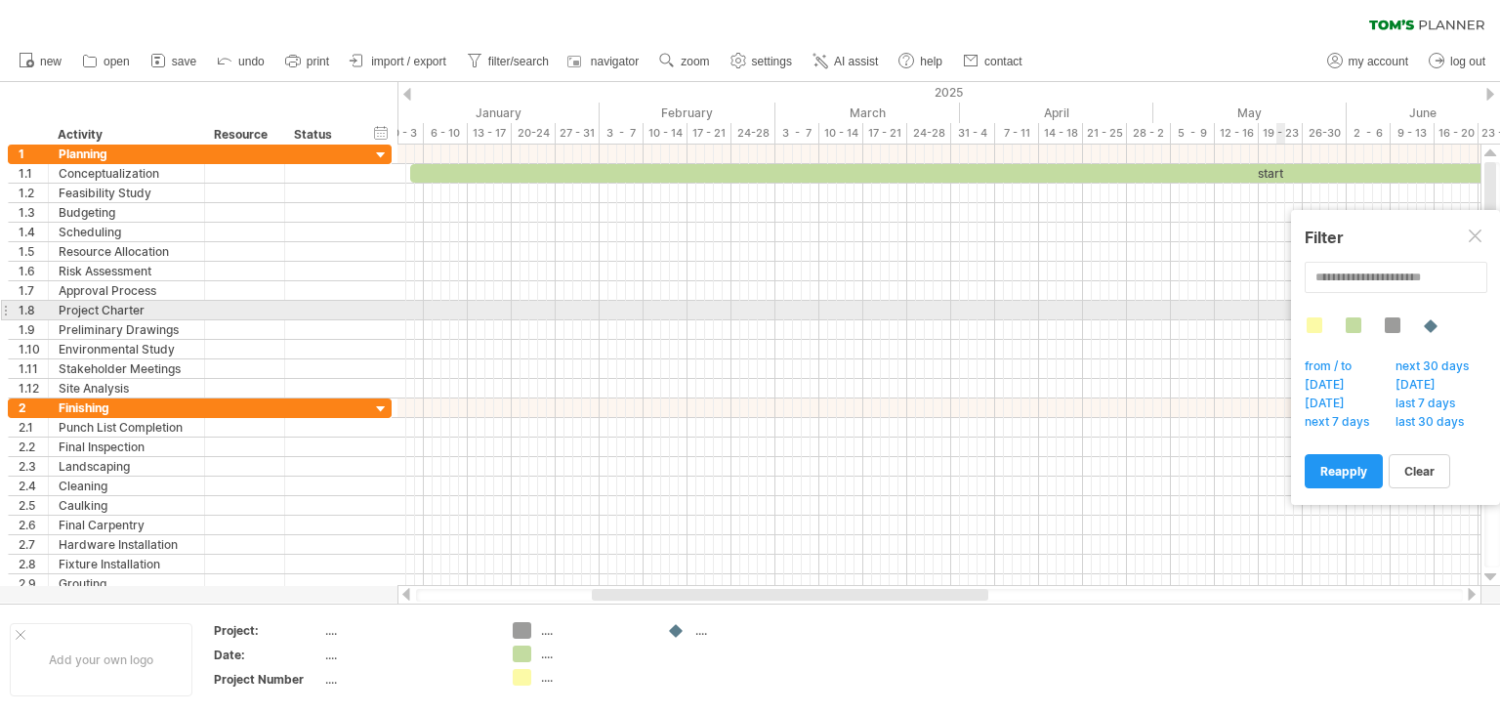
click at [1358, 317] on div at bounding box center [1354, 325] width 16 height 16
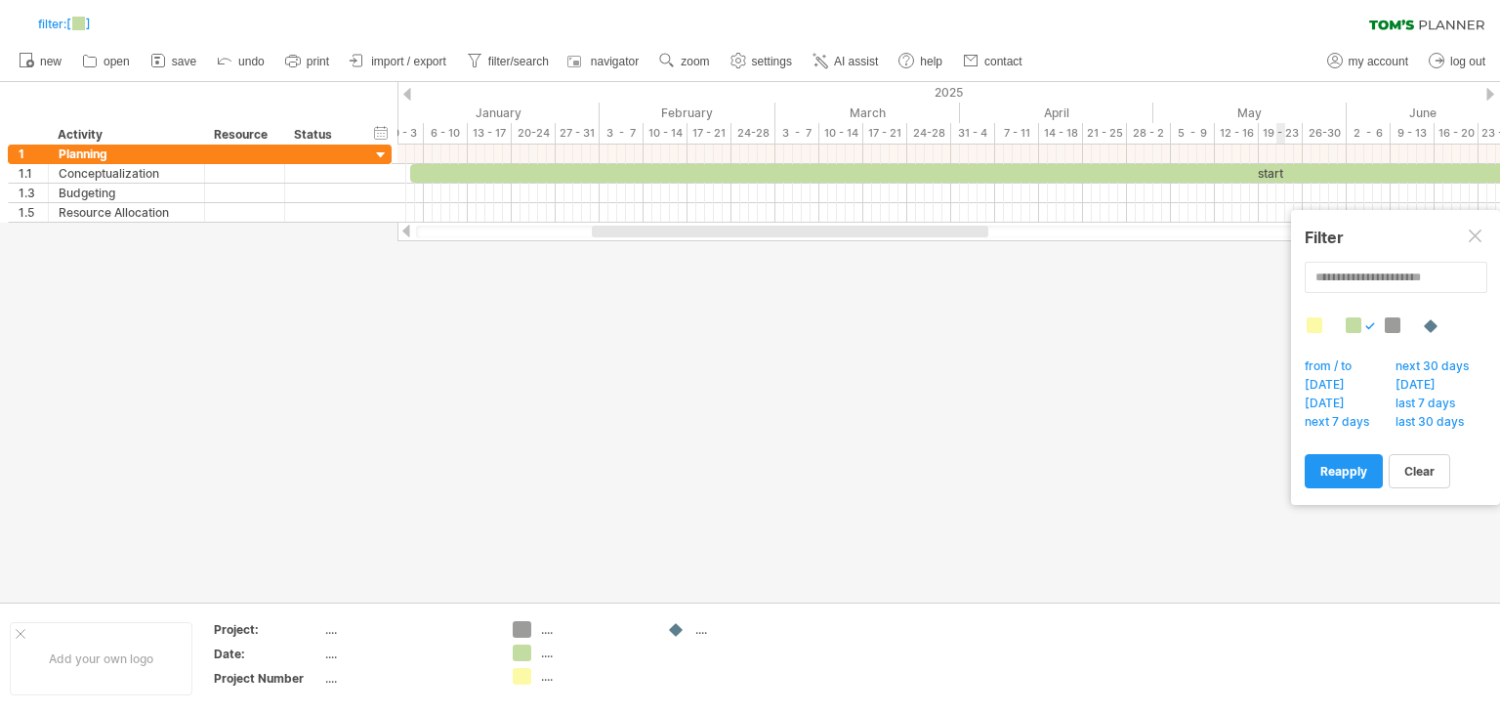
click at [1358, 317] on div at bounding box center [1354, 325] width 16 height 16
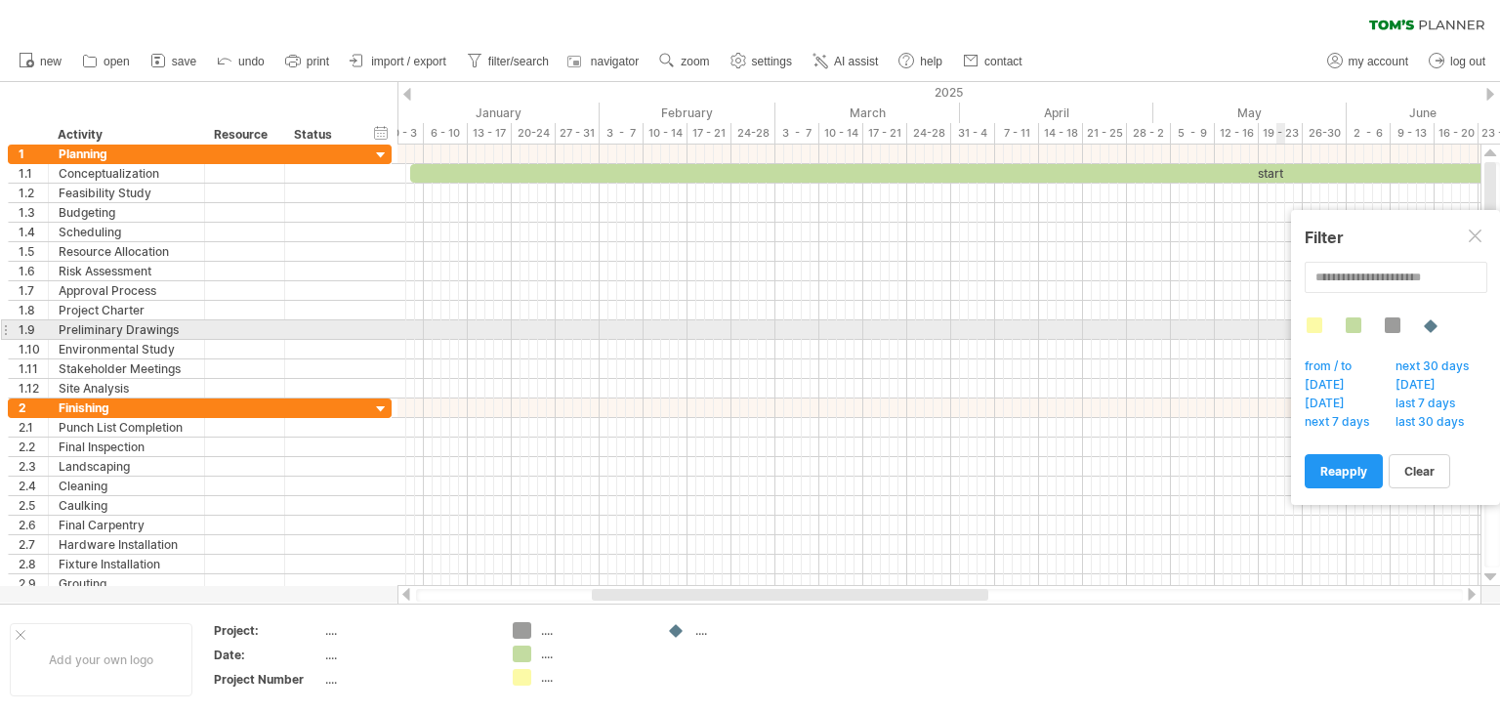
click at [1434, 322] on div at bounding box center [1431, 325] width 19 height 17
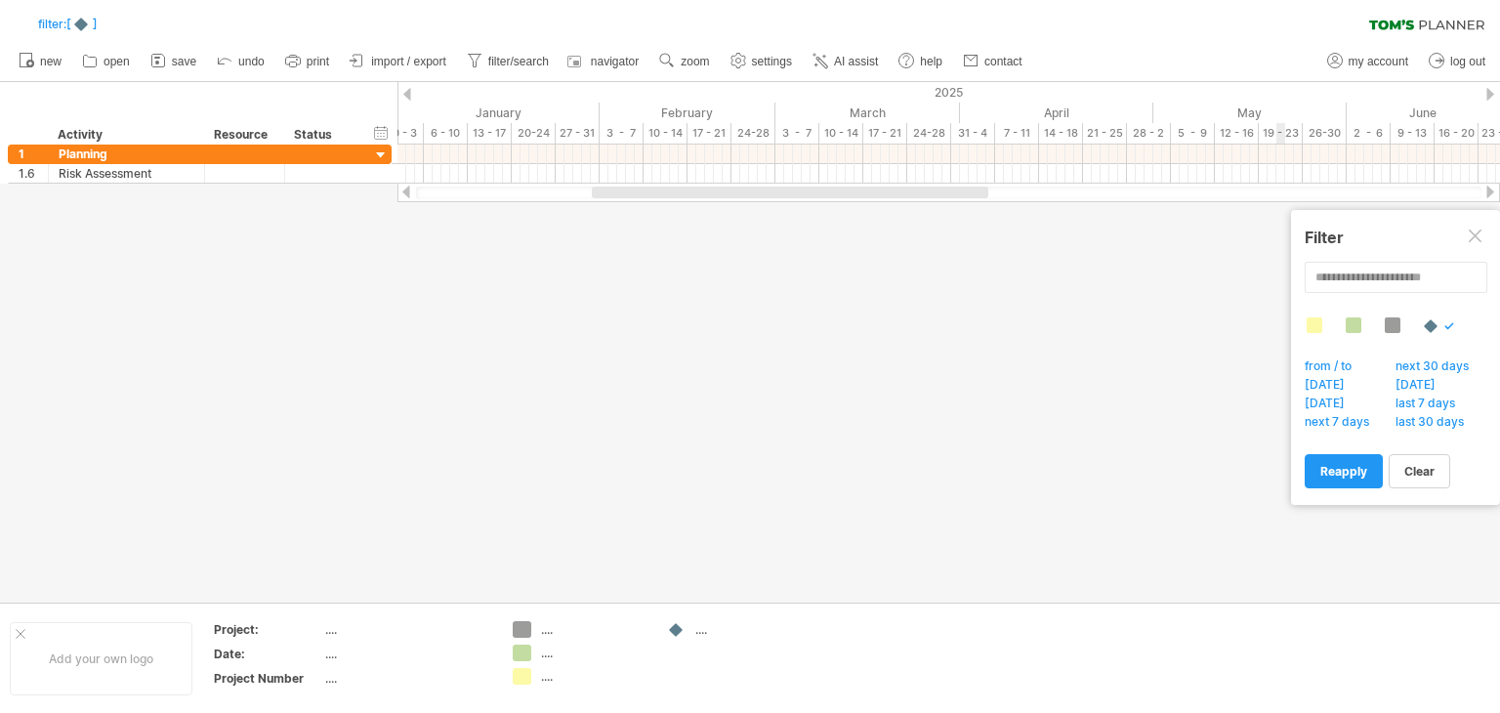
click at [1434, 322] on div at bounding box center [1431, 325] width 19 height 17
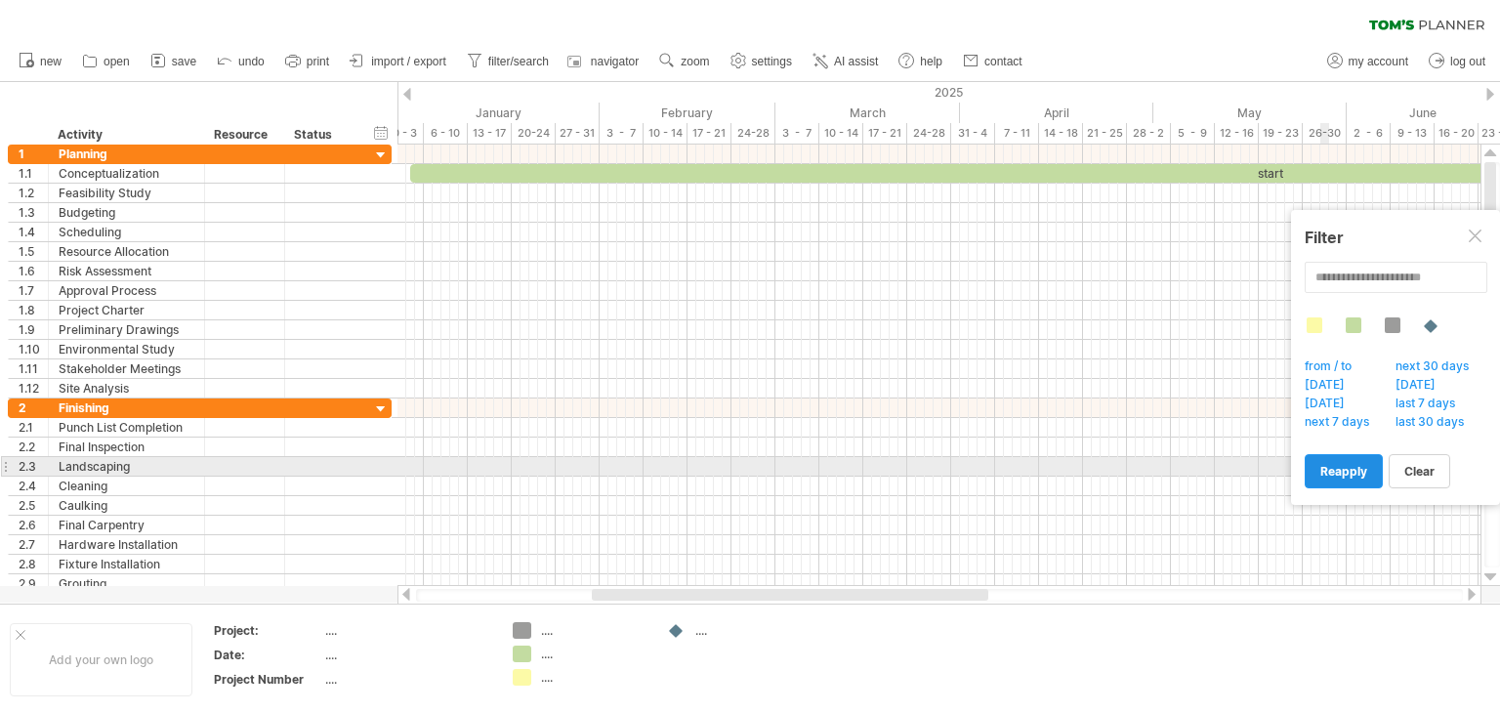
click at [1360, 467] on span "reapply" at bounding box center [1343, 471] width 47 height 15
click at [1352, 470] on span "reapply" at bounding box center [1343, 471] width 47 height 15
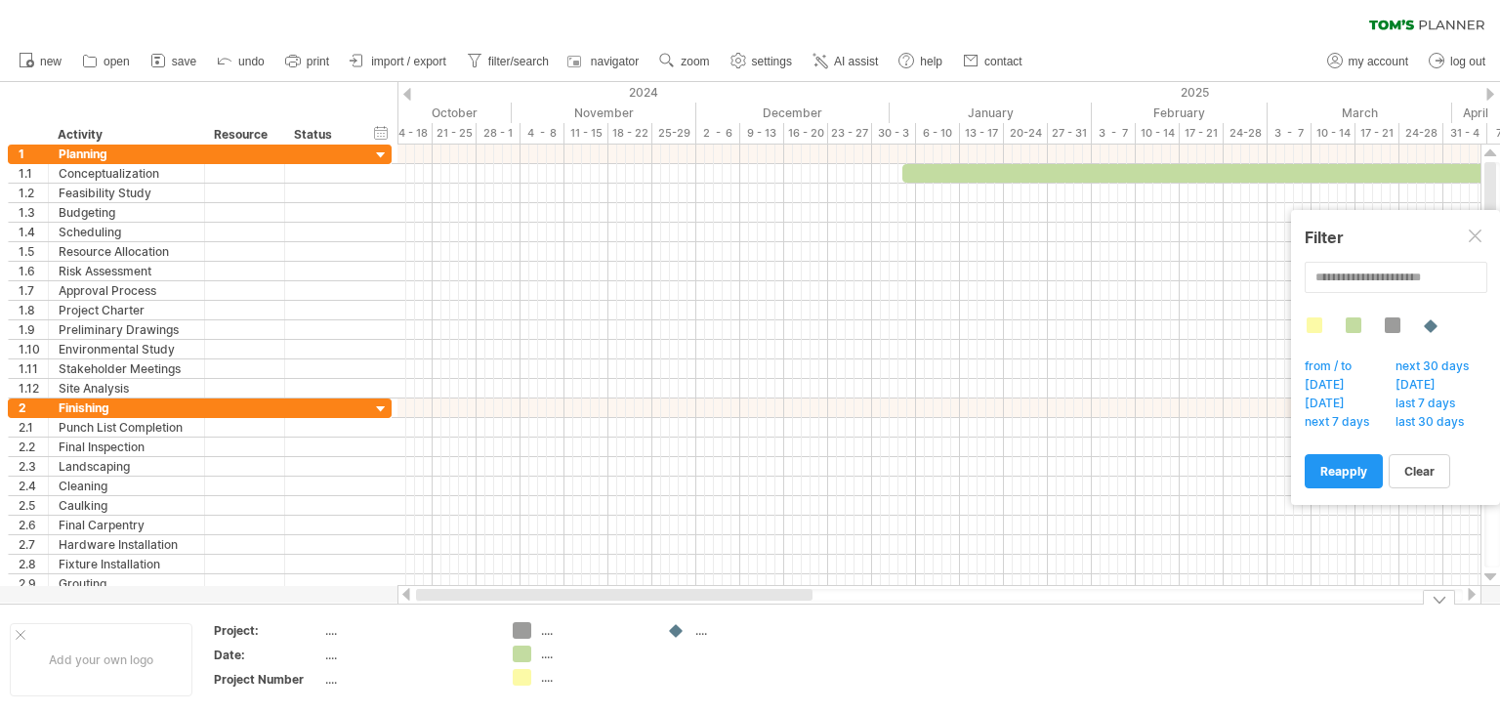
drag, startPoint x: 950, startPoint y: 590, endPoint x: 658, endPoint y: 615, distance: 293.1
click at [664, 618] on div "Trying to reach [DOMAIN_NAME] Connected again... 0% filter: [ ] clear filter re…" at bounding box center [750, 356] width 1500 height 713
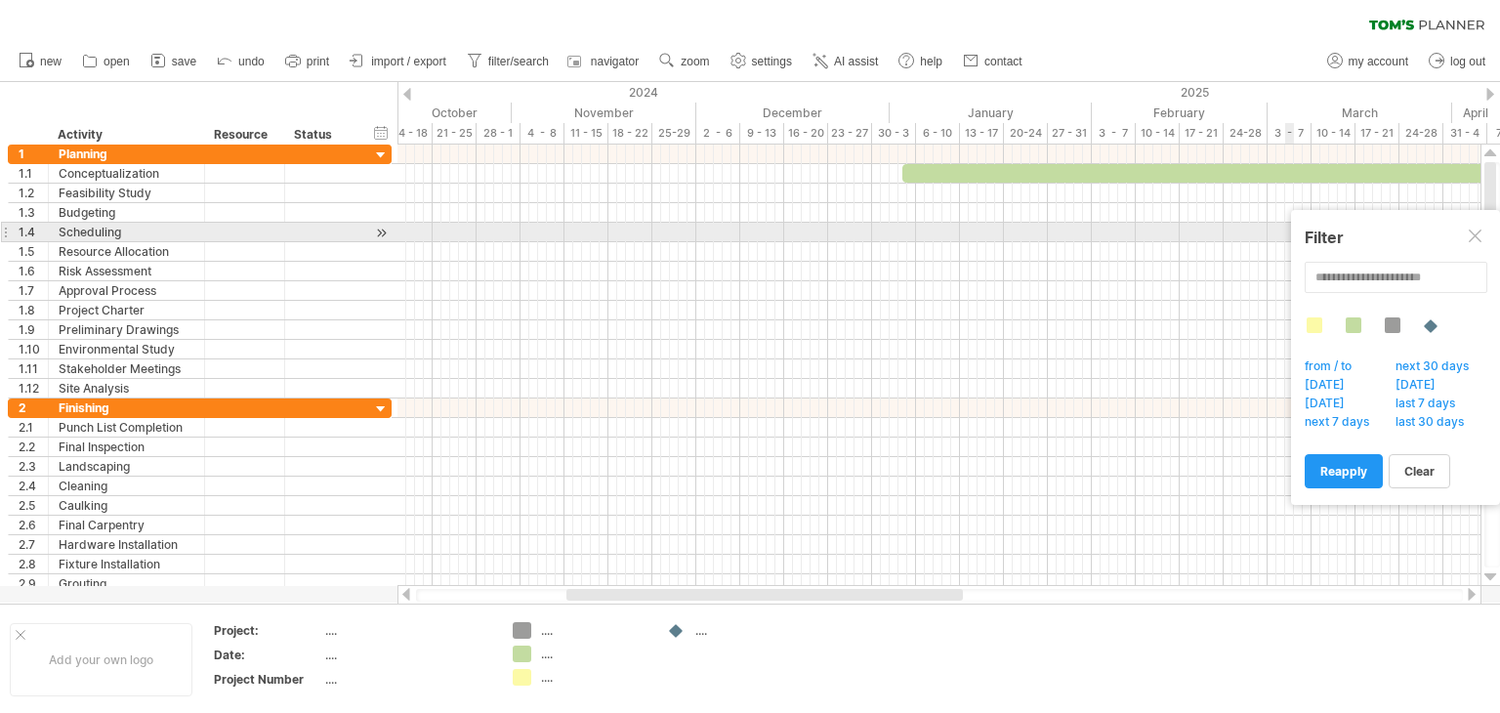
click at [1481, 235] on div at bounding box center [1477, 238] width 16 height 16
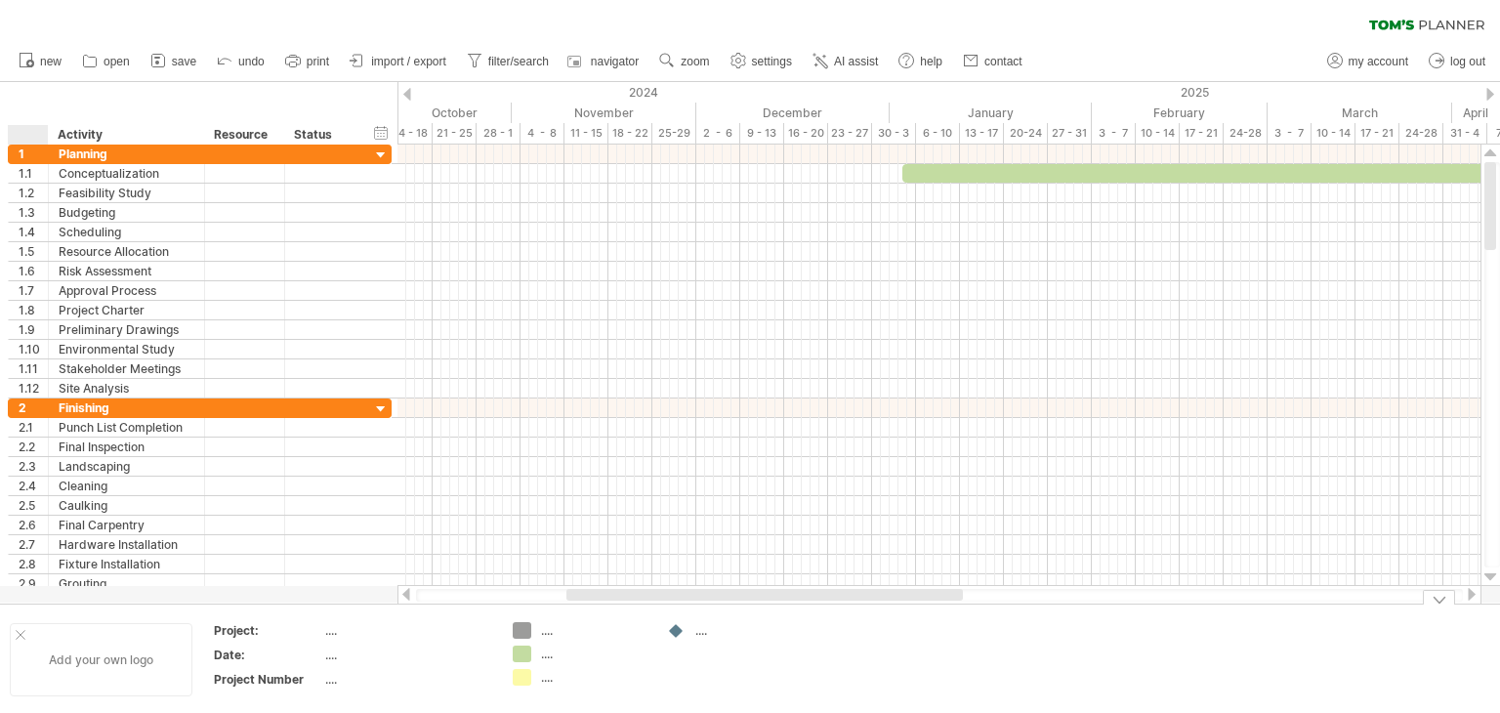
click at [22, 627] on div "Add your own logo" at bounding box center [101, 659] width 183 height 73
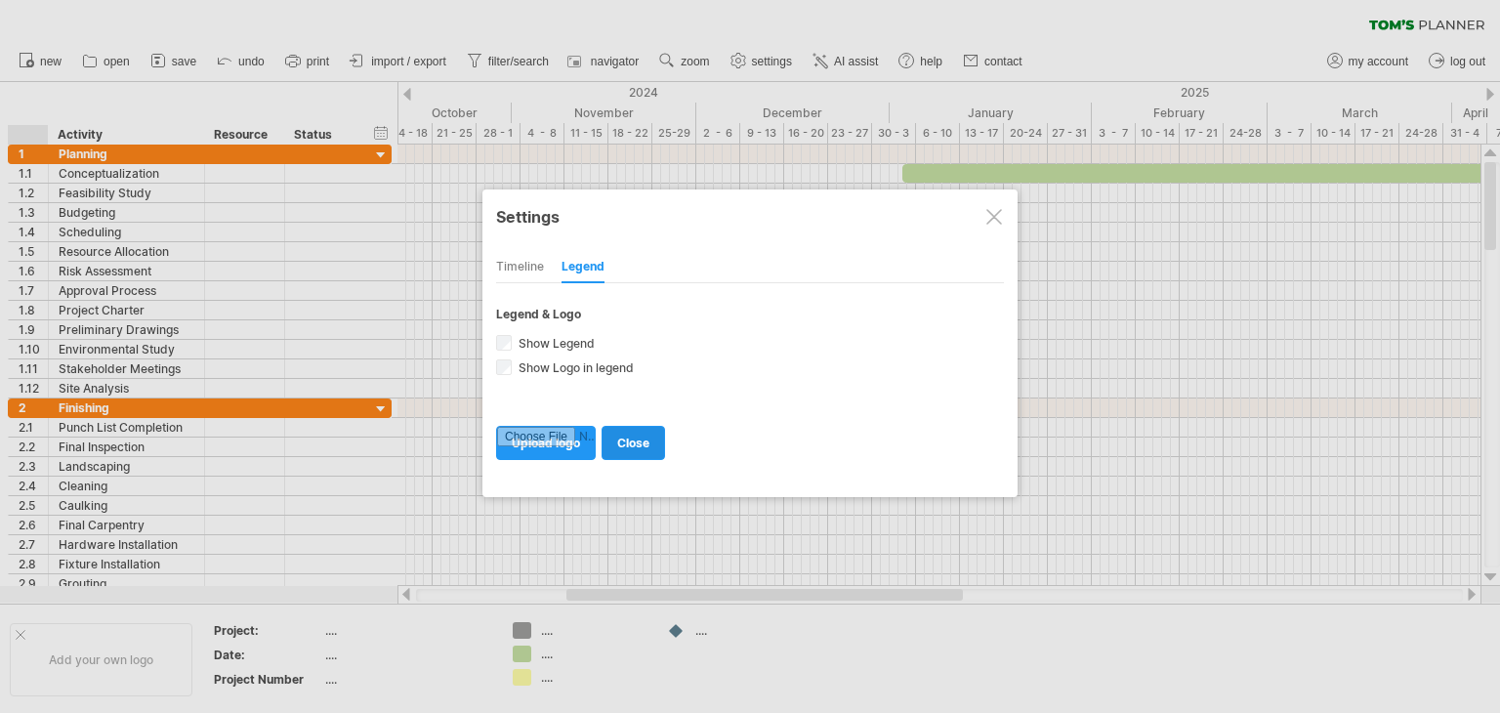
click at [641, 442] on span "close" at bounding box center [633, 443] width 32 height 15
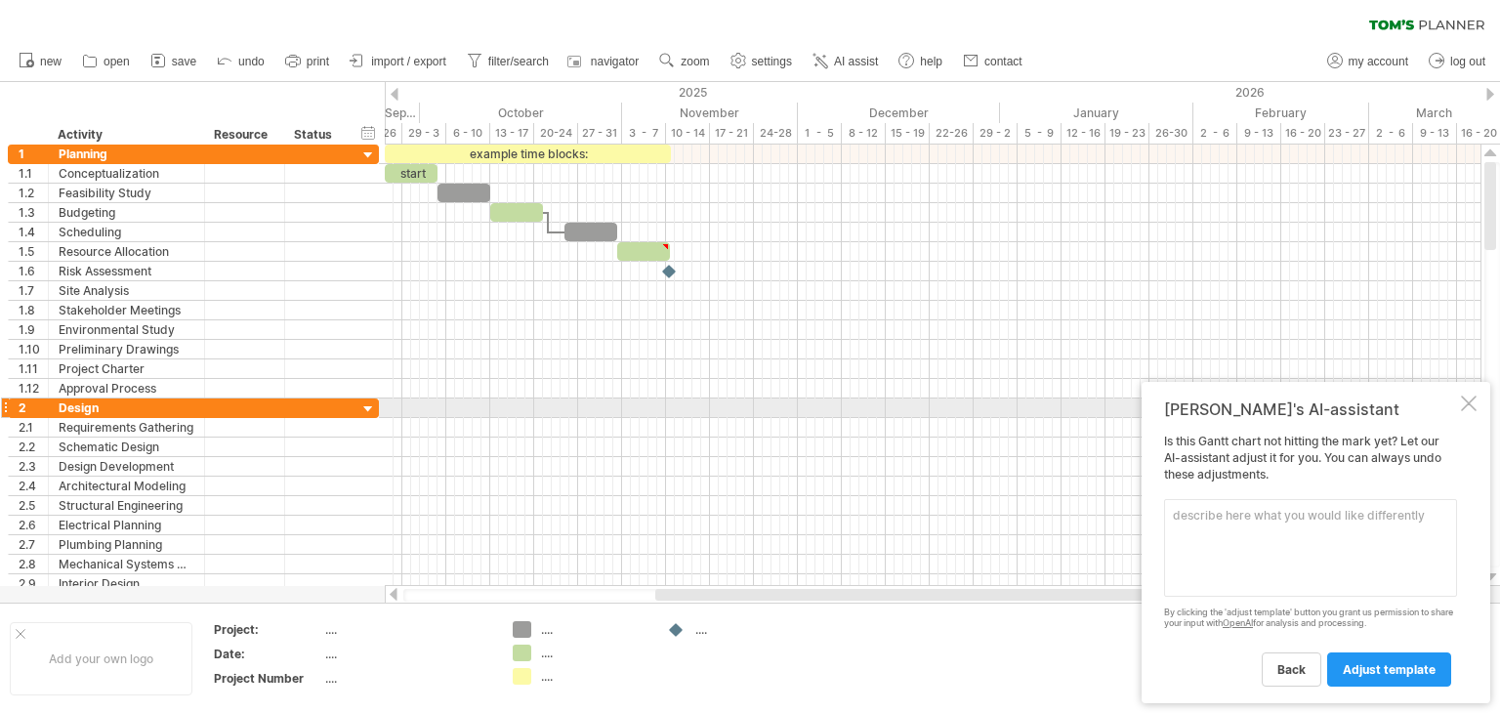
click at [1476, 404] on div at bounding box center [1469, 404] width 16 height 16
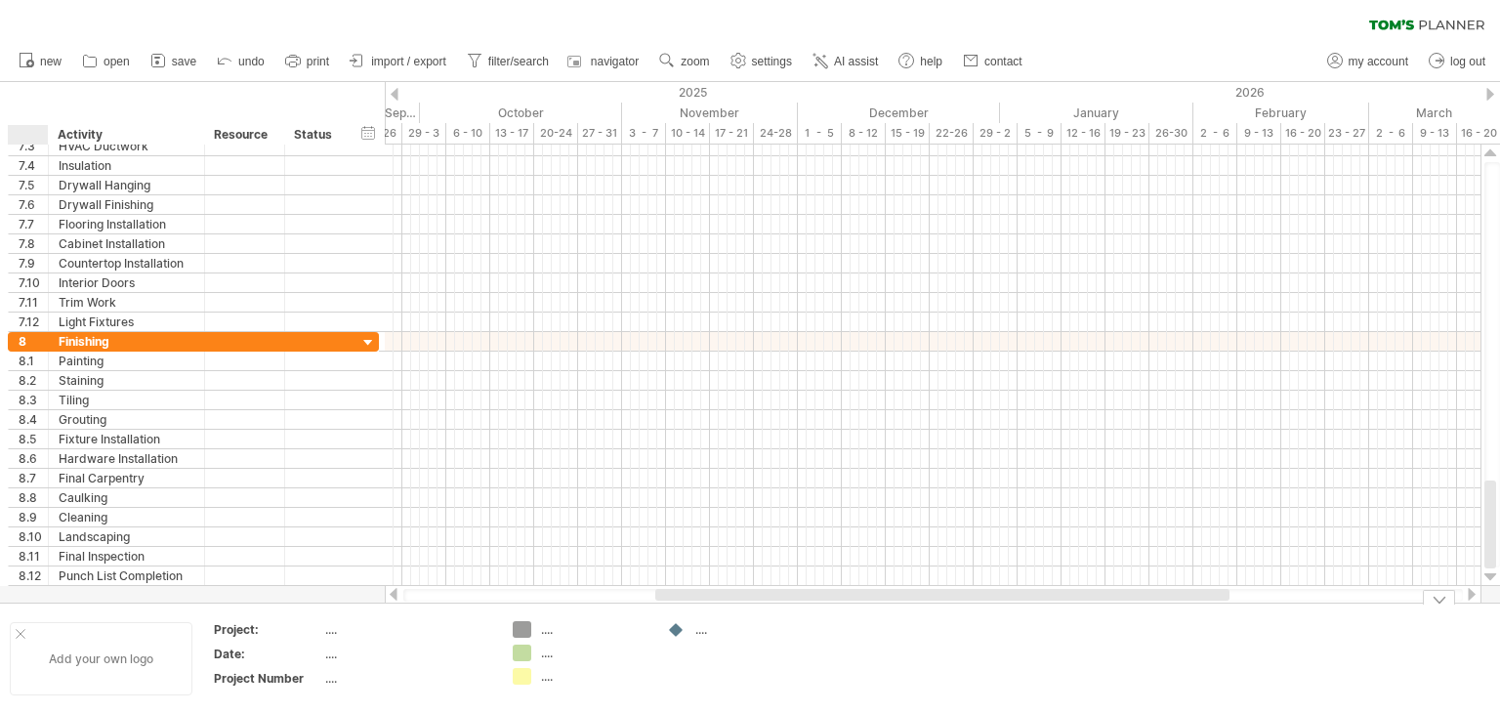
click at [19, 629] on div at bounding box center [21, 634] width 10 height 10
